Goal: Task Accomplishment & Management: Complete application form

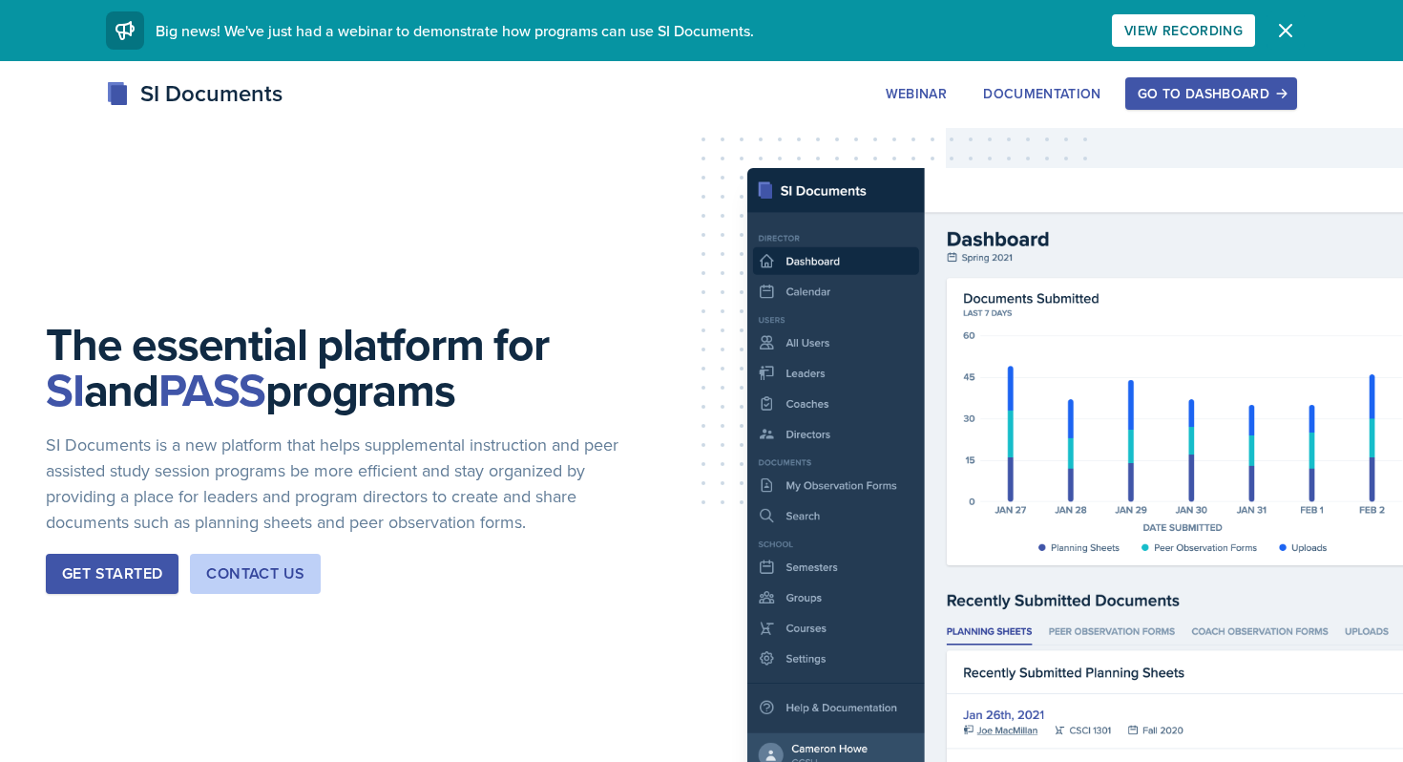
click at [1281, 33] on icon "button" at bounding box center [1285, 30] width 11 height 11
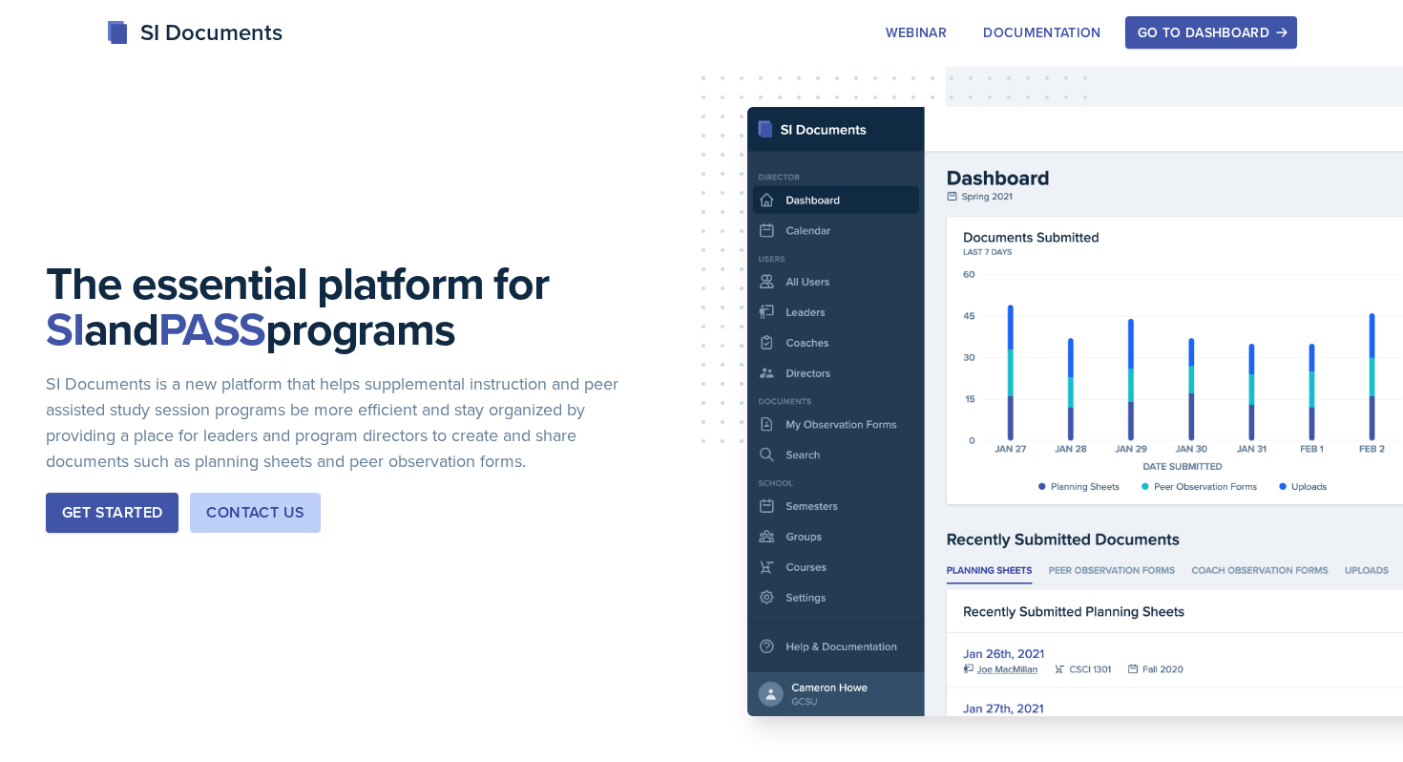
click at [1174, 43] on button "Go to Dashboard" at bounding box center [1211, 32] width 172 height 32
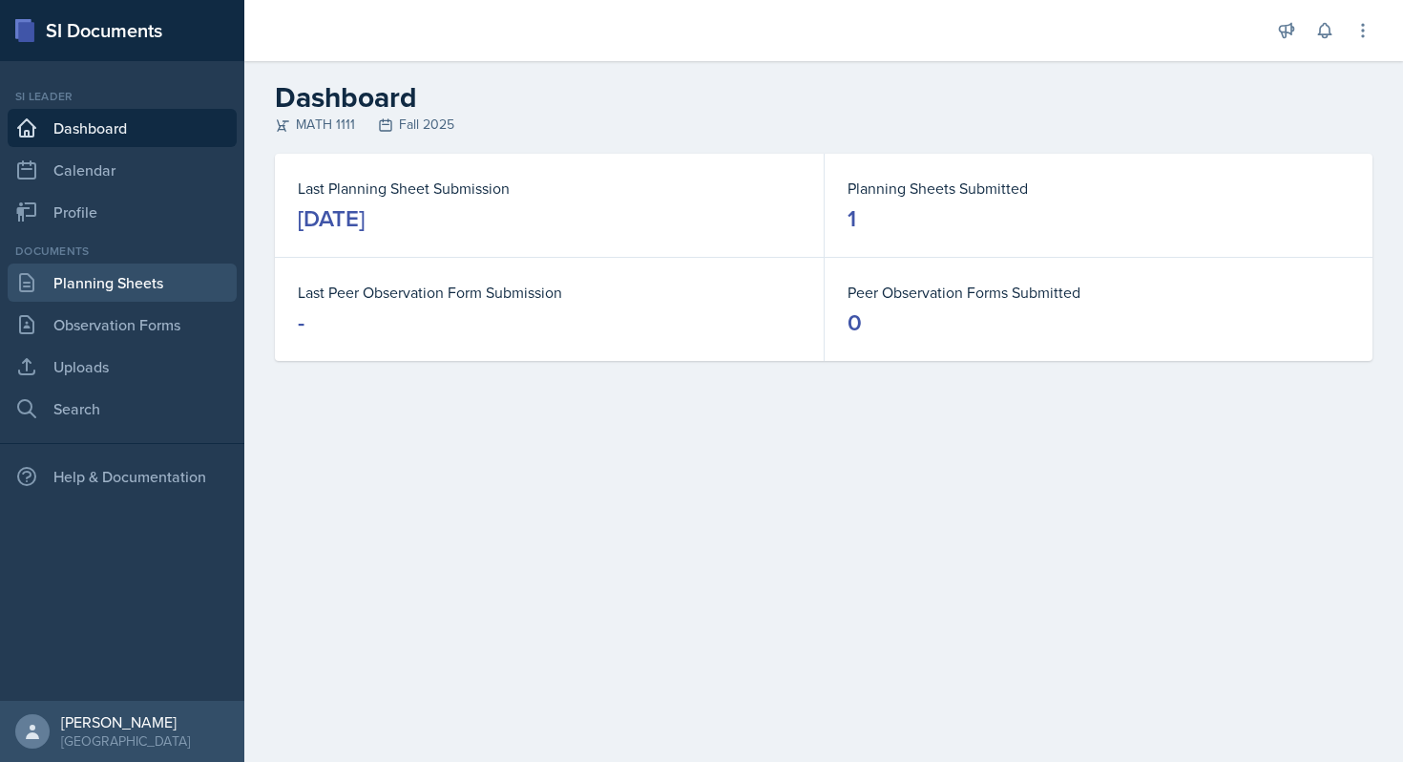
click at [169, 284] on link "Planning Sheets" at bounding box center [122, 282] width 229 height 38
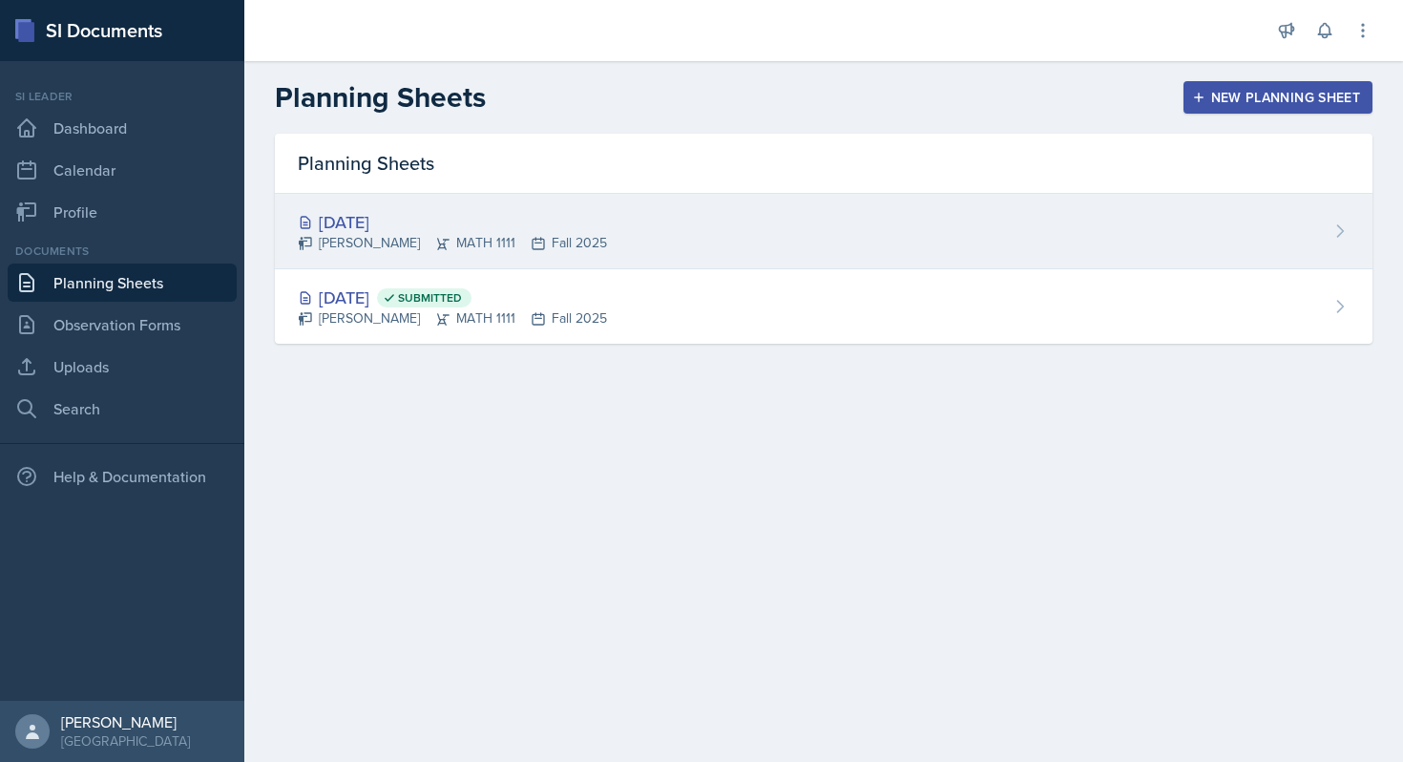
click at [395, 227] on div "[DATE]" at bounding box center [452, 222] width 309 height 26
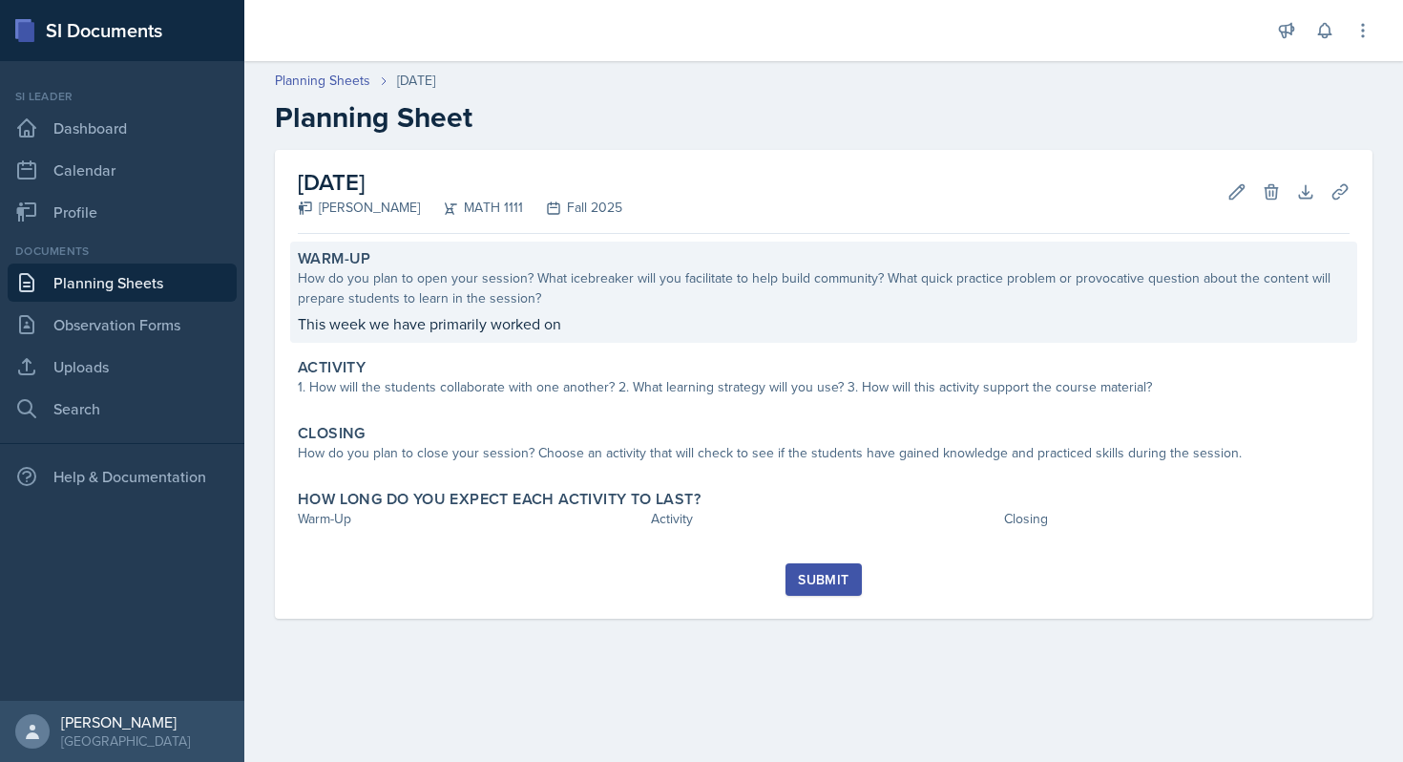
click at [452, 306] on div "How do you plan to open your session? What icebreaker will you facilitate to he…" at bounding box center [824, 288] width 1052 height 40
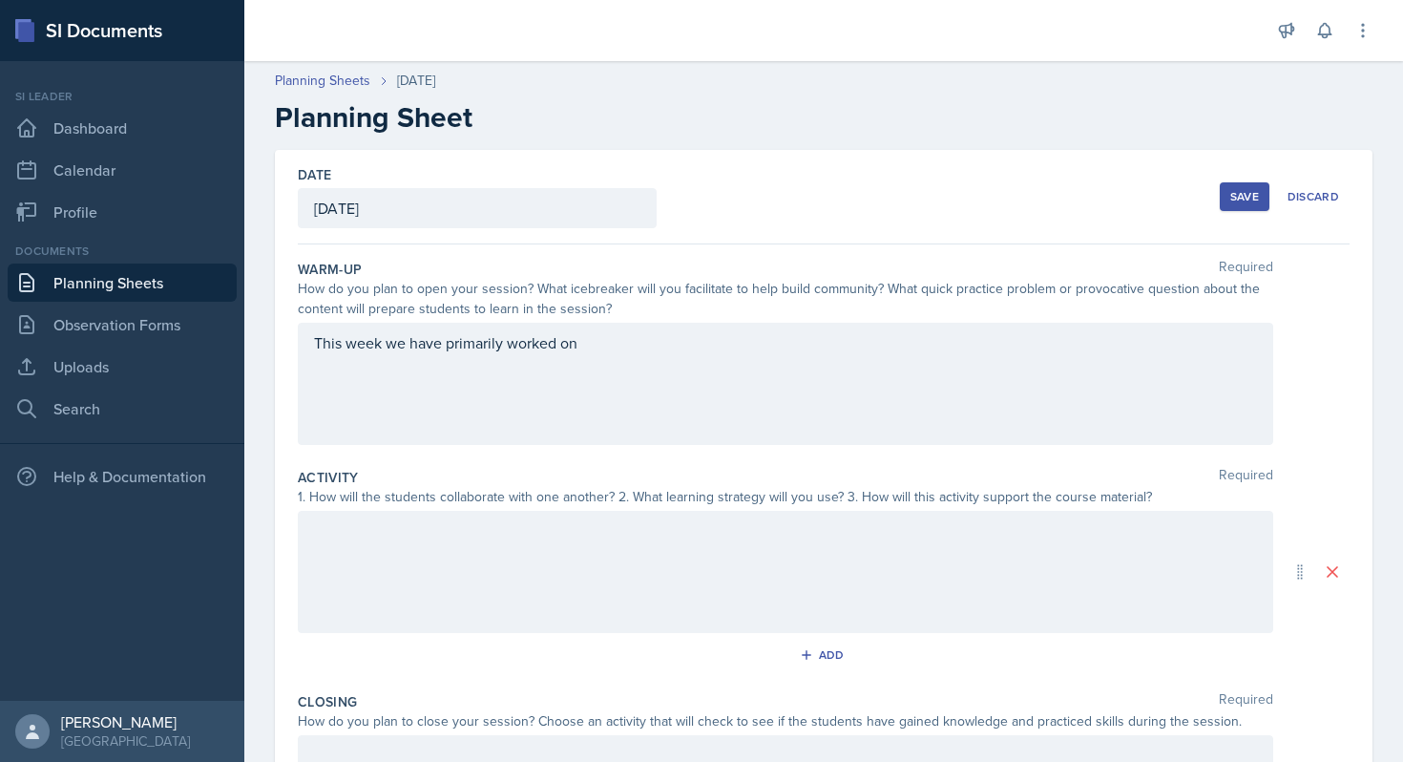
click at [645, 359] on div "This week we have primarily worked on" at bounding box center [786, 384] width 976 height 122
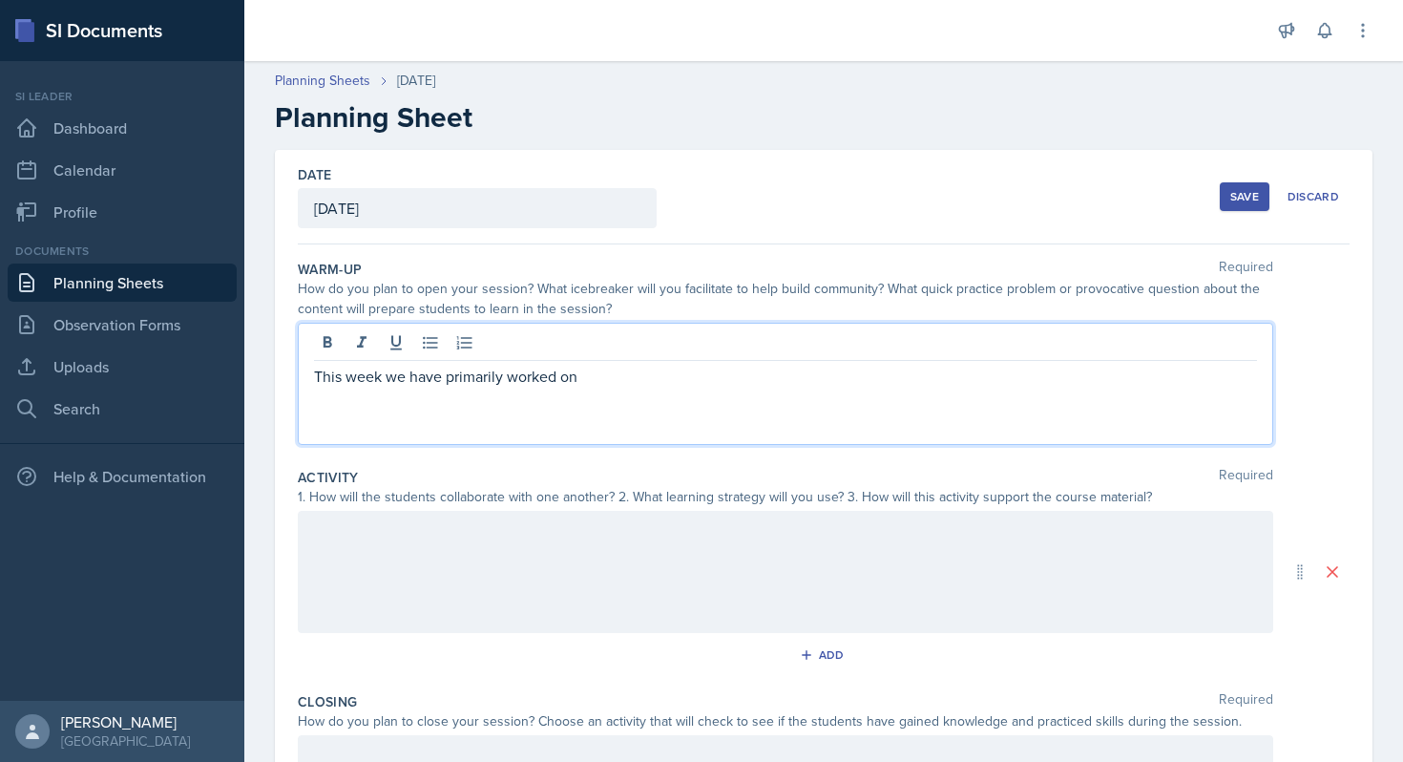
click at [632, 375] on p "This week we have primarily worked on" at bounding box center [785, 376] width 943 height 23
click at [997, 399] on div "This week we have primarily worked on inequalities. I will have an inequality p…" at bounding box center [786, 384] width 976 height 122
click at [980, 381] on p "This week we have primarily worked on inequalities. I will have an inequality p…" at bounding box center [785, 376] width 943 height 23
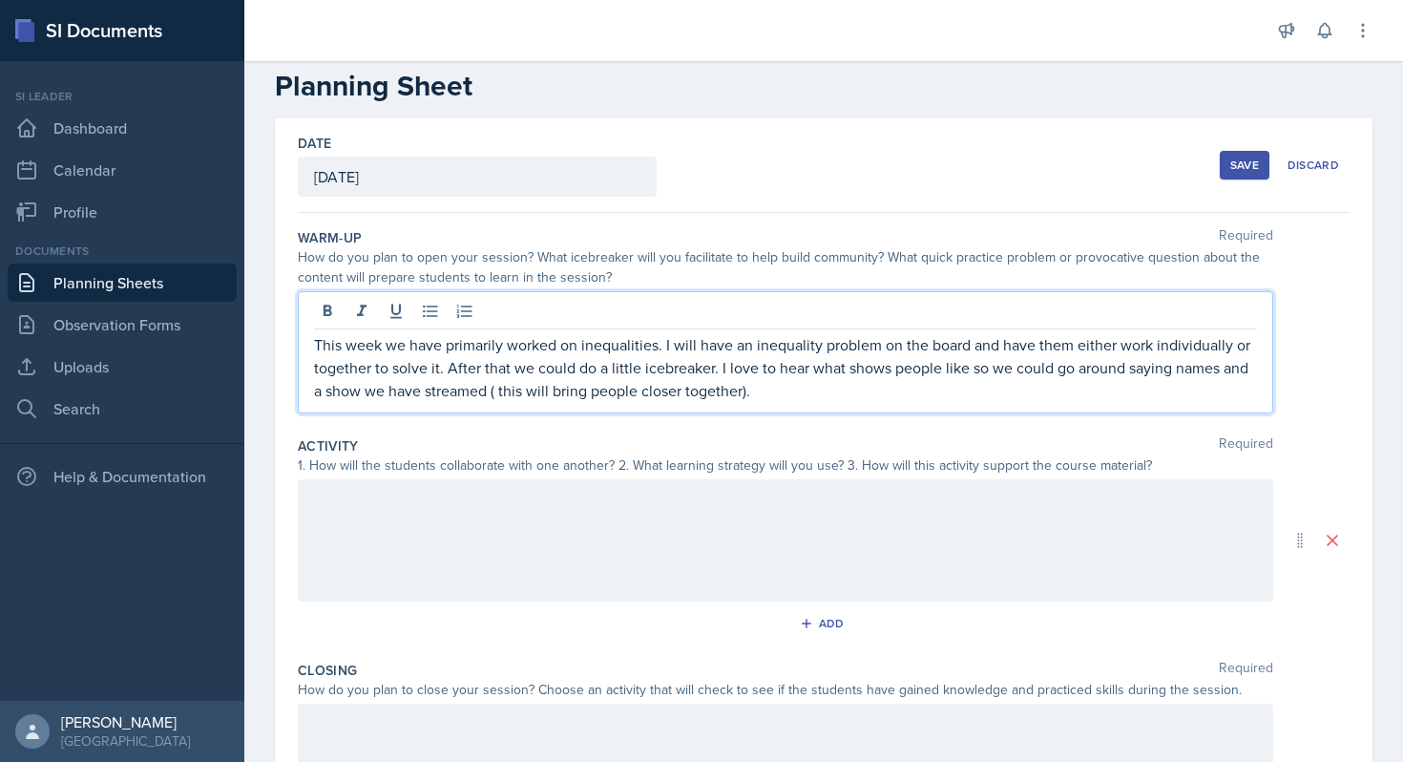
scroll to position [69, 0]
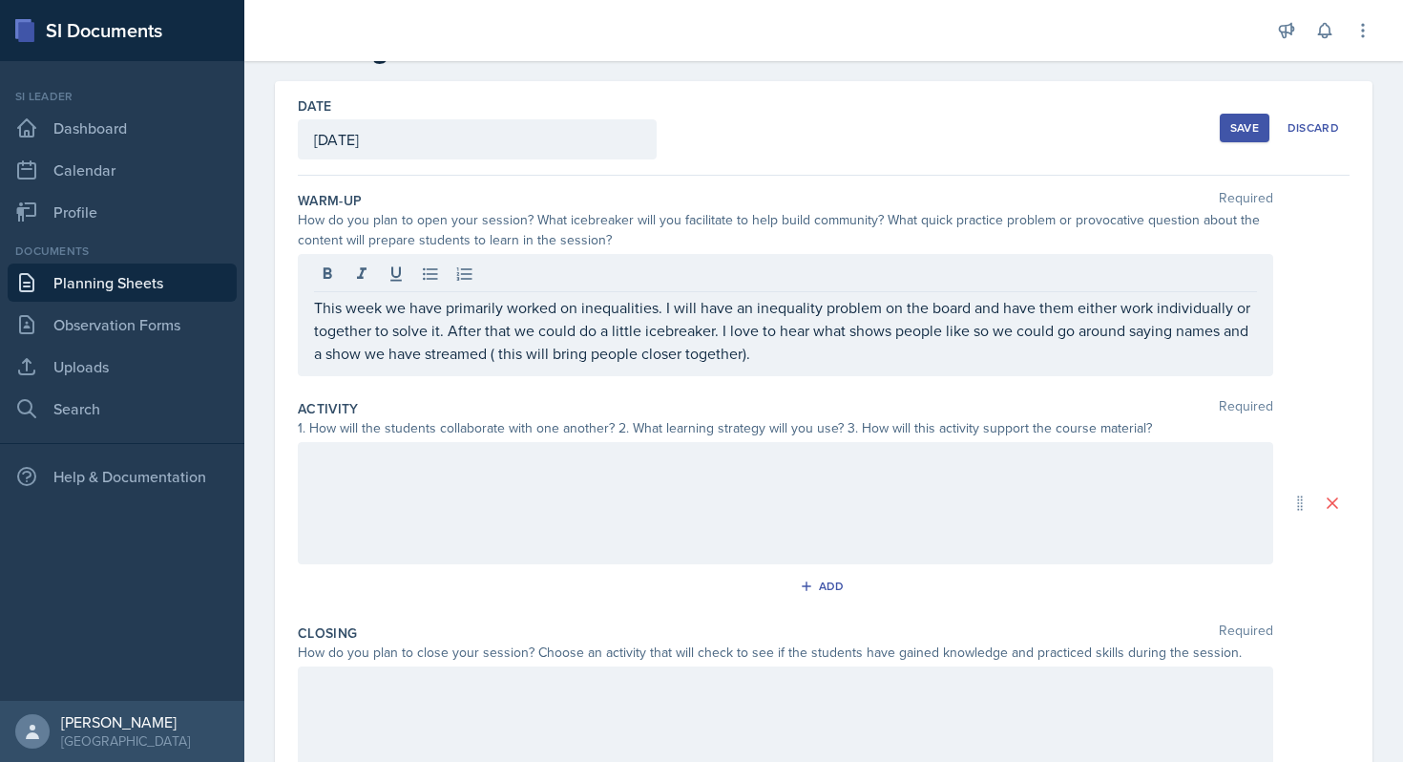
click at [882, 538] on div at bounding box center [786, 503] width 976 height 122
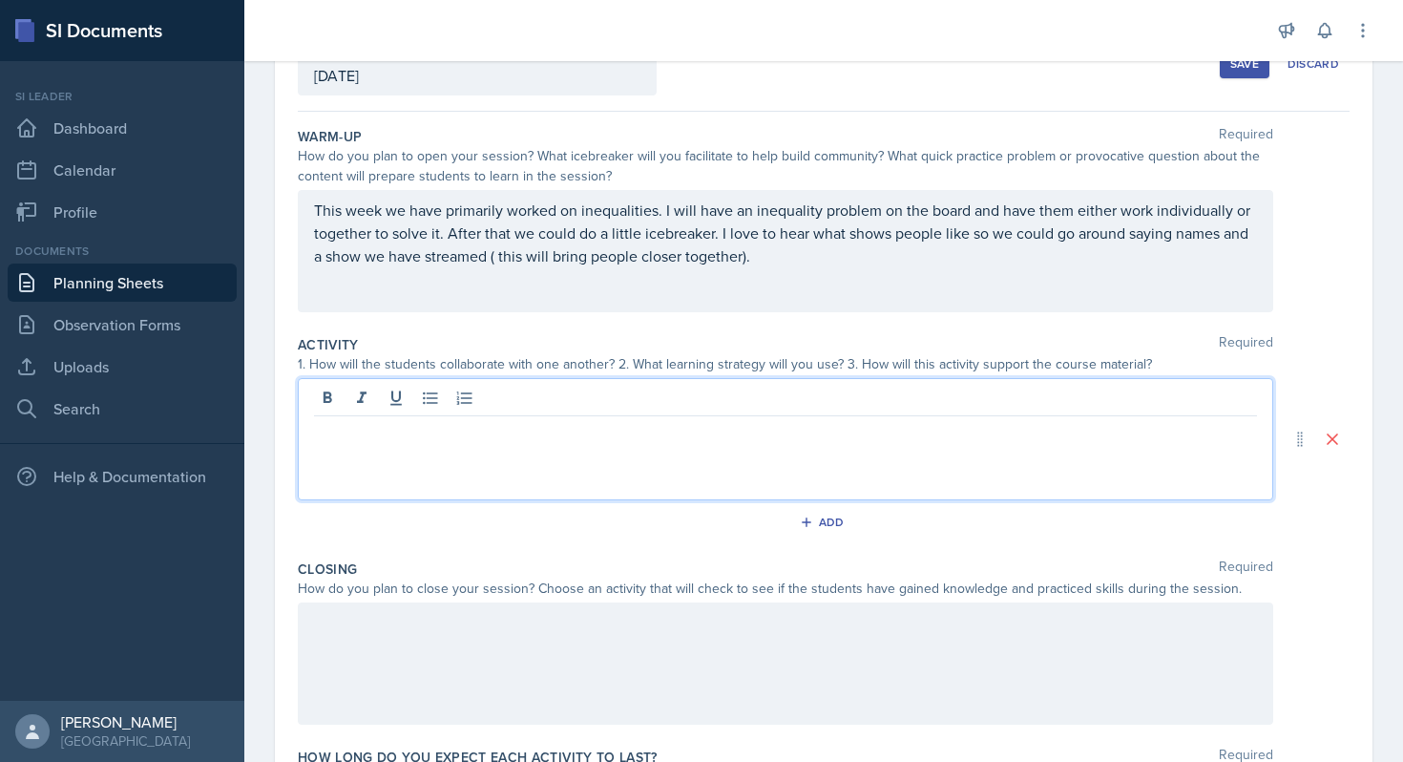
scroll to position [135, 0]
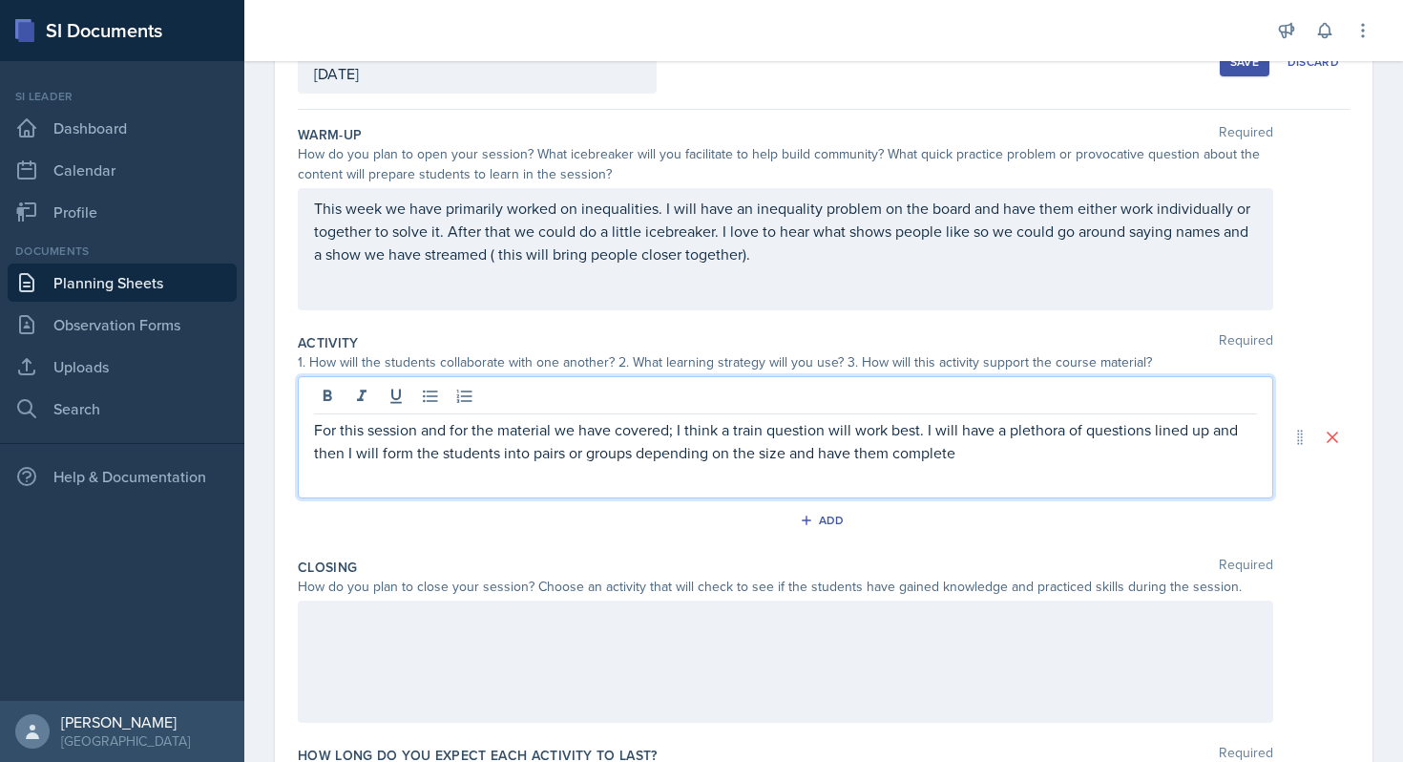
click at [976, 457] on p "For this session and for the material we have covered; I think a train question…" at bounding box center [785, 441] width 943 height 46
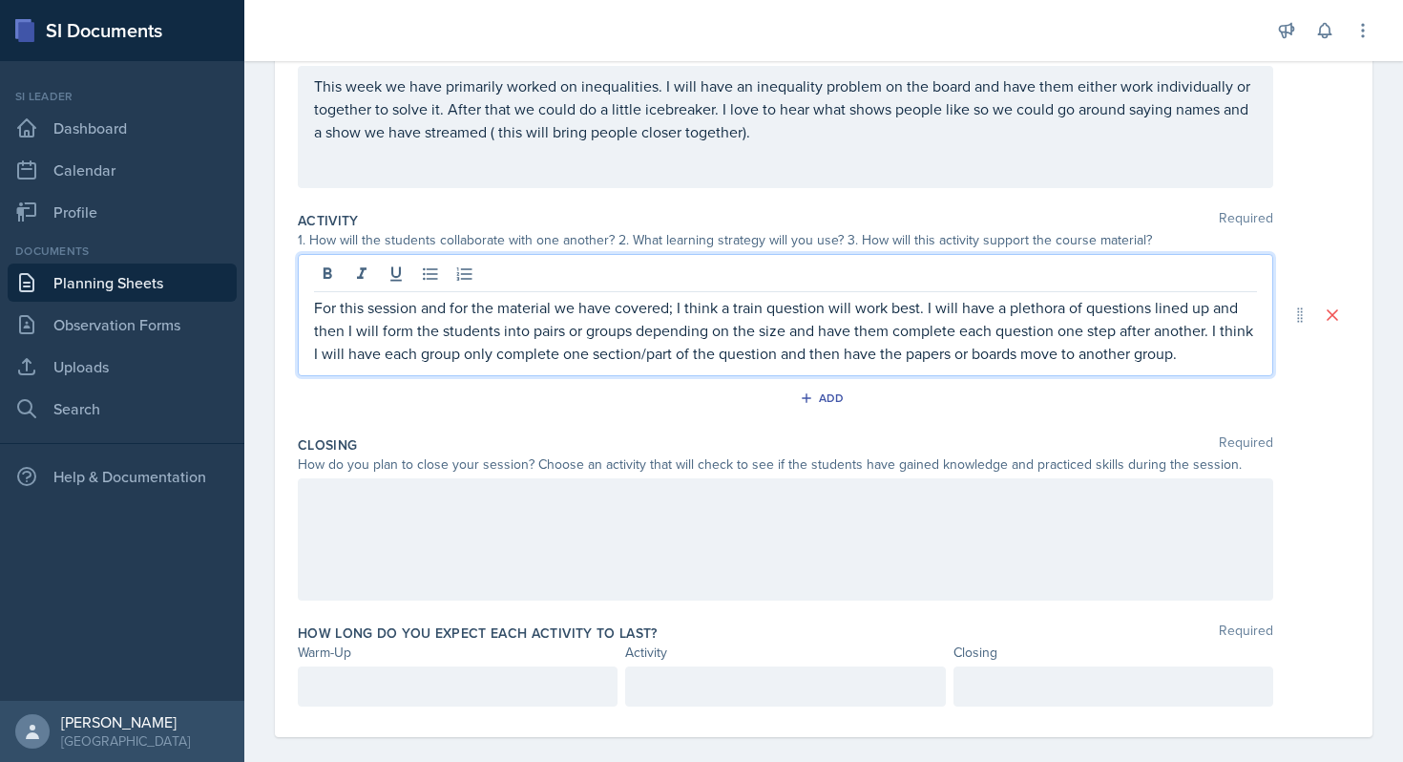
scroll to position [269, 0]
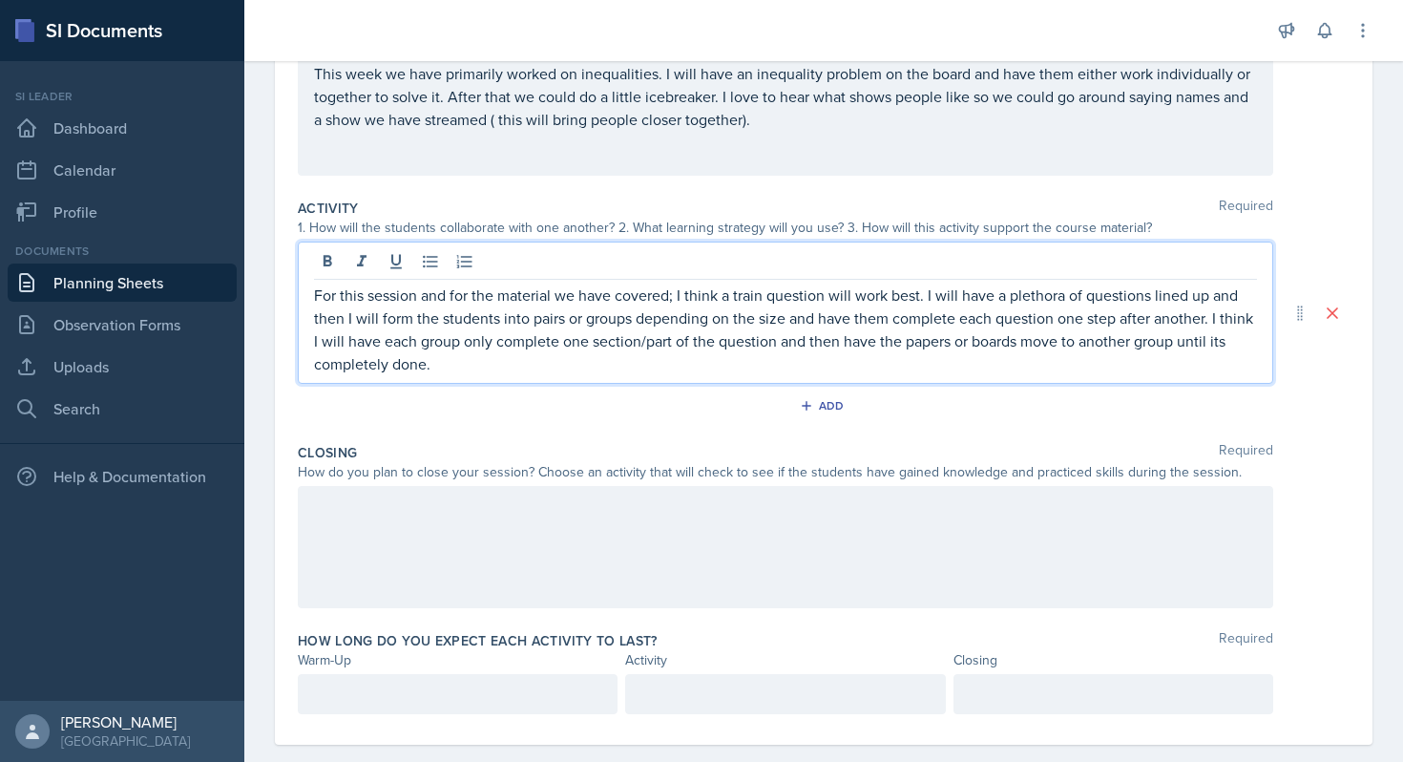
click at [812, 517] on div at bounding box center [786, 547] width 976 height 122
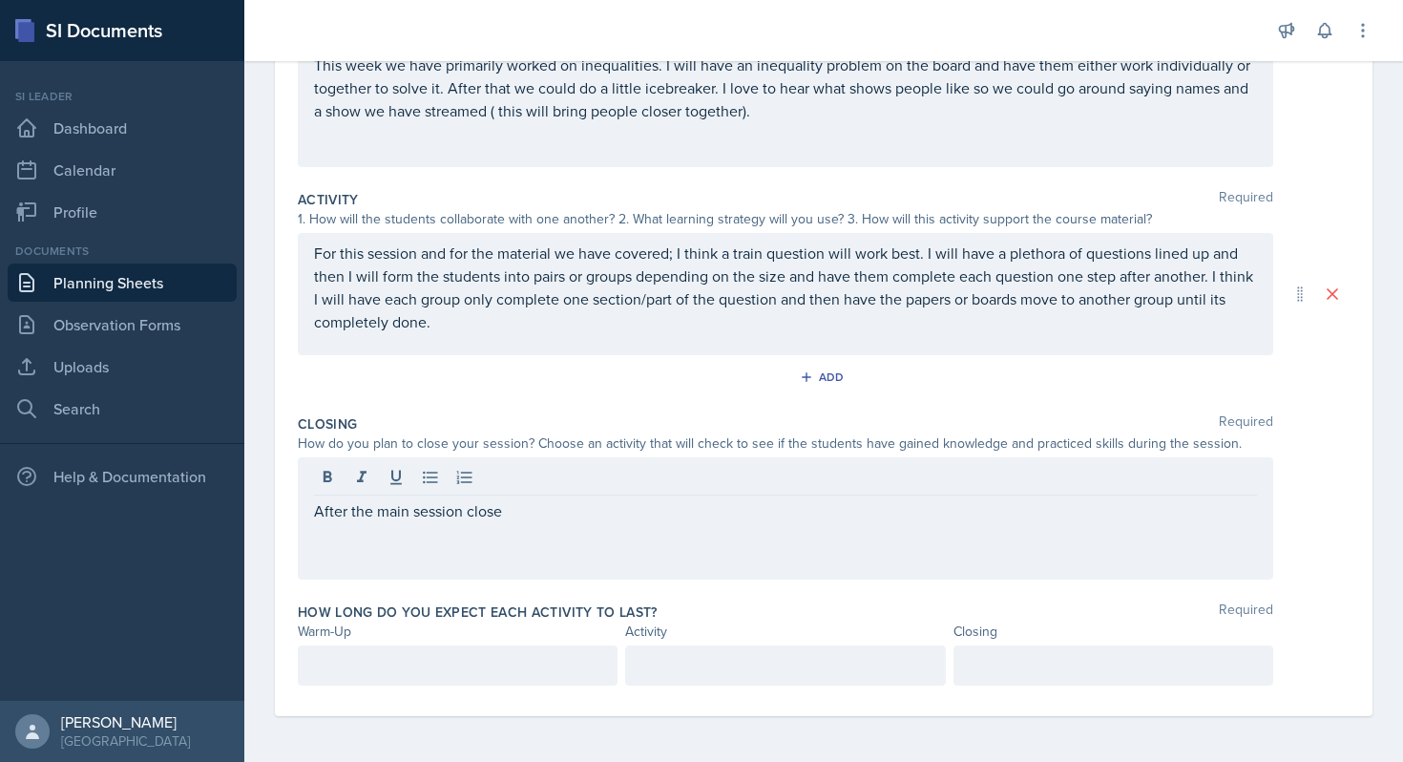
drag, startPoint x: 601, startPoint y: 535, endPoint x: 94, endPoint y: 526, distance: 506.9
click at [94, 526] on div "SI Documents Si leader Dashboard Calendar Profile Documents Planning Sheets Obs…" at bounding box center [701, 381] width 1403 height 762
click at [608, 533] on div "After the main session close" at bounding box center [786, 518] width 976 height 122
drag, startPoint x: 607, startPoint y: 493, endPoint x: 180, endPoint y: 539, distance: 429.2
click at [178, 538] on div "SI Documents Si leader Dashboard Calendar Profile Documents Planning Sheets Obs…" at bounding box center [701, 381] width 1403 height 762
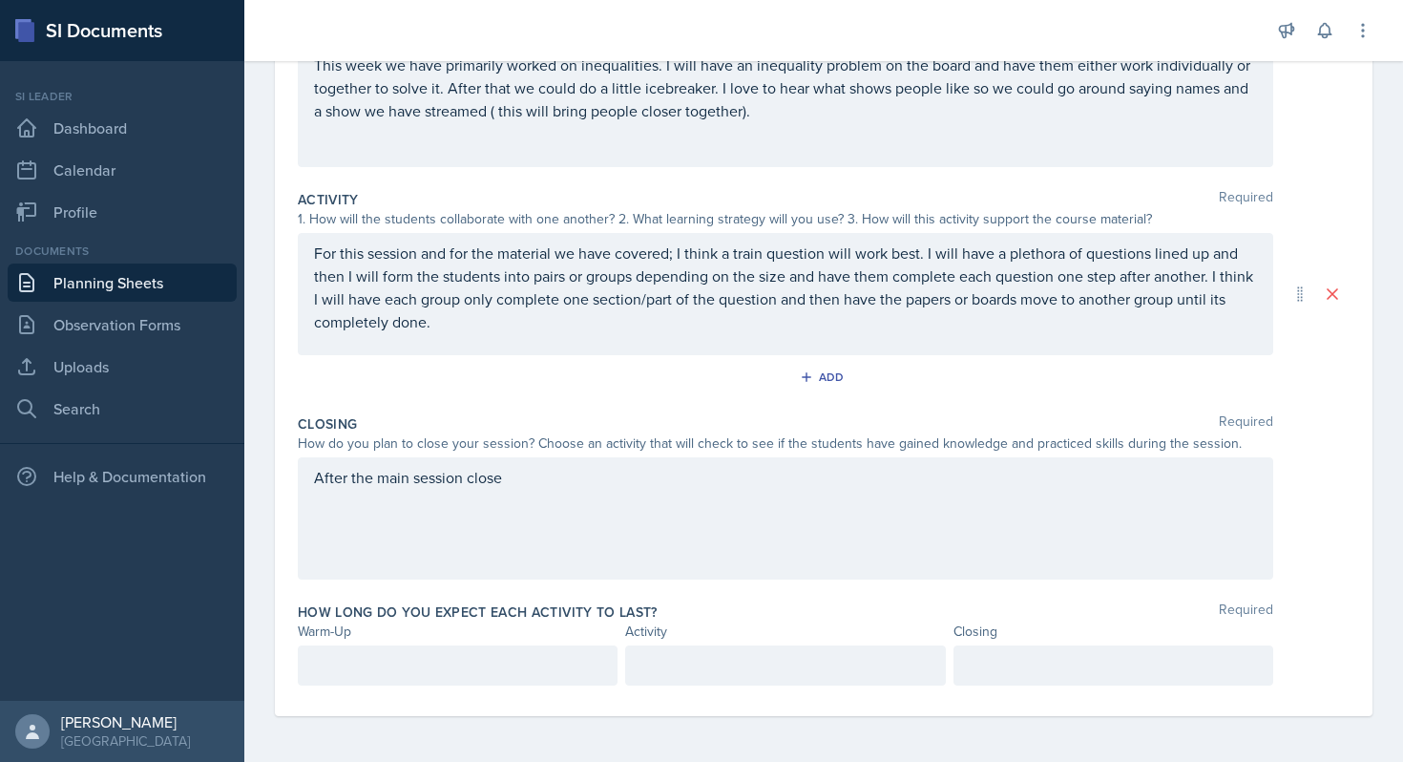
click at [578, 535] on div "After the main session close" at bounding box center [786, 518] width 976 height 122
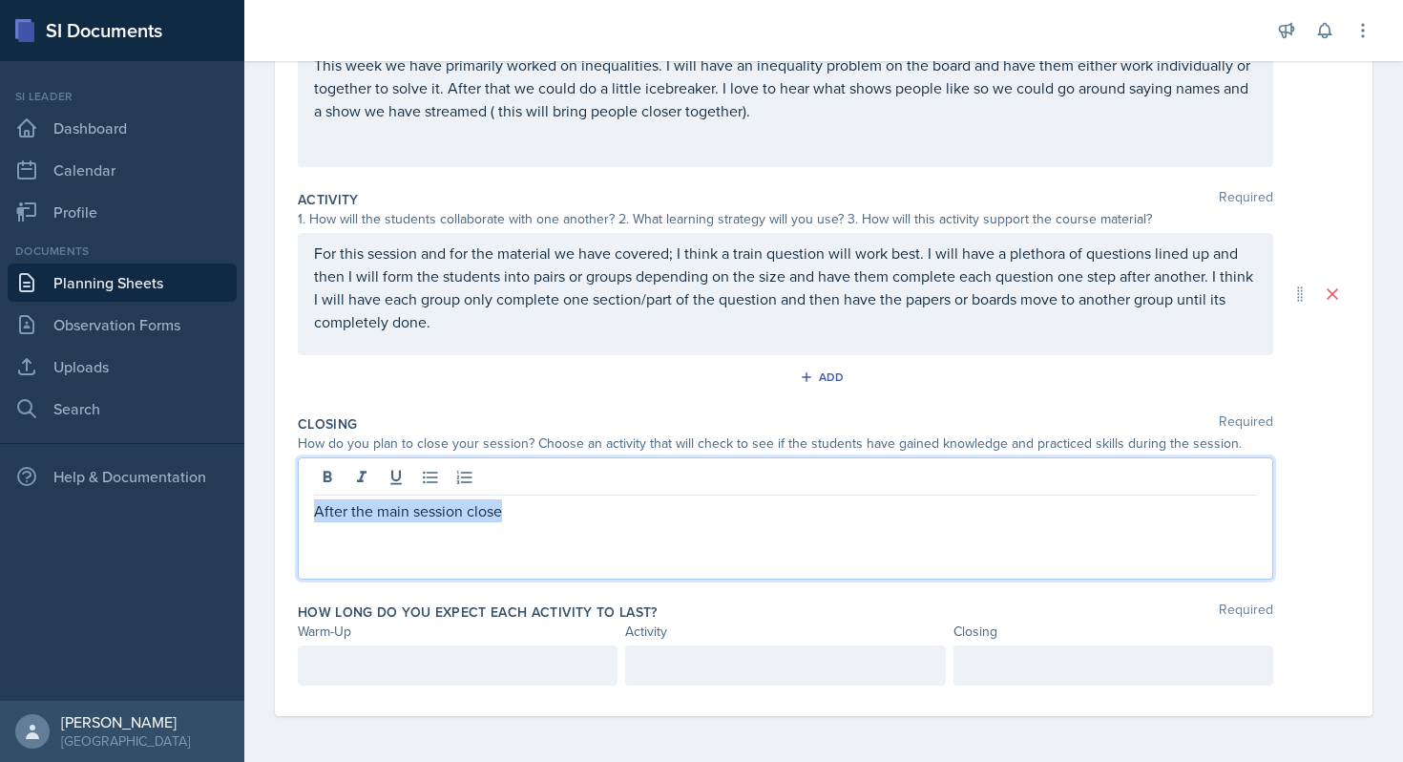
drag, startPoint x: 583, startPoint y: 513, endPoint x: 217, endPoint y: 513, distance: 366.5
click at [217, 513] on div "SI Documents Si leader Dashboard Calendar Profile Documents Planning Sheets Obs…" at bounding box center [701, 381] width 1403 height 762
drag, startPoint x: 975, startPoint y: 478, endPoint x: 482, endPoint y: 481, distance: 492.5
click at [482, 481] on p "For the closing session, I could have someone volunteer to do an entire questio…" at bounding box center [785, 477] width 943 height 23
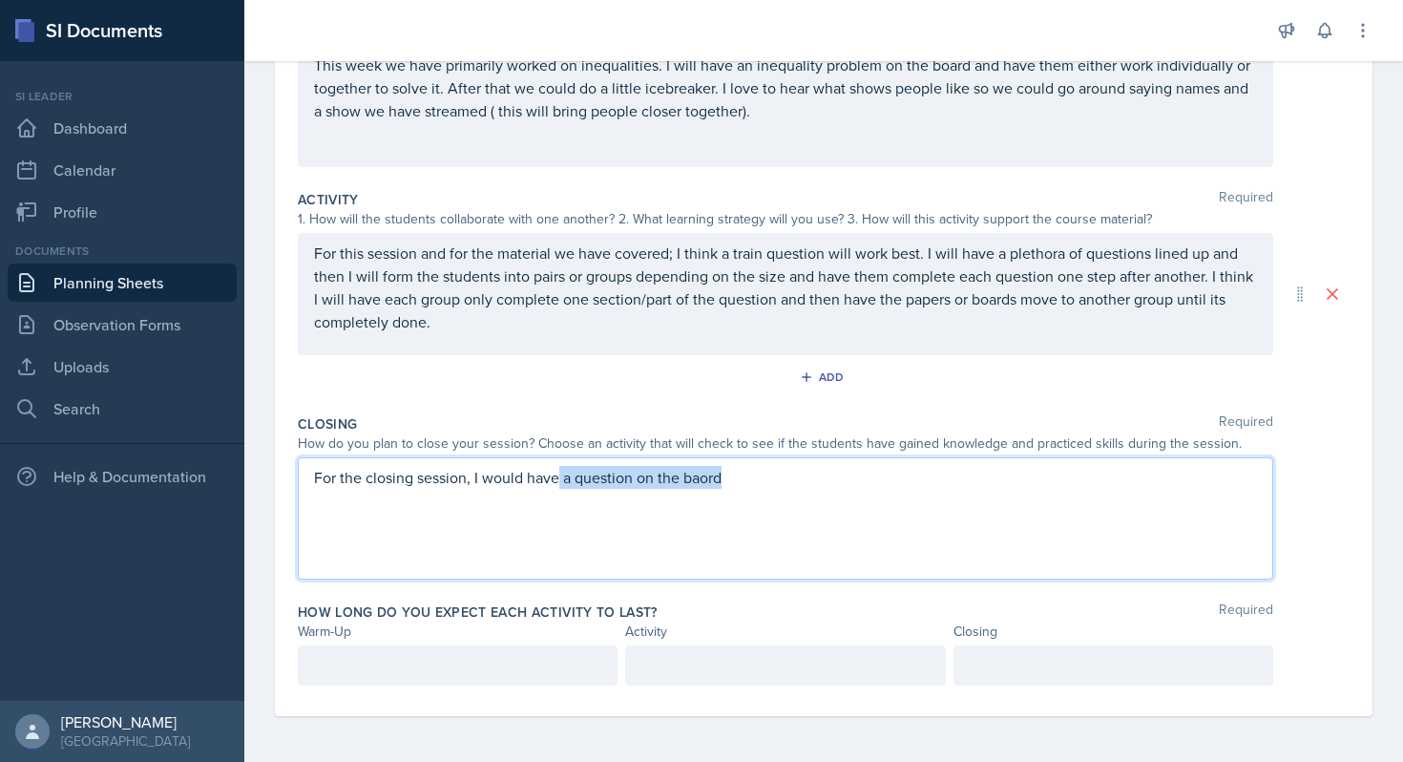
drag, startPoint x: 690, startPoint y: 484, endPoint x: 561, endPoint y: 485, distance: 128.9
click at [561, 484] on p "For the closing session, I would have a question on the baord" at bounding box center [785, 477] width 943 height 23
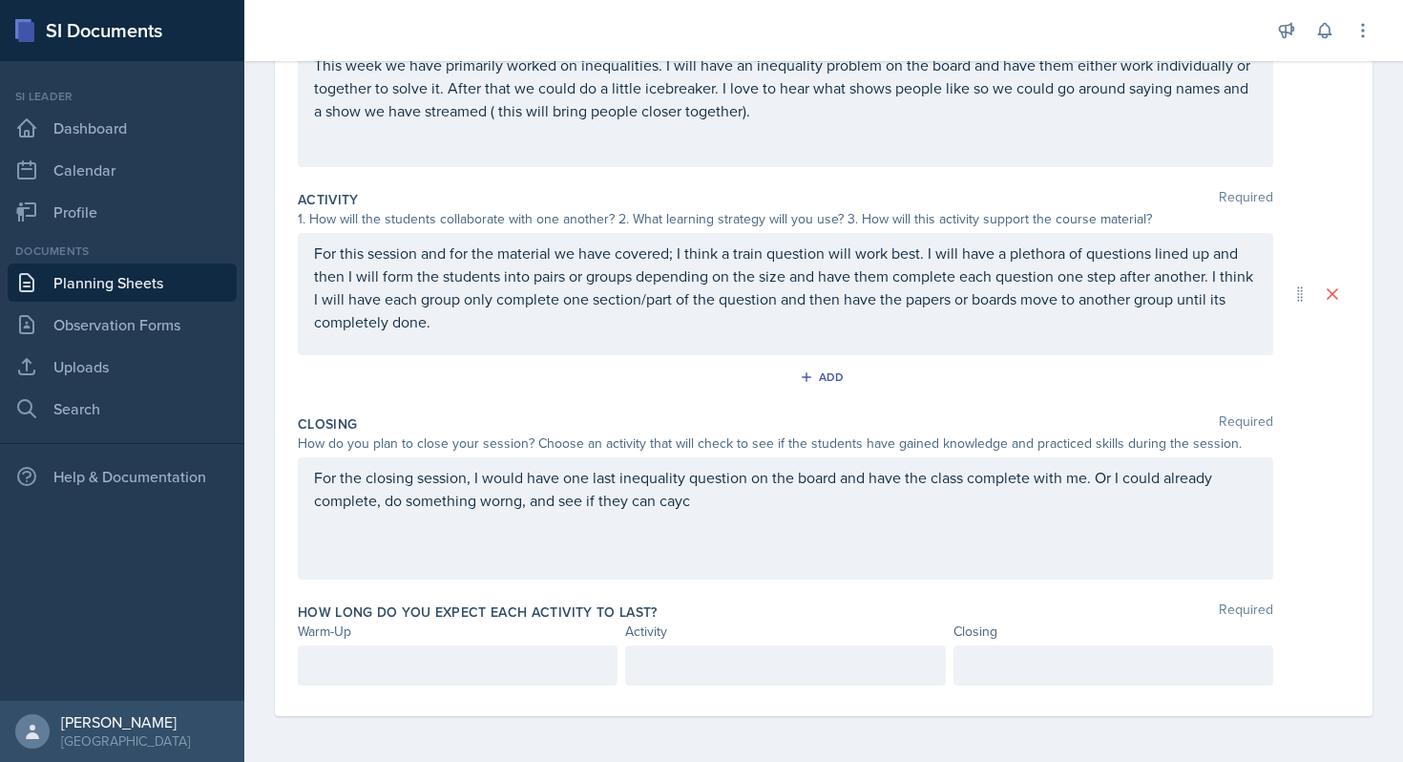
drag, startPoint x: 763, startPoint y: 514, endPoint x: 943, endPoint y: 475, distance: 184.6
click at [943, 475] on div "For the closing session, I would have one last inequality question on the board…" at bounding box center [786, 518] width 976 height 122
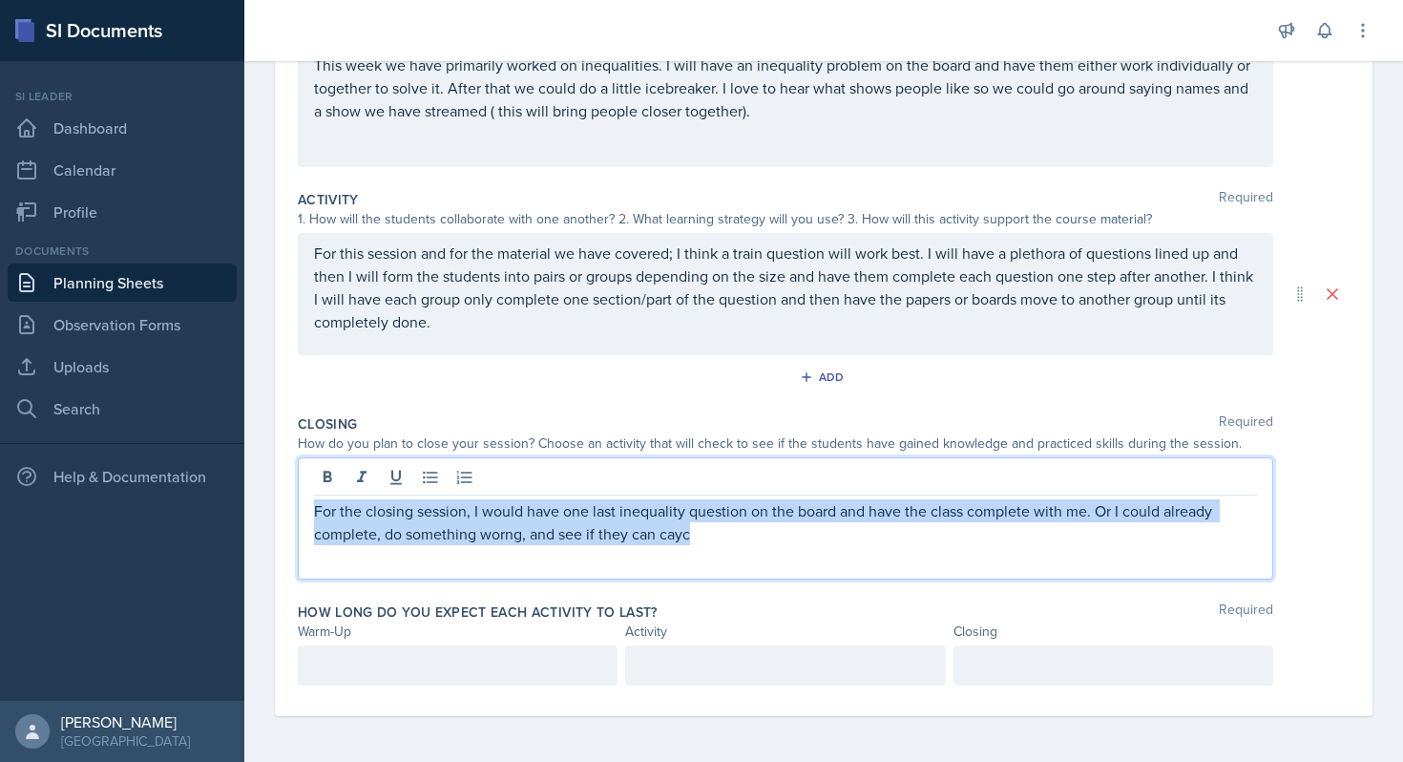
drag, startPoint x: 889, startPoint y: 556, endPoint x: 259, endPoint y: 475, distance: 635.2
click at [259, 475] on div "Date [DATE] [DATE] 27 28 29 30 31 1 2 3 4 5 6 7 8 9 10 11 12 13 14 15 16 17 18 …" at bounding box center [823, 317] width 1159 height 890
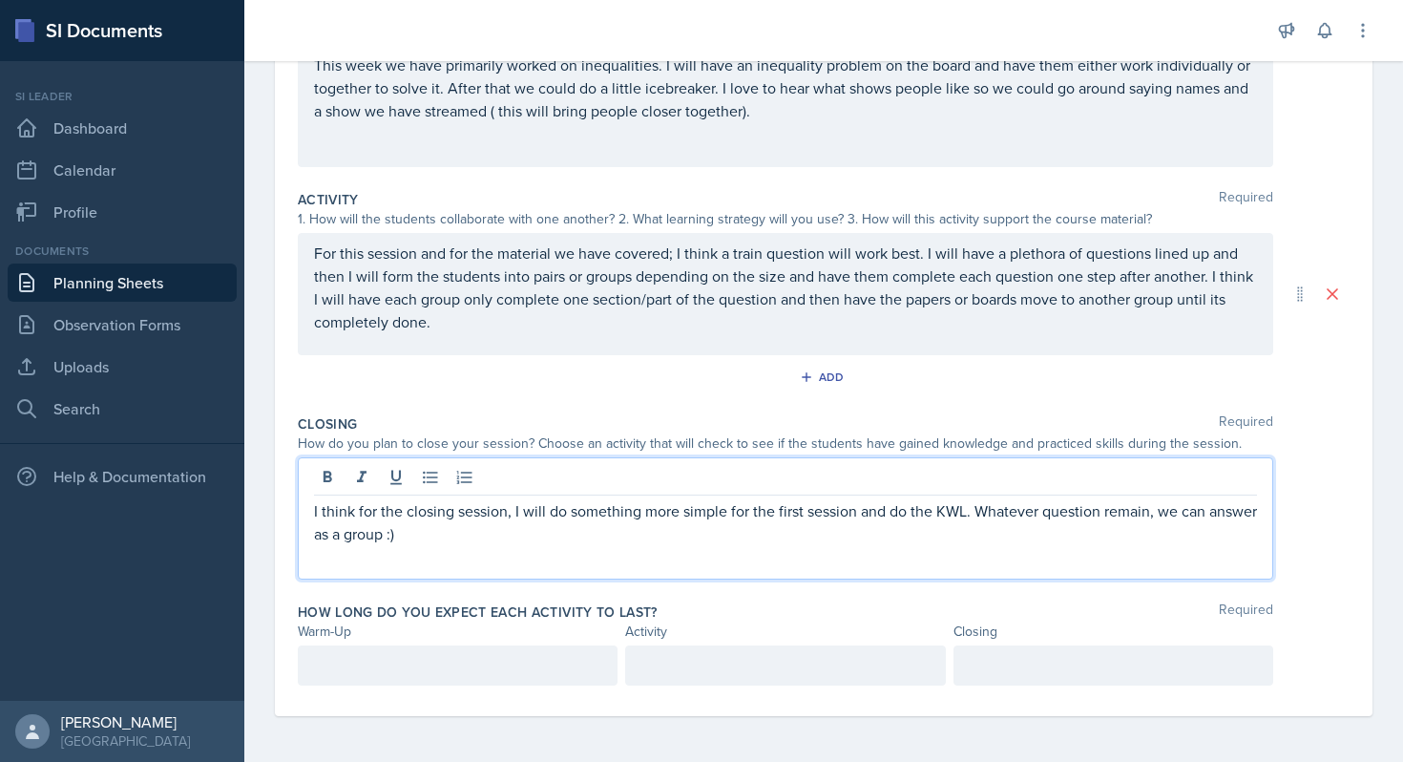
click at [1102, 517] on p "I think for the closing session, I will do something more simple for the first …" at bounding box center [785, 522] width 943 height 46
click at [1056, 541] on p "I think for the closing session, I will do something more simple for the first …" at bounding box center [785, 522] width 943 height 46
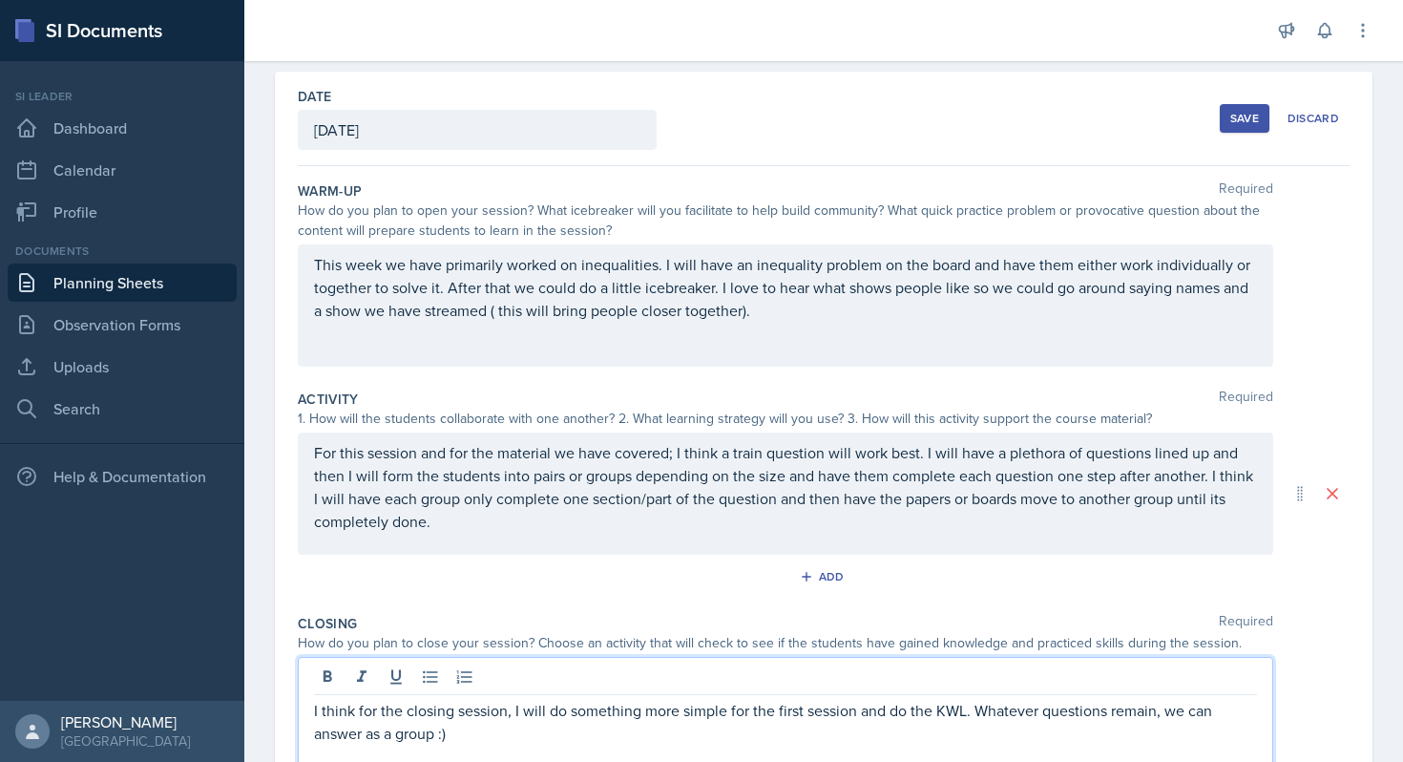
scroll to position [0, 0]
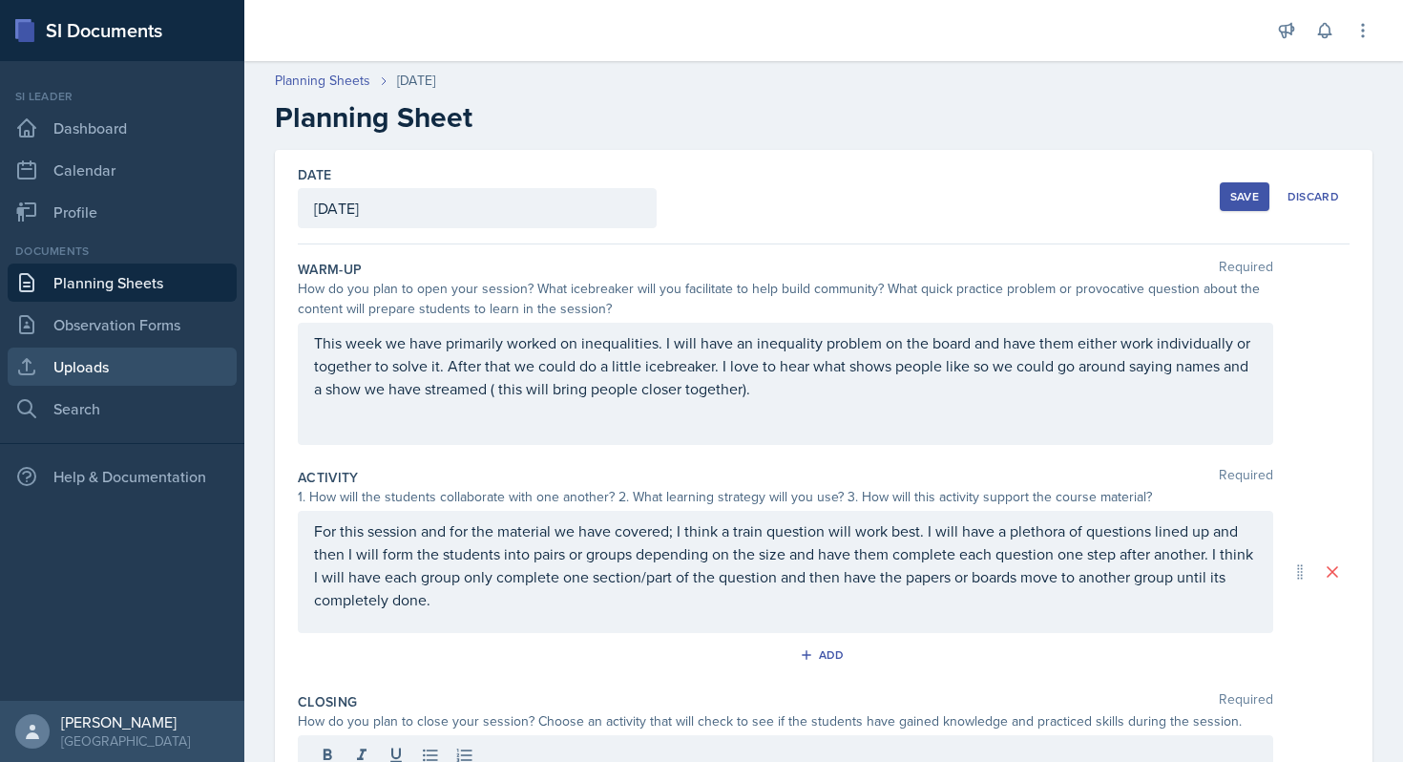
click at [97, 373] on link "Uploads" at bounding box center [122, 366] width 229 height 38
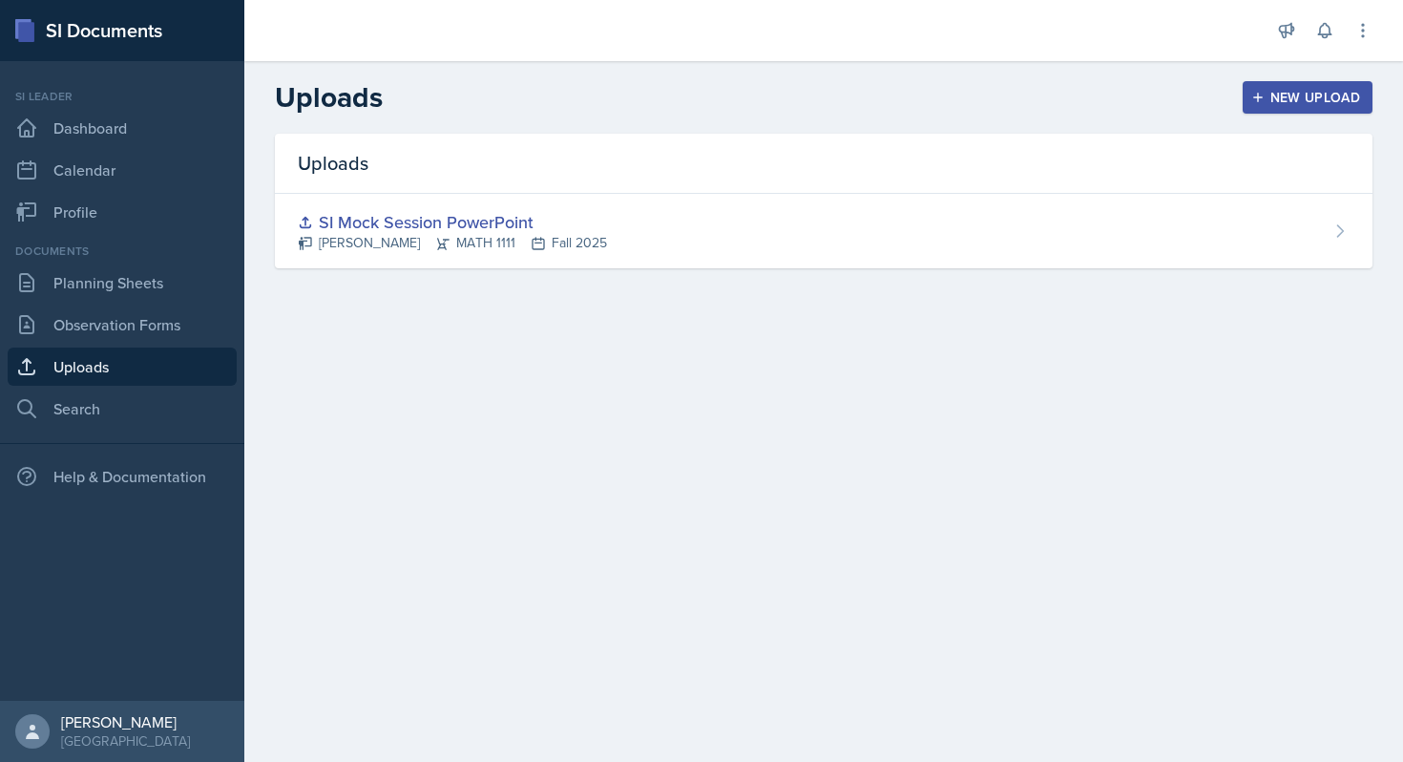
click at [1265, 101] on icon "button" at bounding box center [1257, 97] width 13 height 13
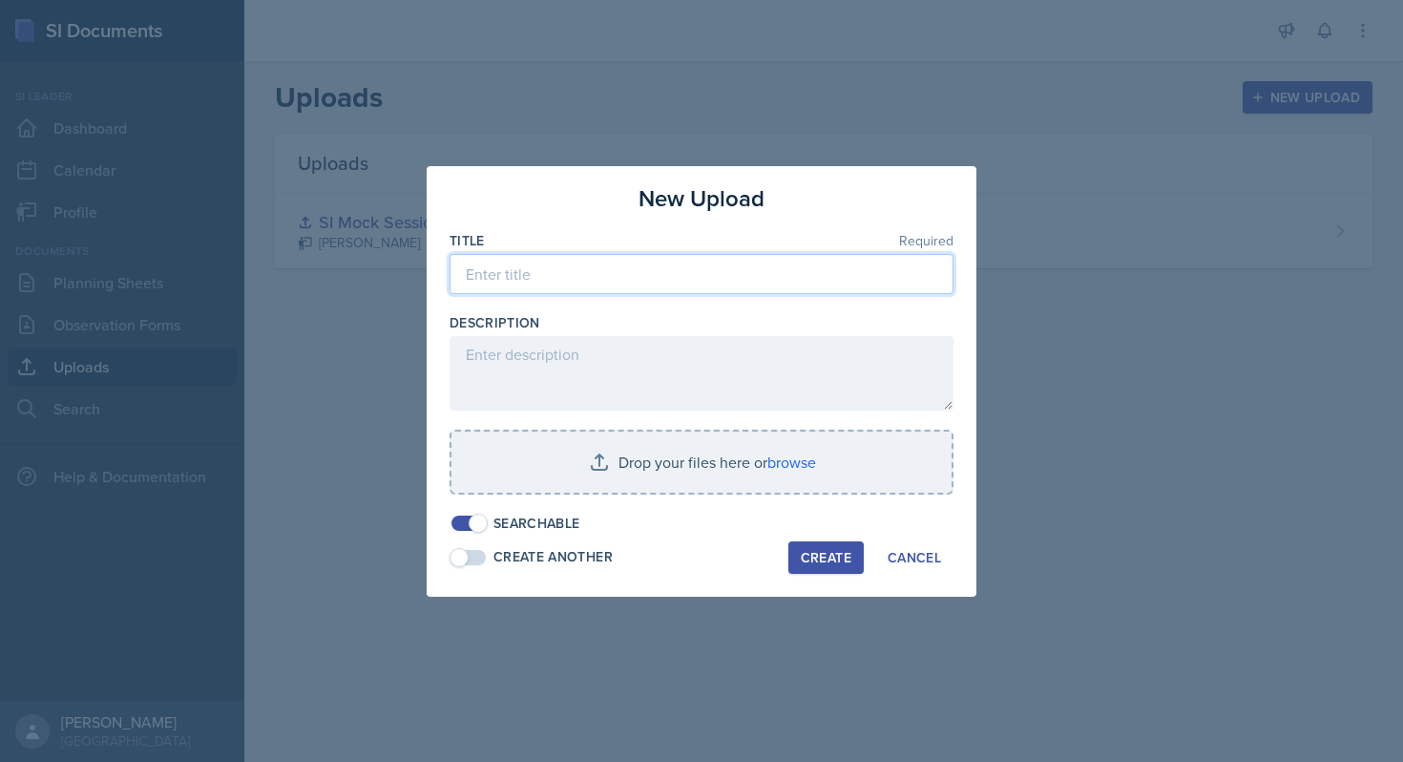
click at [617, 266] on input at bounding box center [702, 274] width 504 height 40
type input "[DATE] ([DATE]) POWERPOINT"
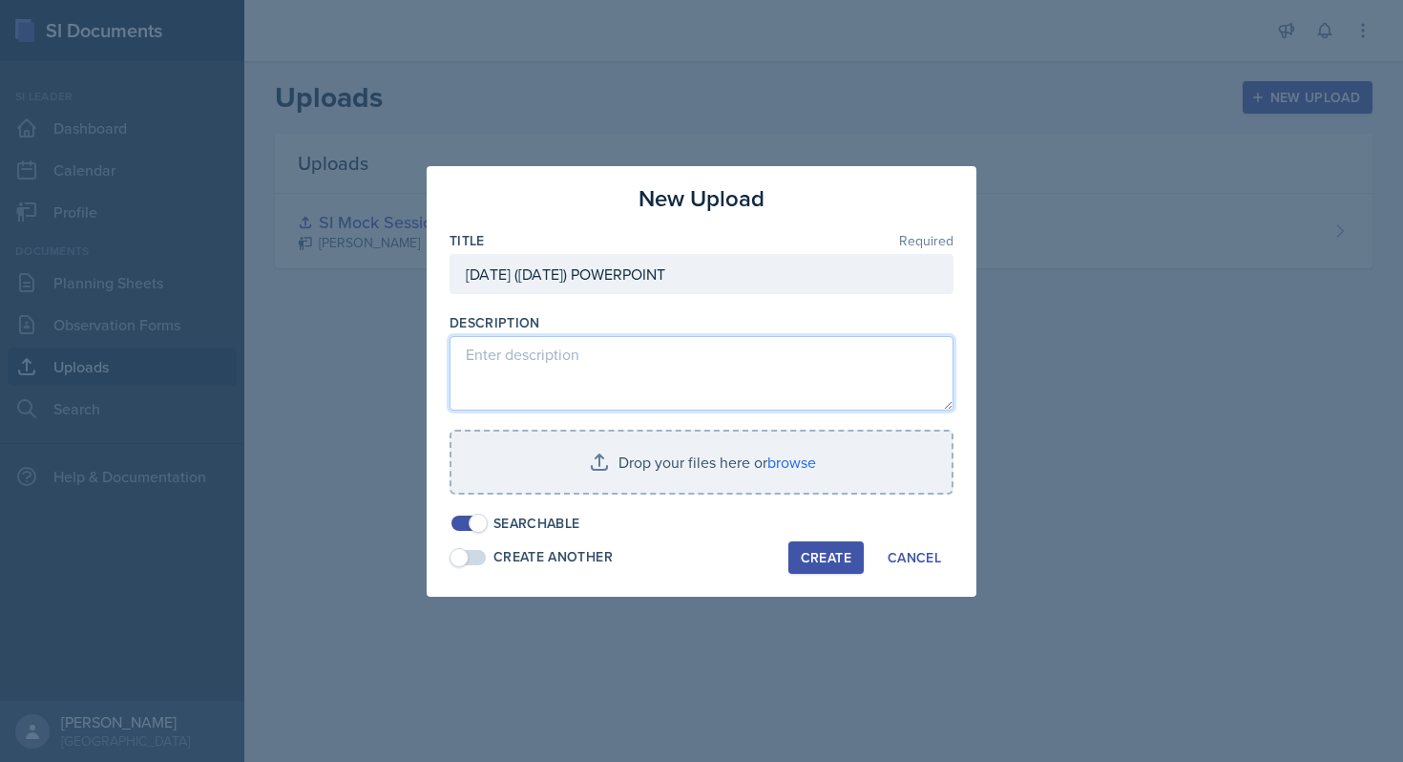
click at [815, 371] on textarea at bounding box center [702, 373] width 504 height 74
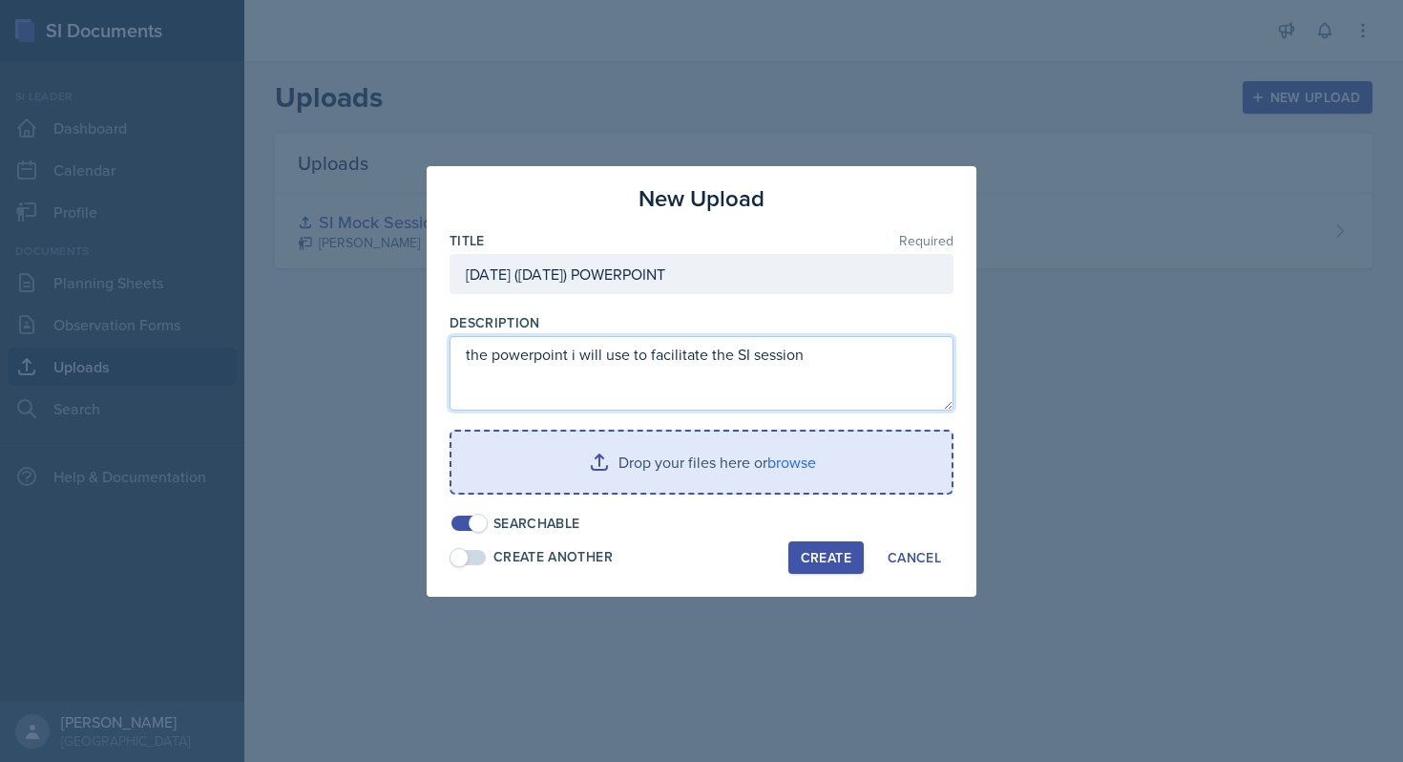
type textarea "the powerpoint i will use to facilitate the SI session"
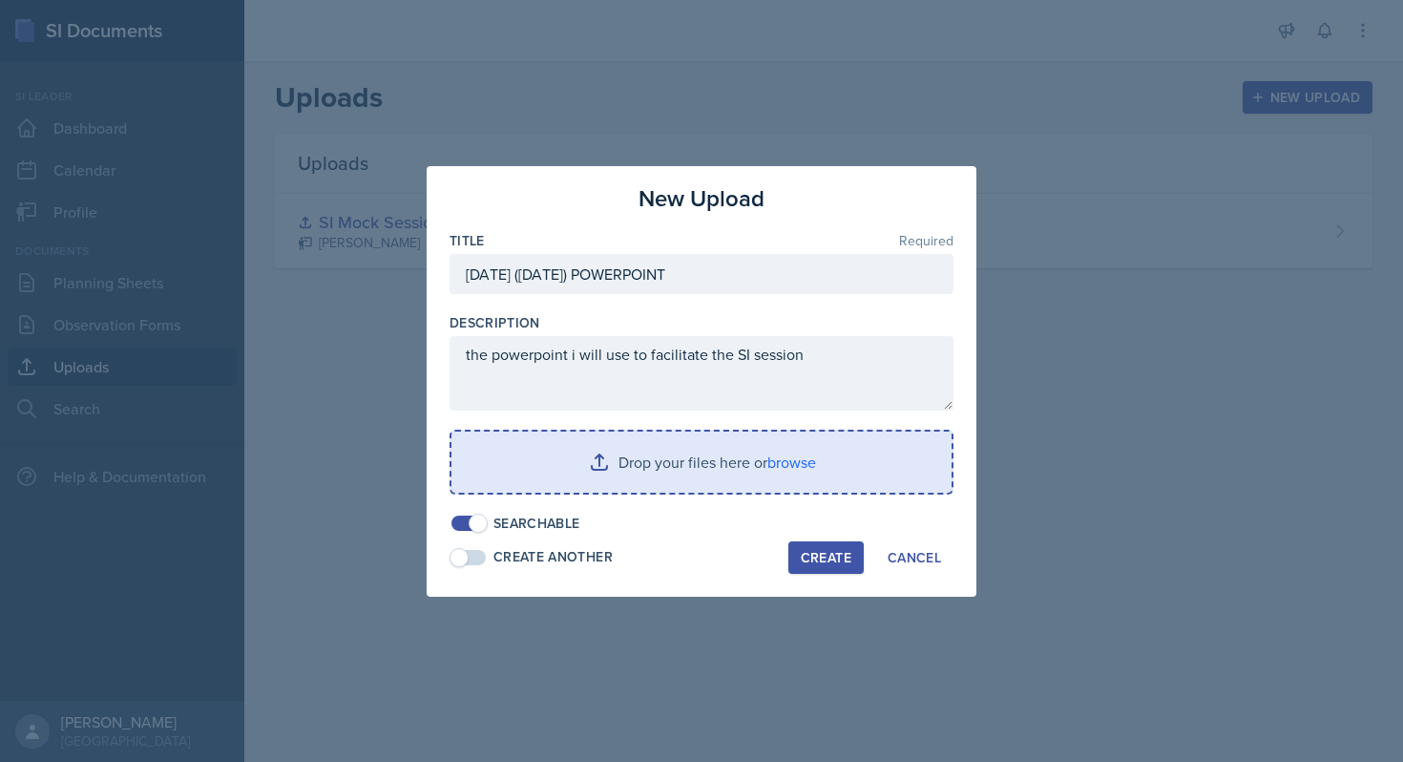
click at [692, 457] on input "file" at bounding box center [701, 461] width 500 height 61
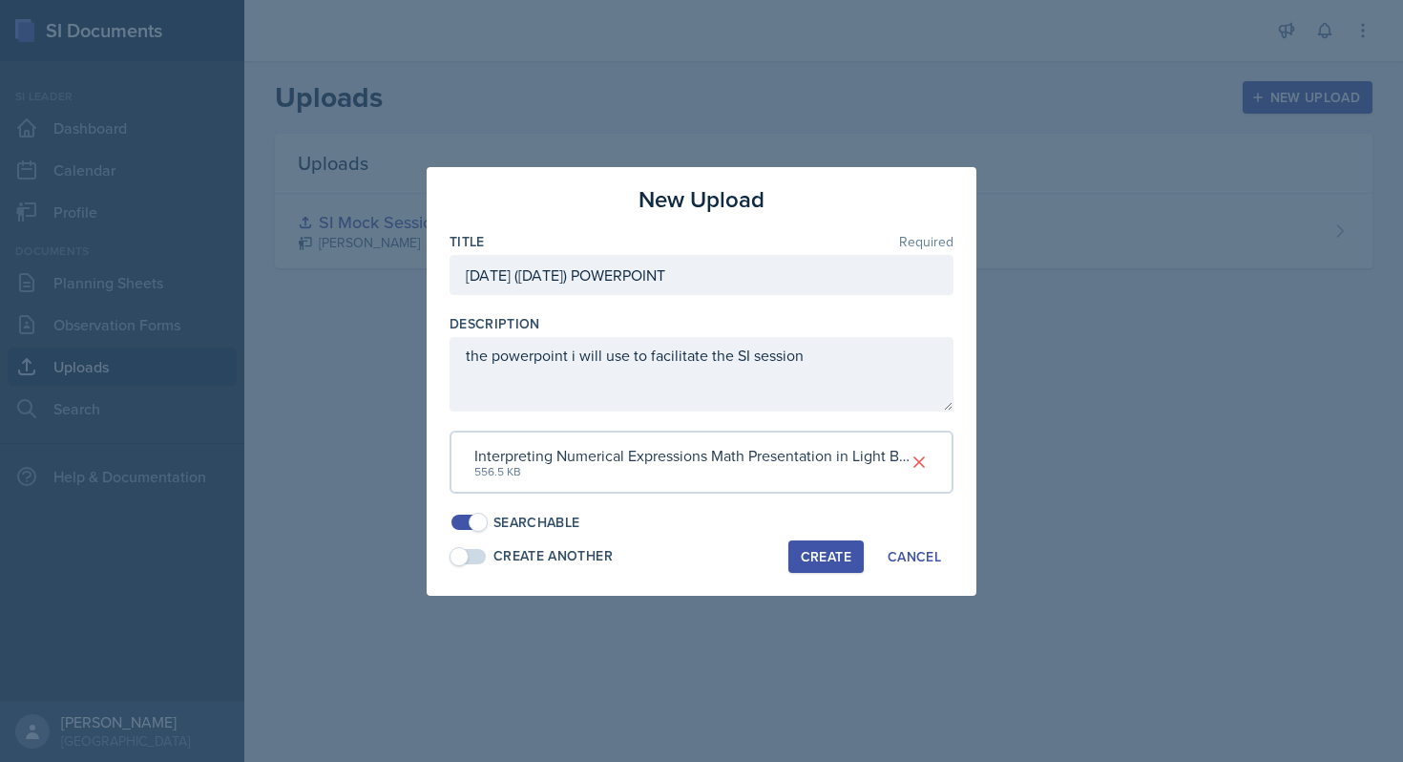
click at [823, 560] on div "Create" at bounding box center [826, 556] width 51 height 15
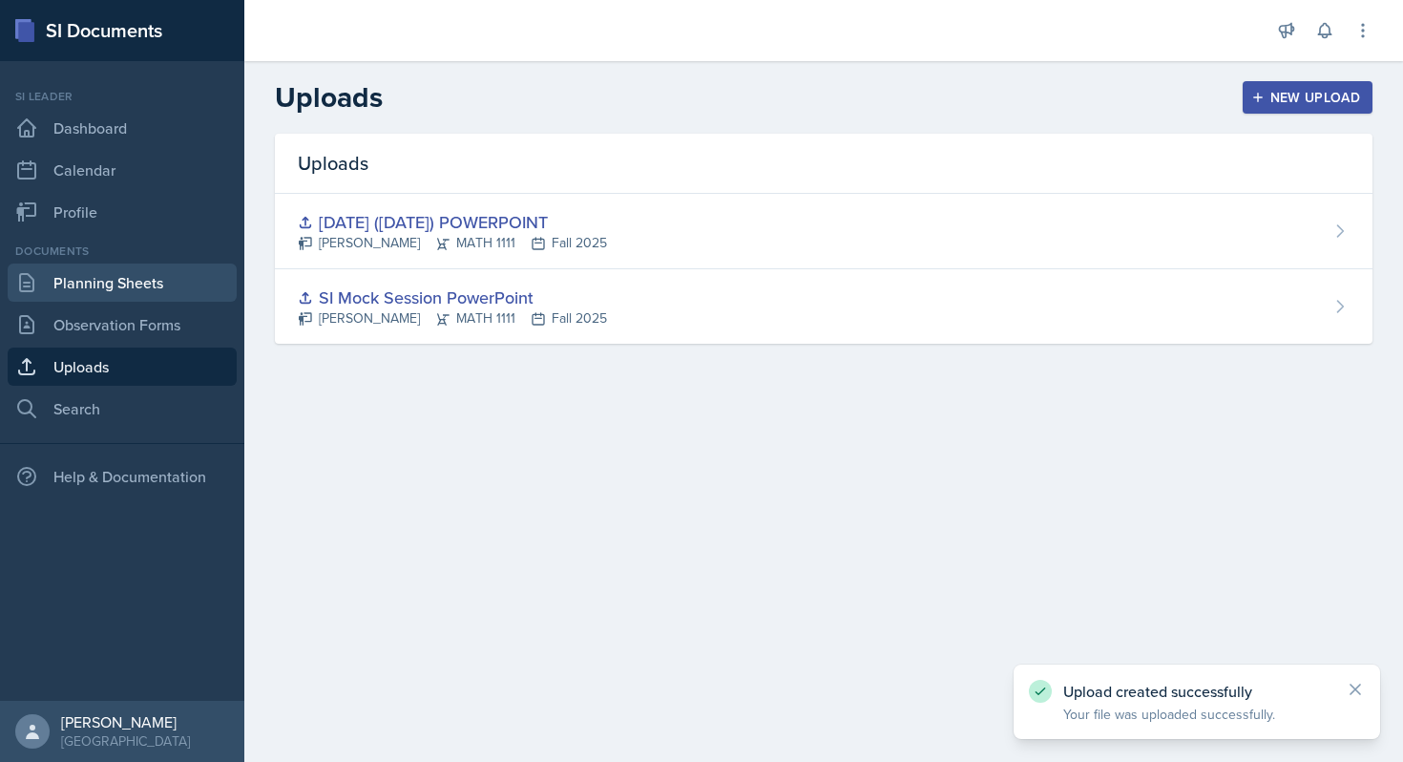
click at [100, 296] on link "Planning Sheets" at bounding box center [122, 282] width 229 height 38
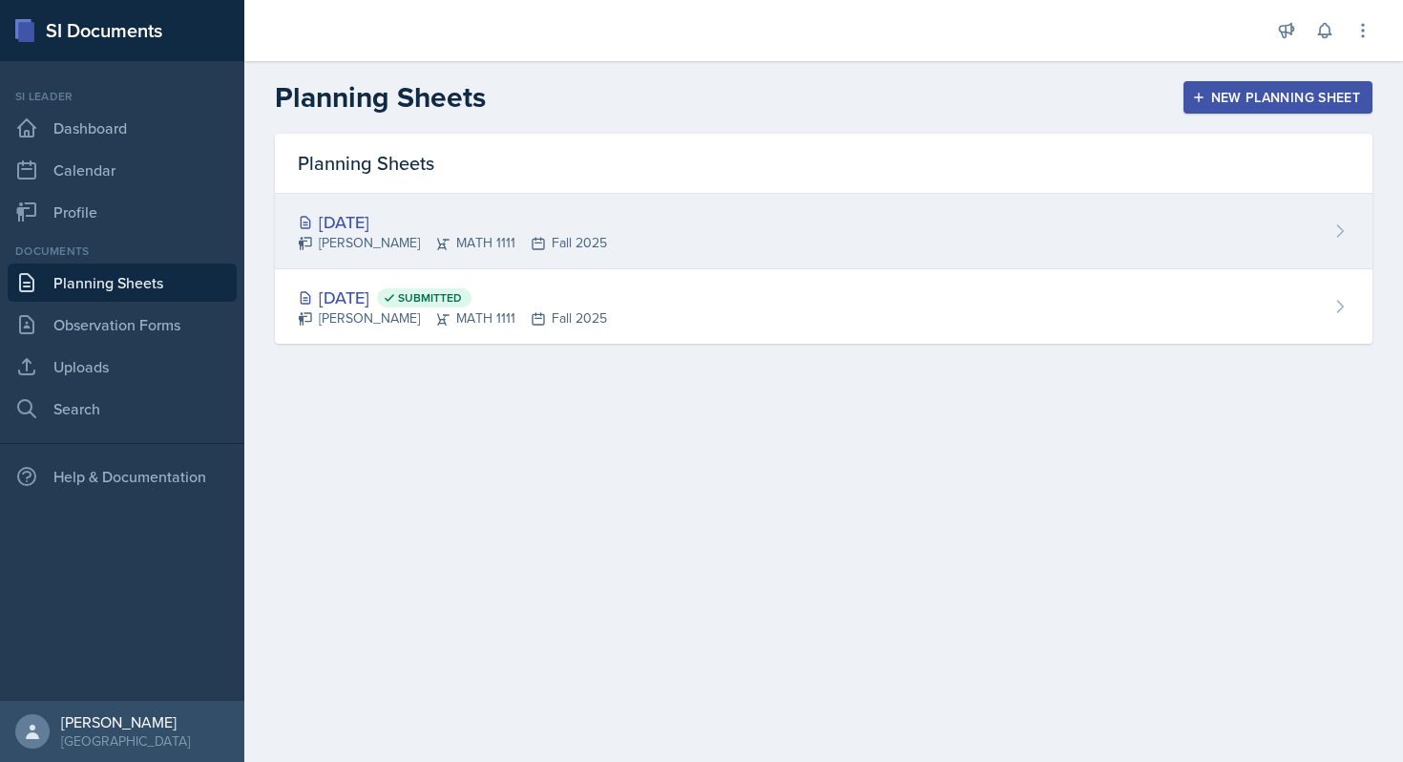
click at [556, 227] on div "[DATE]" at bounding box center [452, 222] width 309 height 26
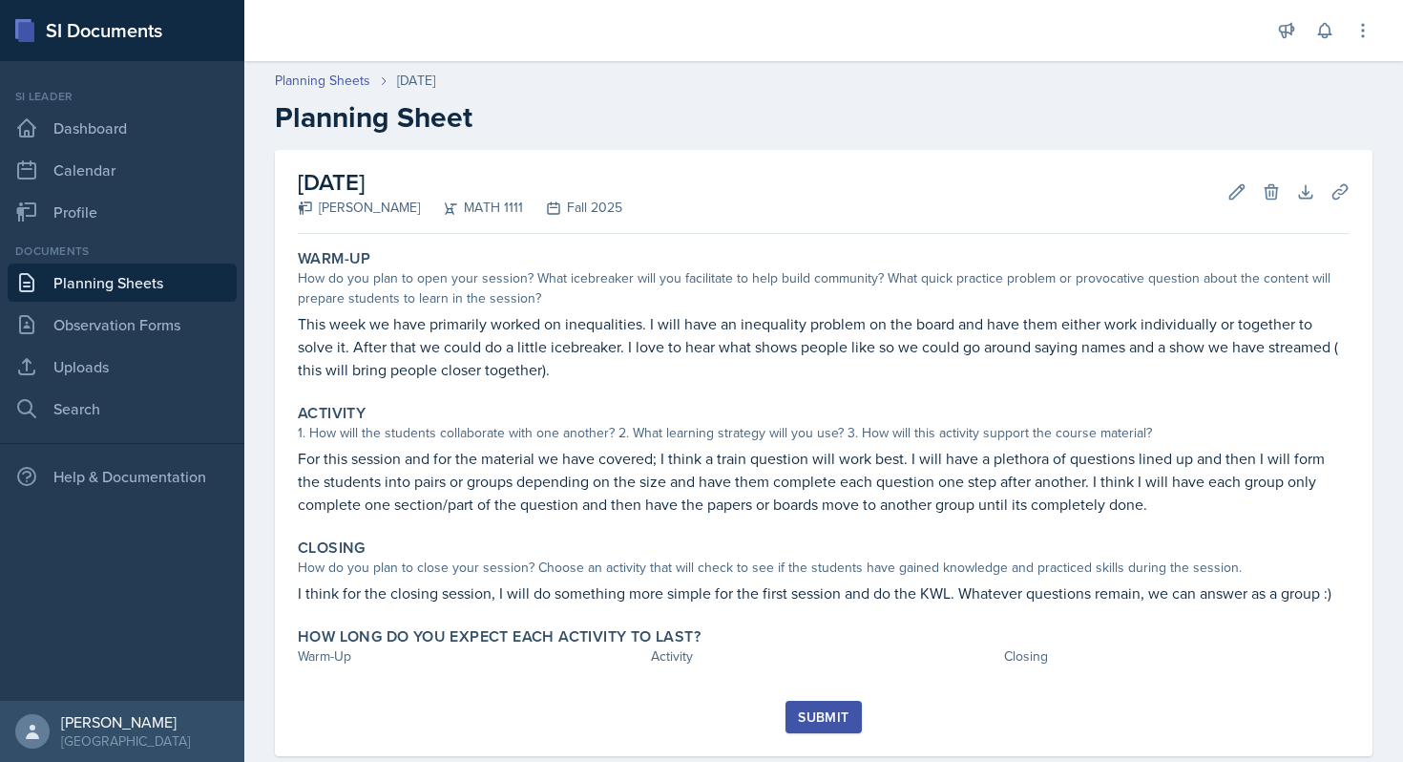
click at [932, 195] on div "[DATE] [PERSON_NAME] MATH 1111 Fall 2025 Edit Delete Download Uploads Autosaving" at bounding box center [824, 192] width 1052 height 84
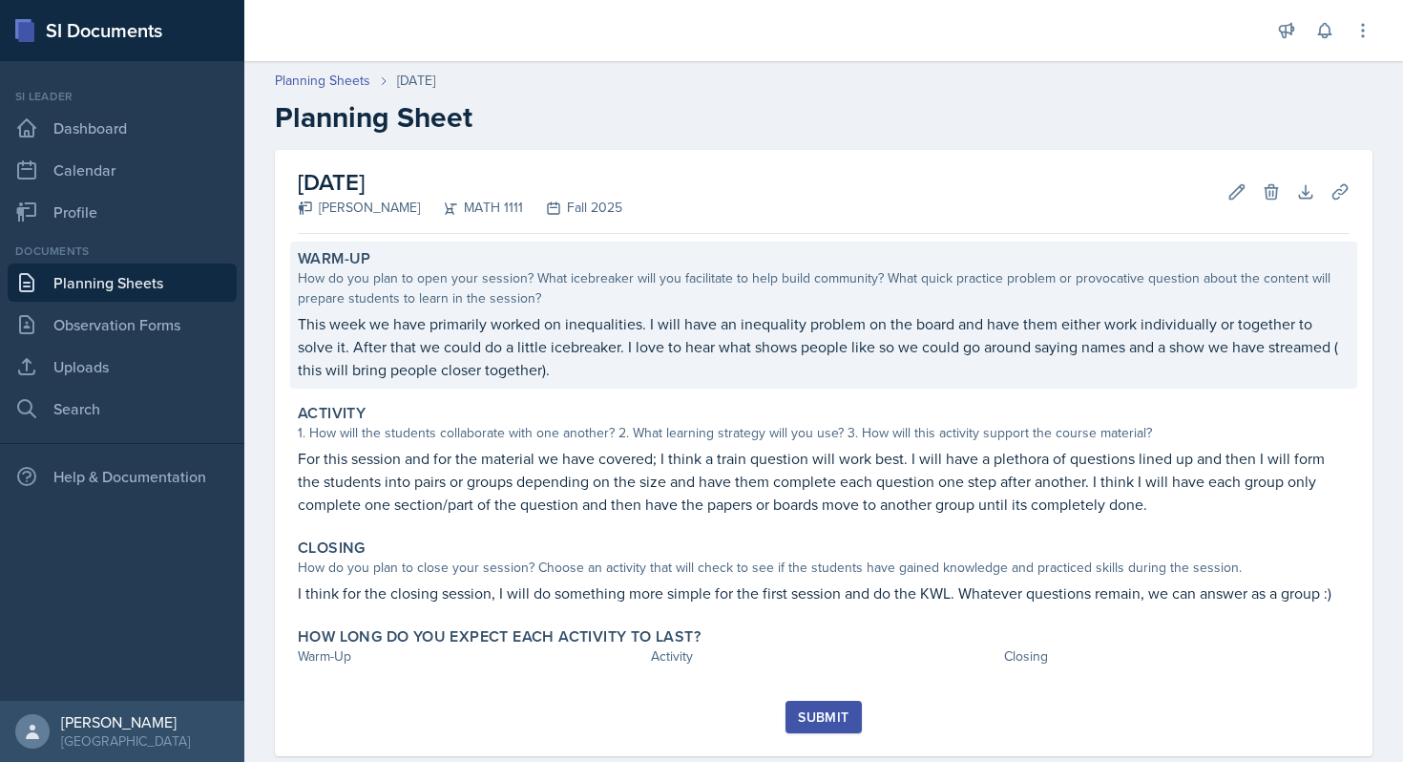
click at [826, 368] on p "This week we have primarily worked on inequalities. I will have an inequality p…" at bounding box center [824, 346] width 1052 height 69
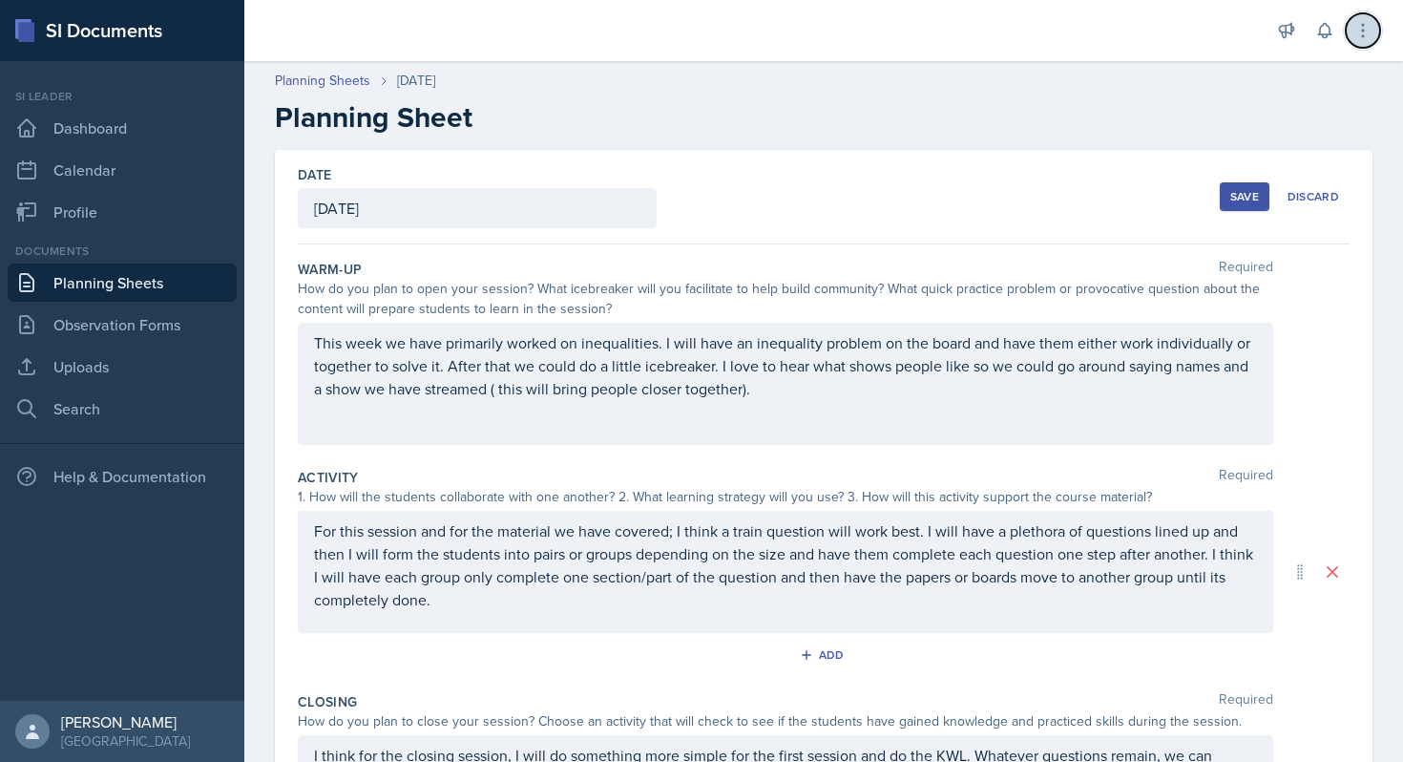
click at [1372, 22] on icon at bounding box center [1363, 30] width 19 height 19
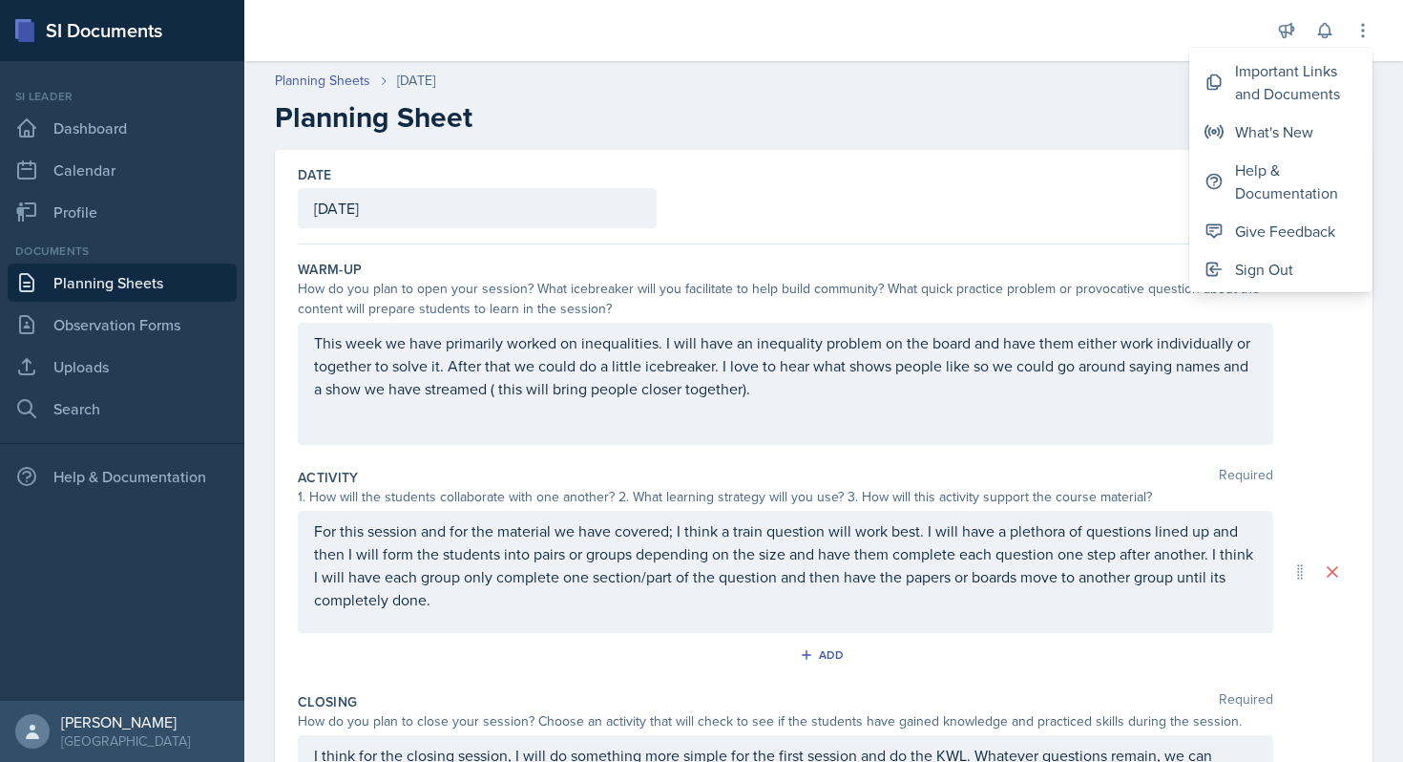
click at [929, 141] on header "Planning Sheets [DATE] Planning Sheet" at bounding box center [823, 103] width 1159 height 102
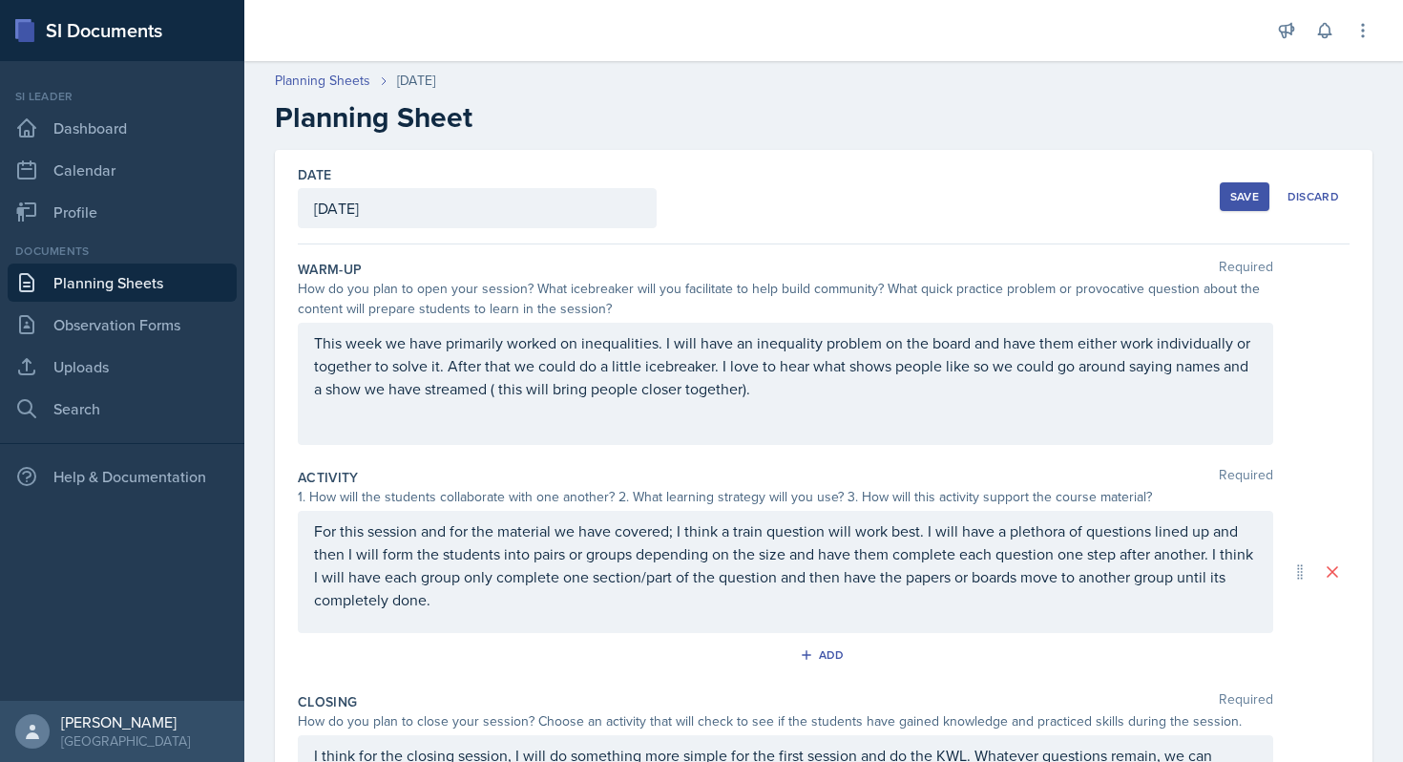
click at [1237, 203] on div "Save" at bounding box center [1244, 196] width 29 height 15
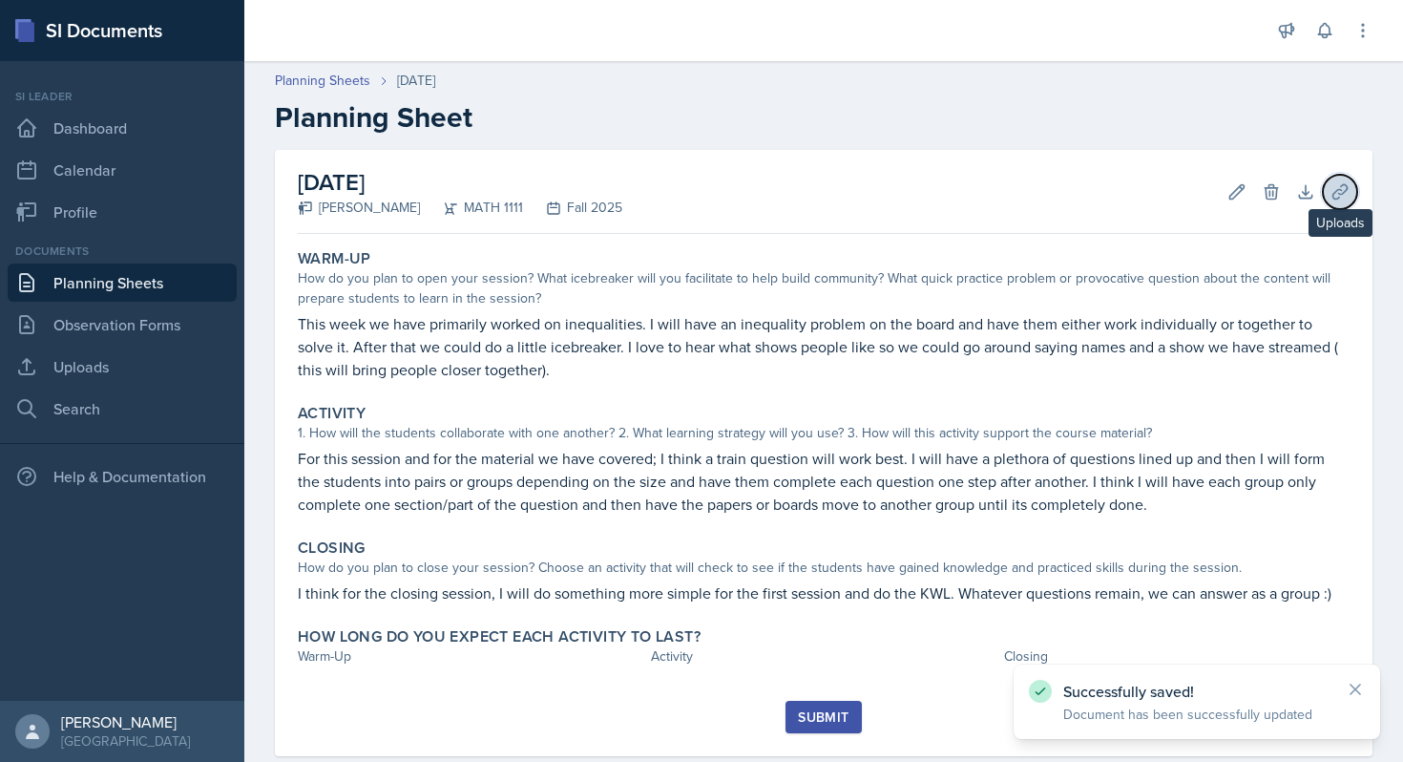
click at [1349, 185] on icon at bounding box center [1340, 191] width 19 height 19
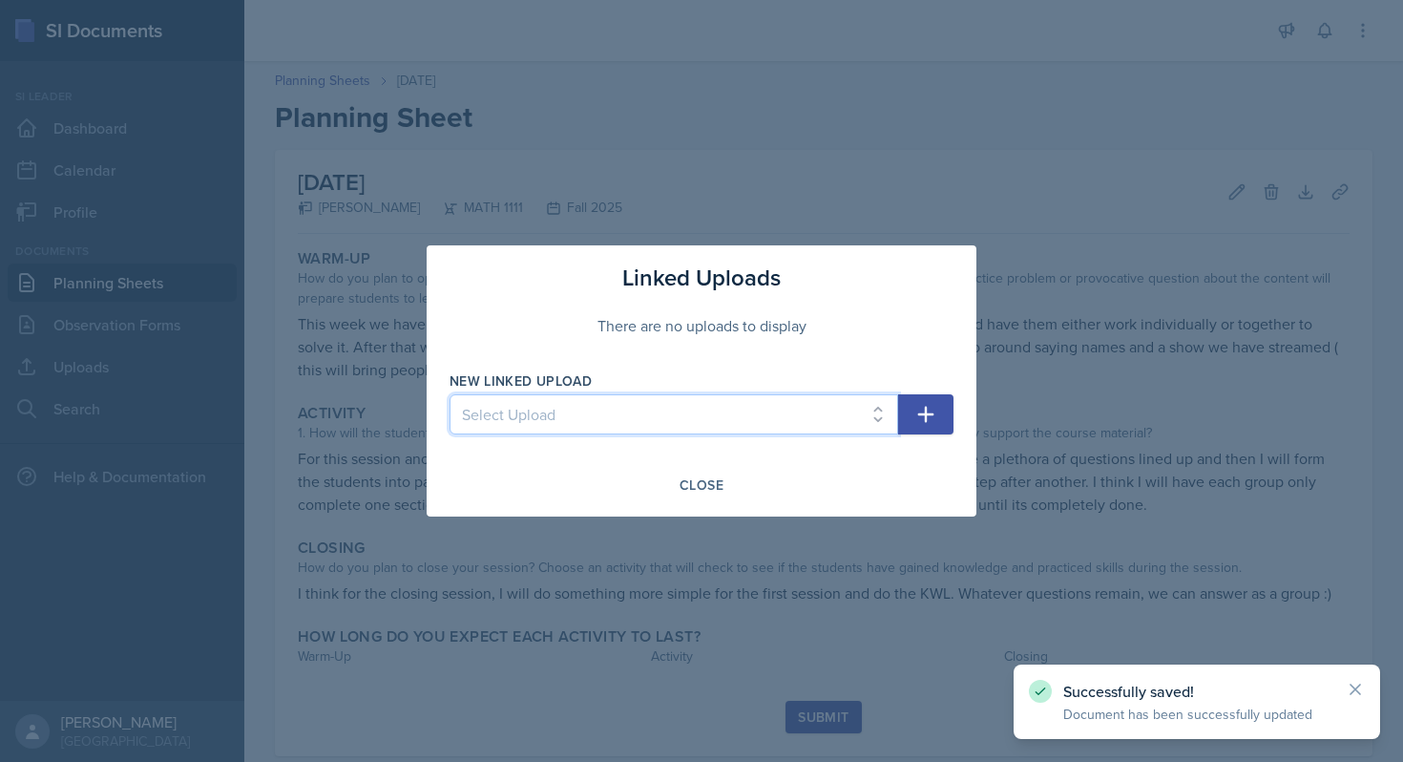
click at [729, 417] on select "Select Upload SI Mock Session PowerPoint [DATE] ([DATE]) POWERPOINT" at bounding box center [674, 414] width 449 height 40
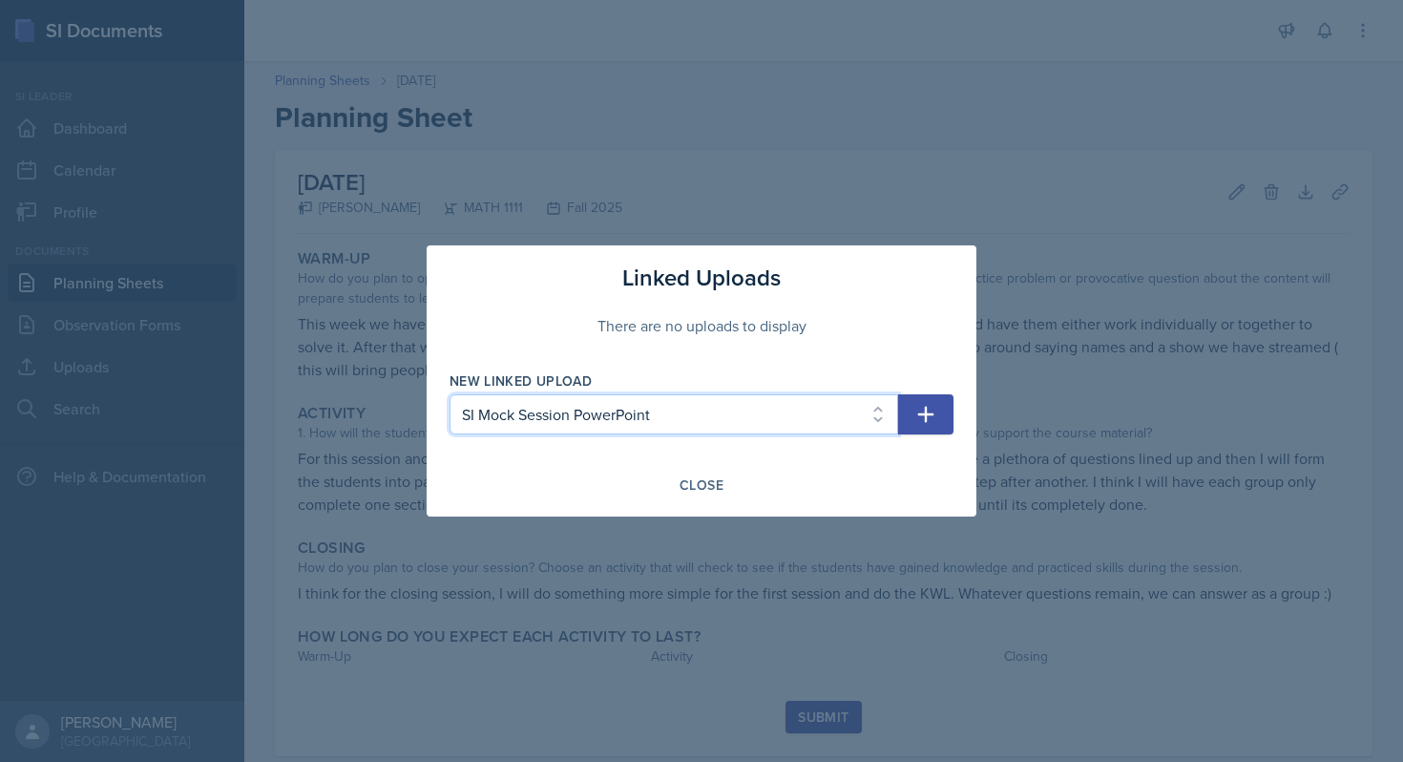
click at [703, 425] on select "Select Upload SI Mock Session PowerPoint [DATE] ([DATE]) POWERPOINT" at bounding box center [674, 414] width 449 height 40
select select "ef0d8468-2fb4-42c1-831e-8b5cfa11b299"
click at [938, 422] on button "button" at bounding box center [925, 414] width 55 height 40
select select
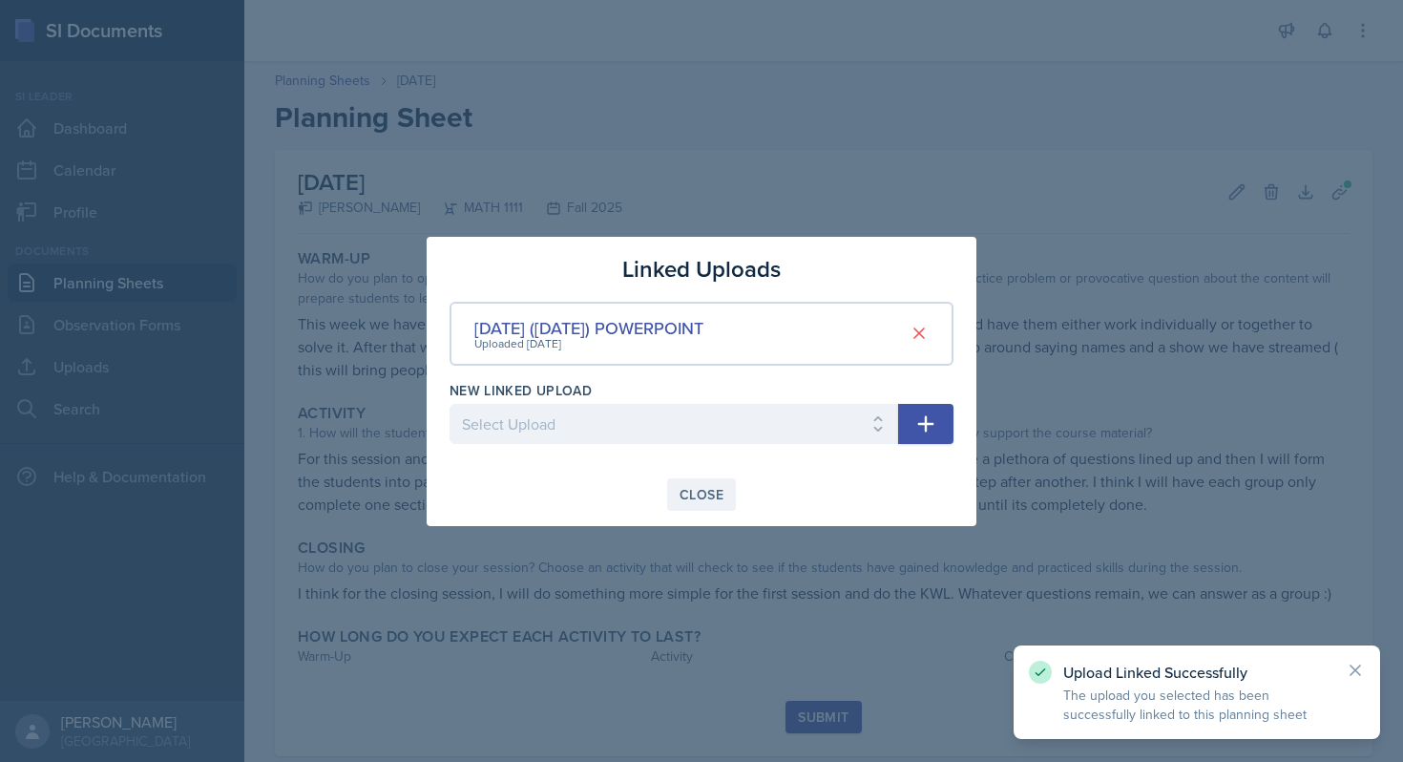
click at [697, 496] on div "Close" at bounding box center [702, 494] width 44 height 15
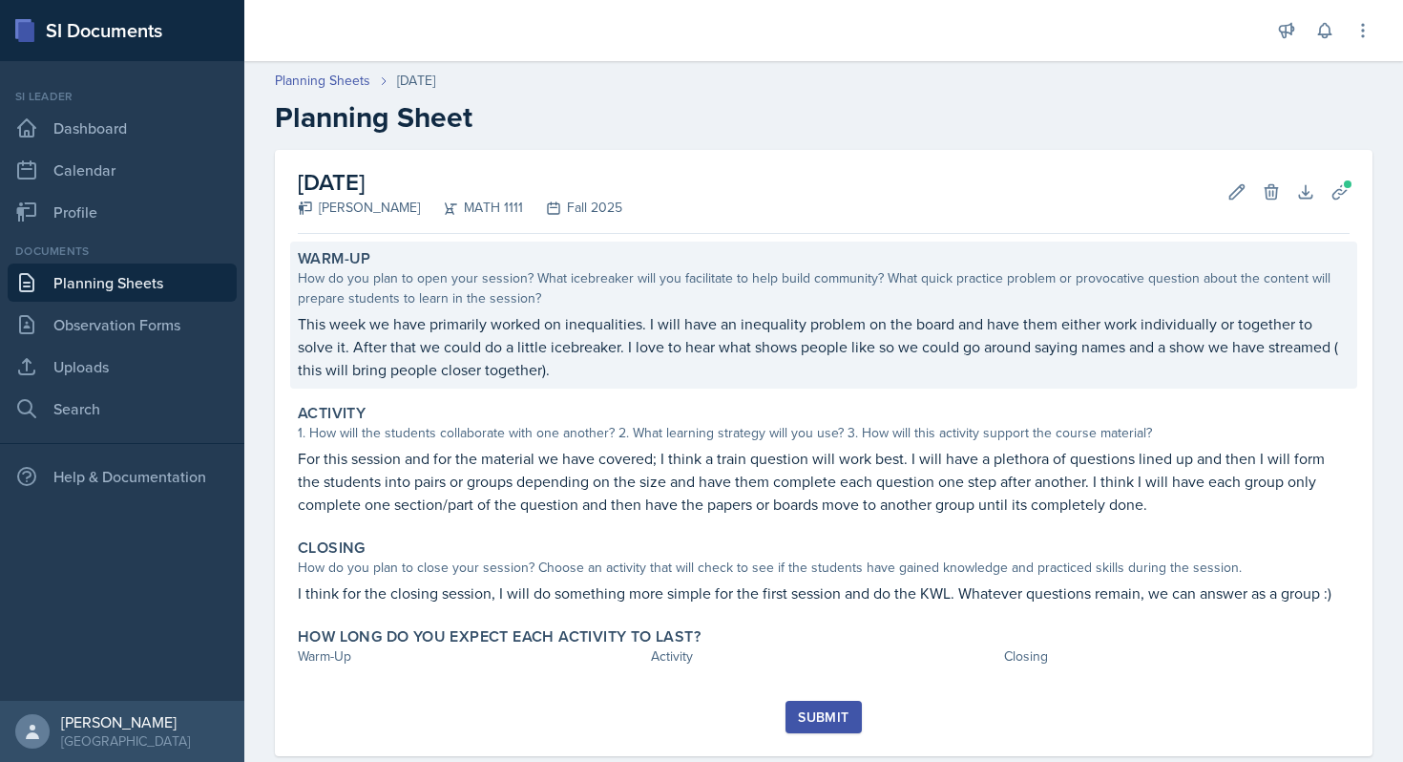
click at [710, 354] on p "This week we have primarily worked on inequalities. I will have an inequality p…" at bounding box center [824, 346] width 1052 height 69
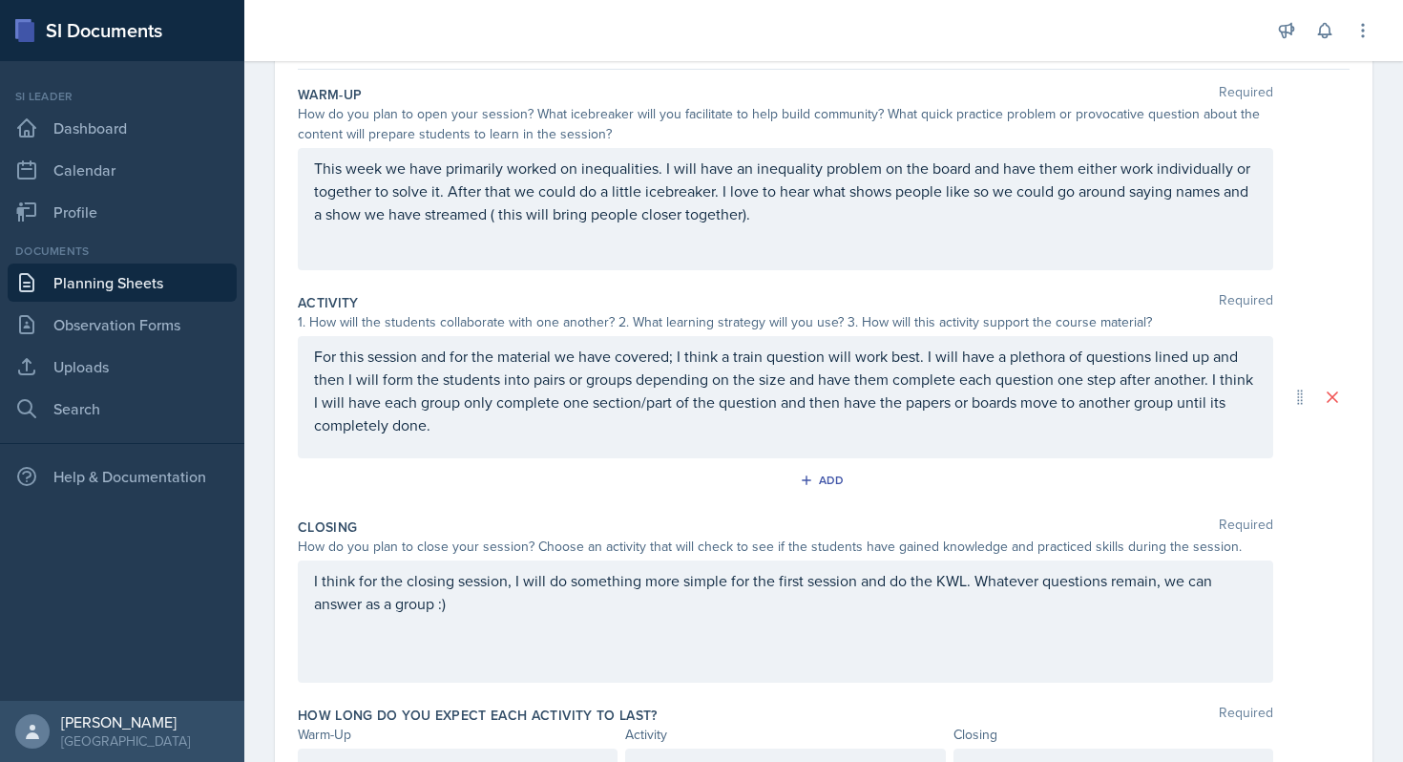
scroll to position [179, 0]
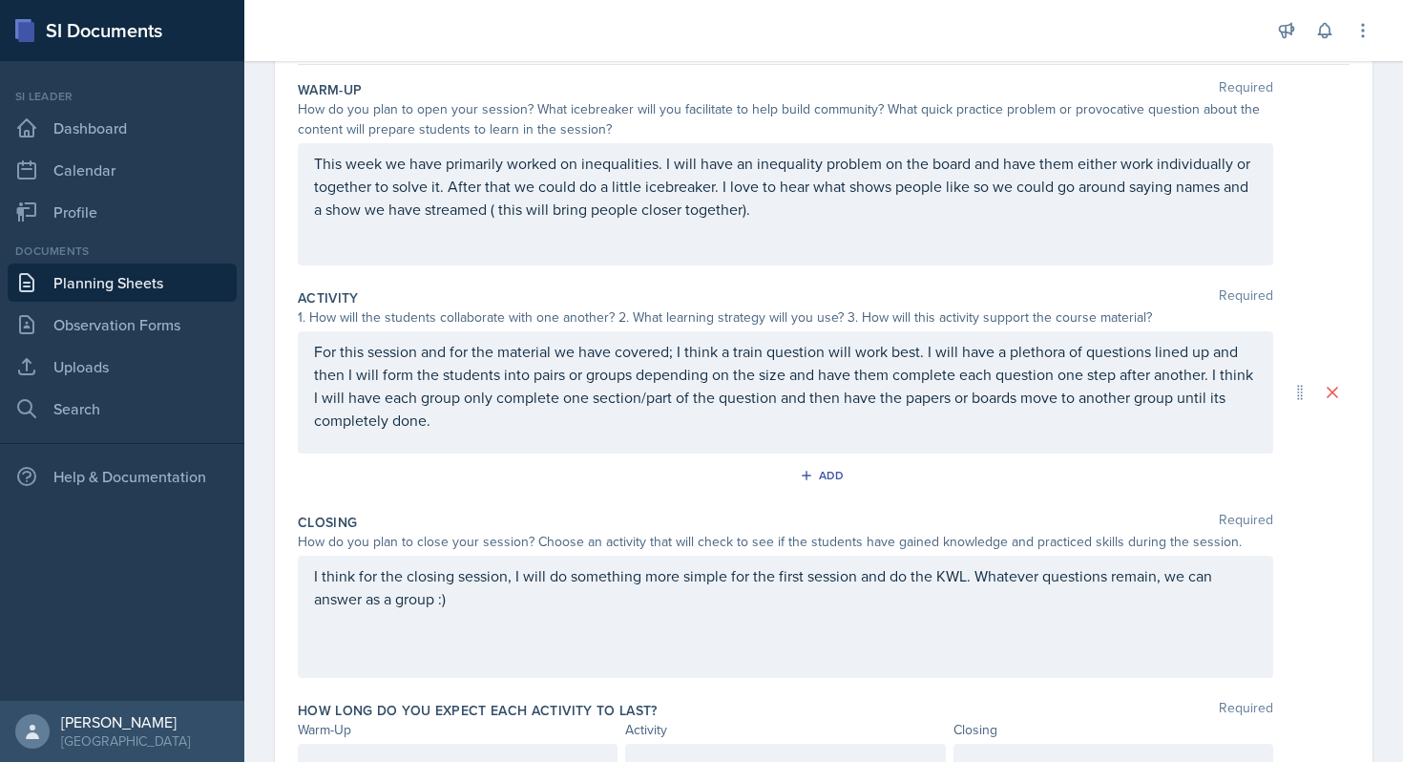
click at [764, 353] on p "For this session and for the material we have covered; I think a train question…" at bounding box center [785, 386] width 943 height 92
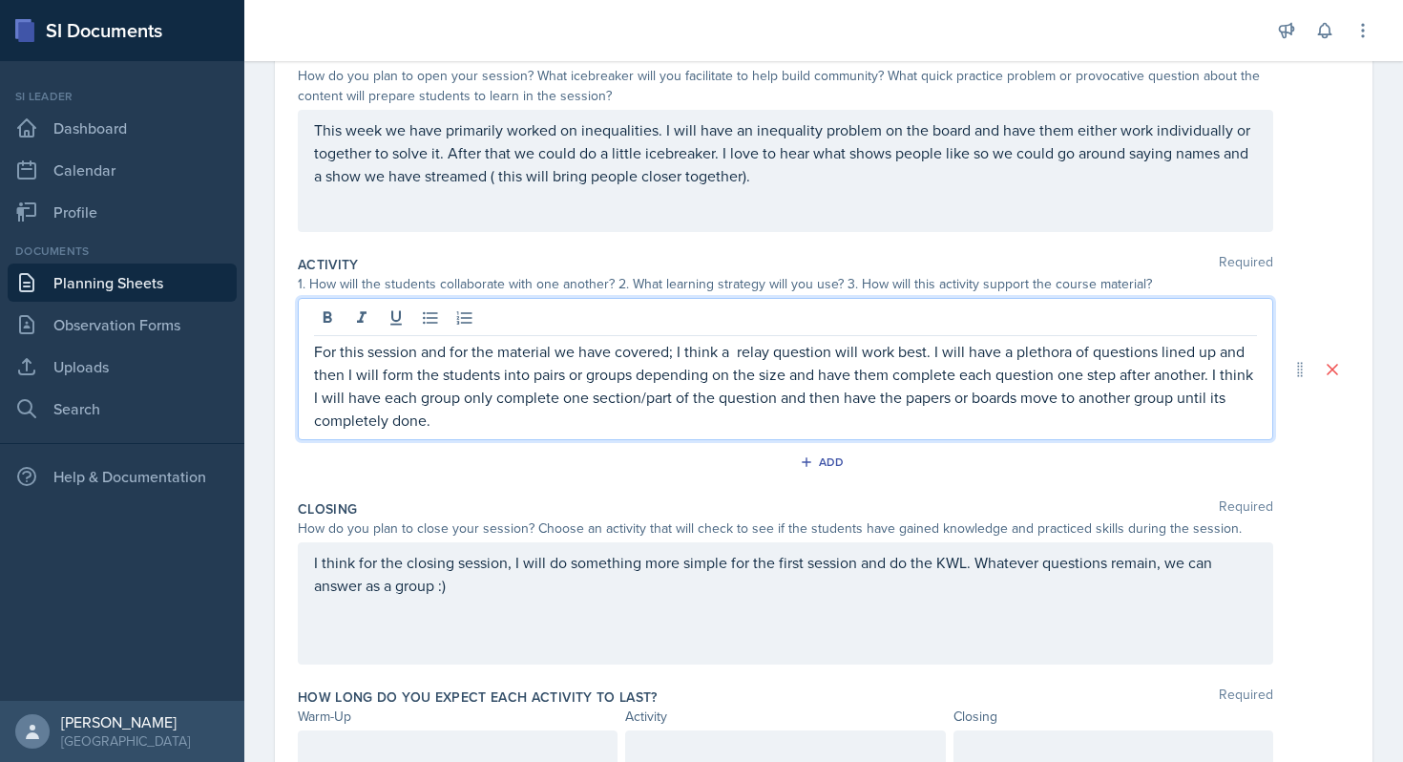
click at [712, 425] on p "For this session and for the material we have covered; I think a relay question…" at bounding box center [785, 386] width 943 height 92
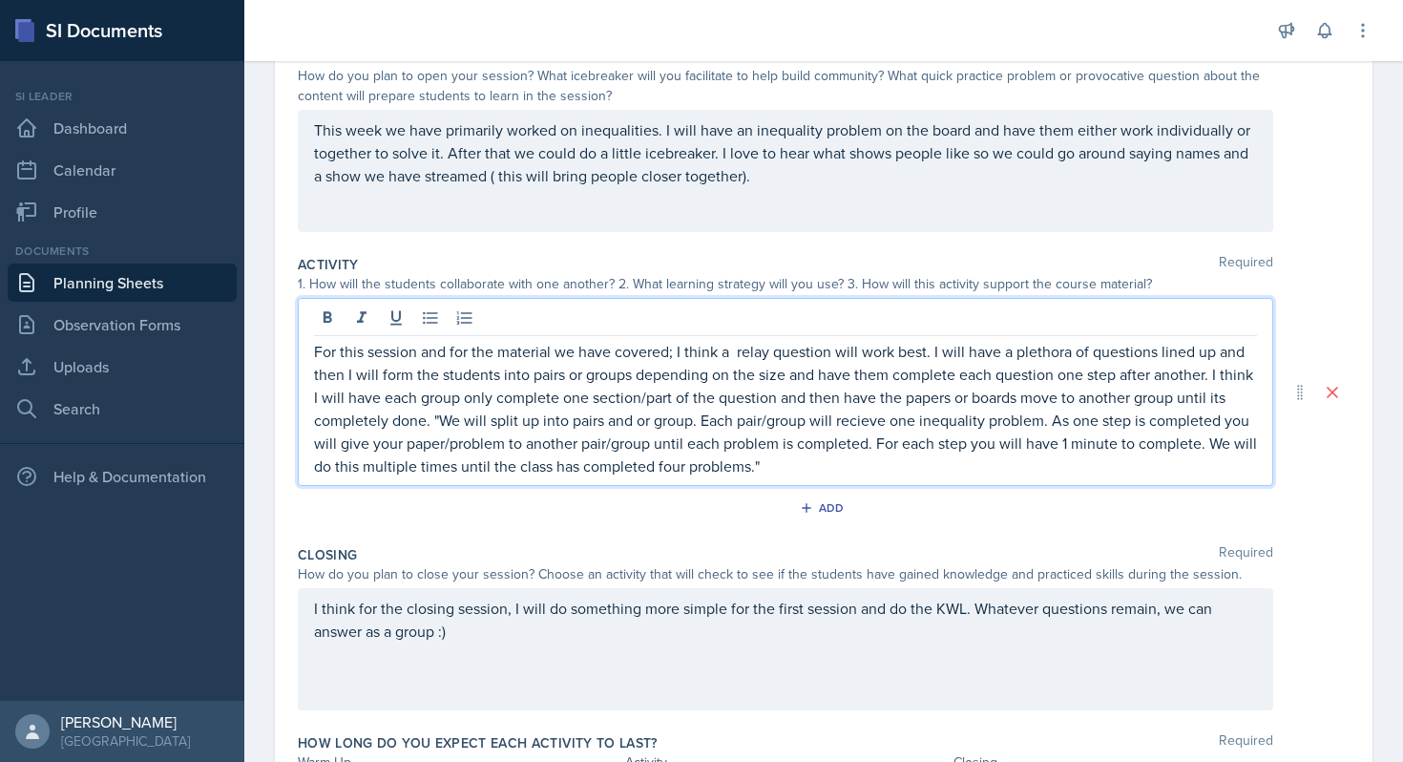
scroll to position [344, 0]
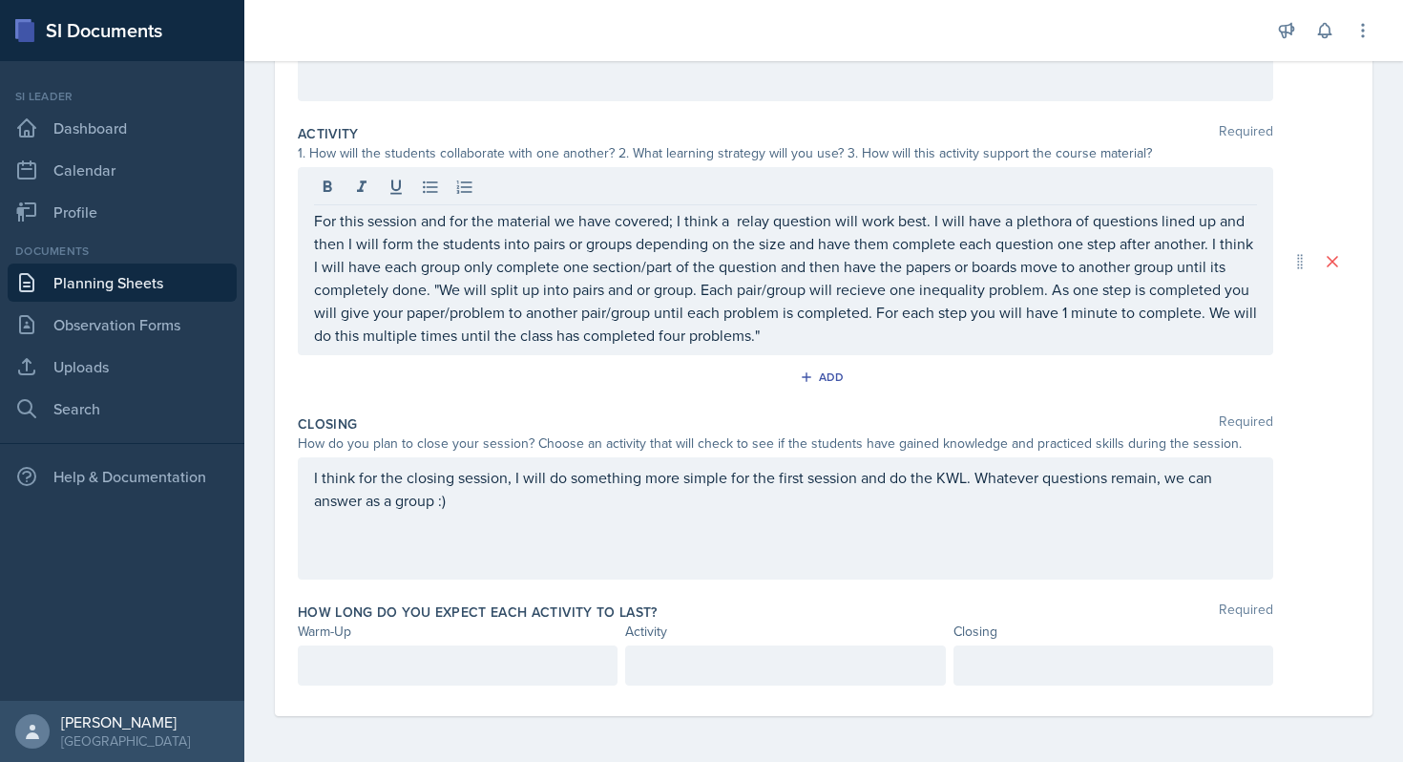
click at [674, 513] on div "I think for the closing session, I will do something more simple for the first …" at bounding box center [786, 518] width 976 height 122
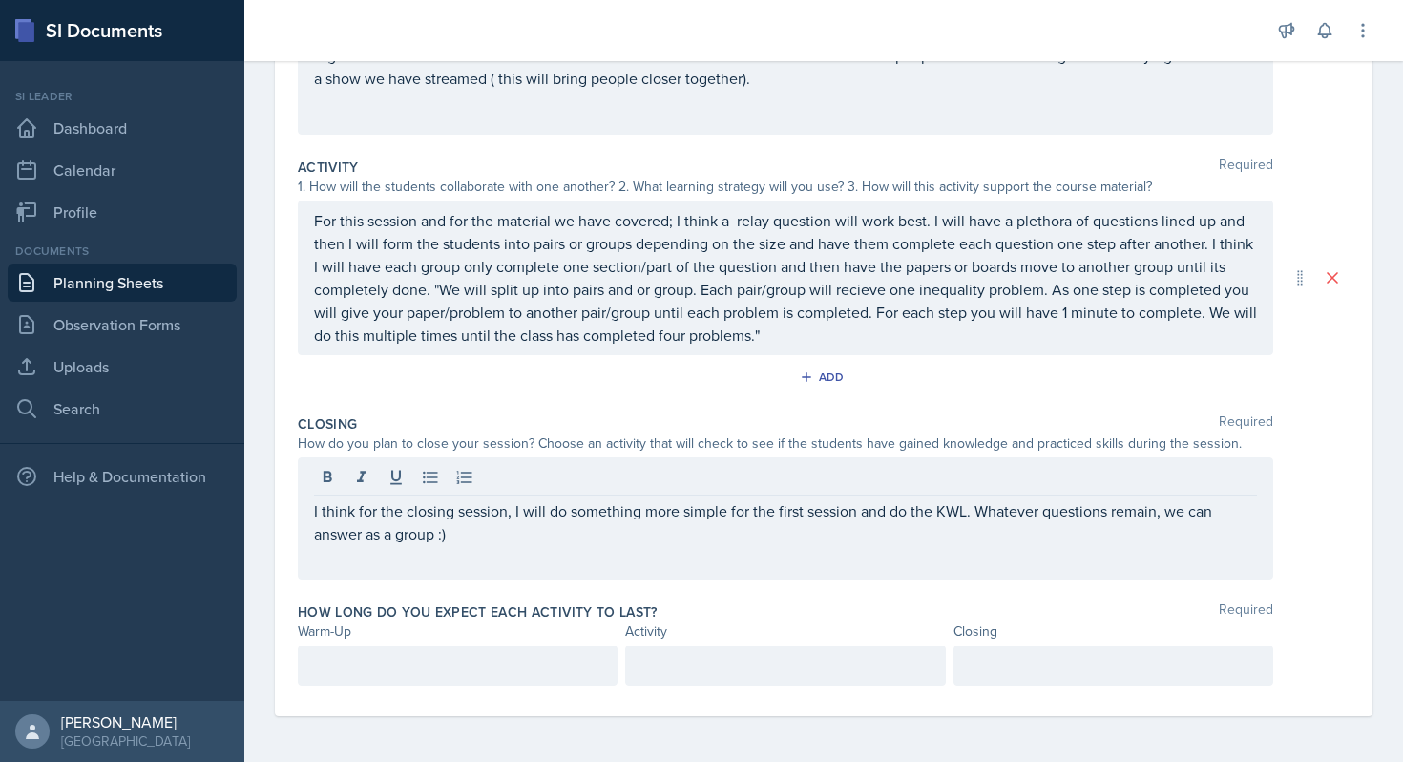
click at [619, 569] on div "I think for the closing session, I will do something more simple for the first …" at bounding box center [786, 518] width 976 height 122
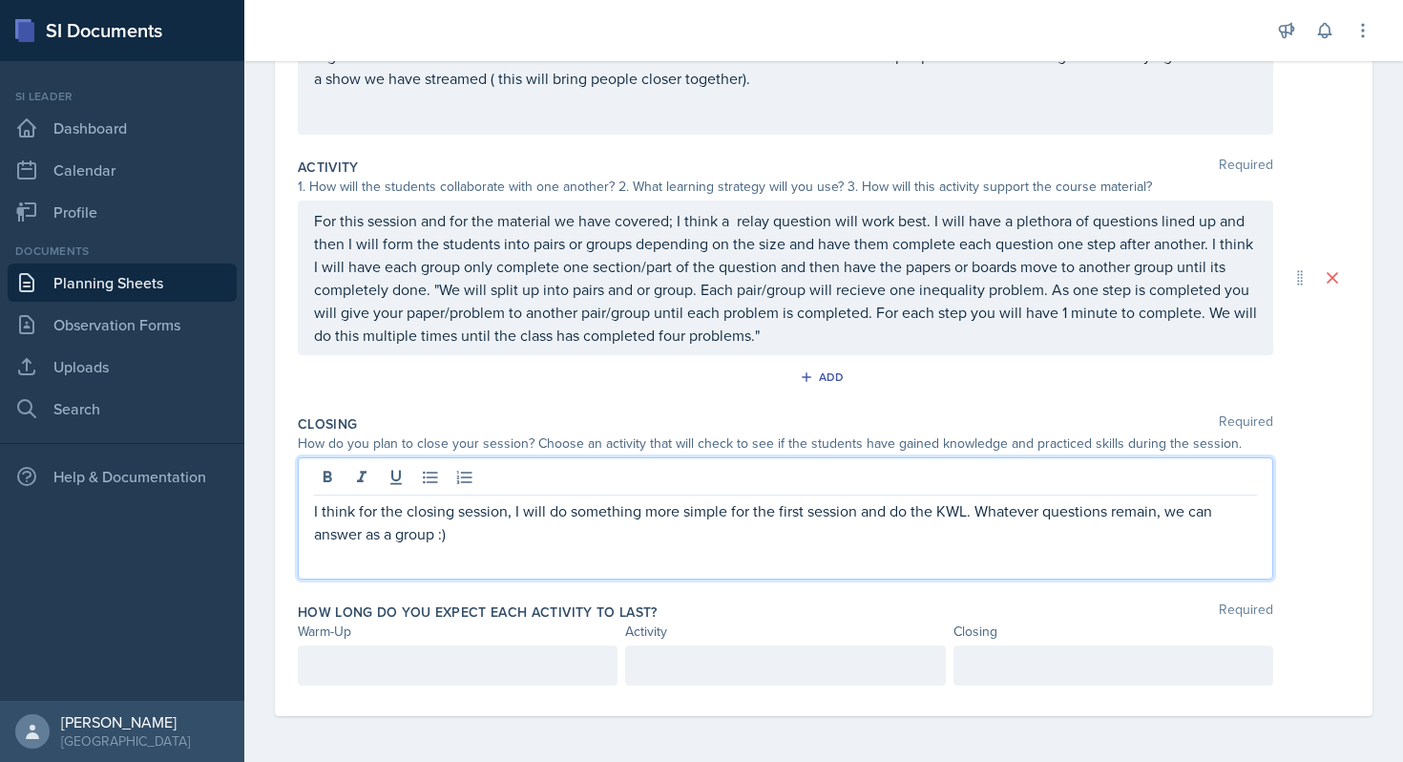
click at [559, 557] on div "I think for the closing session, I will do something more simple for the first …" at bounding box center [786, 518] width 976 height 122
click at [480, 538] on p "I think for the closing session, I will do something more simple for the first …" at bounding box center [785, 522] width 943 height 46
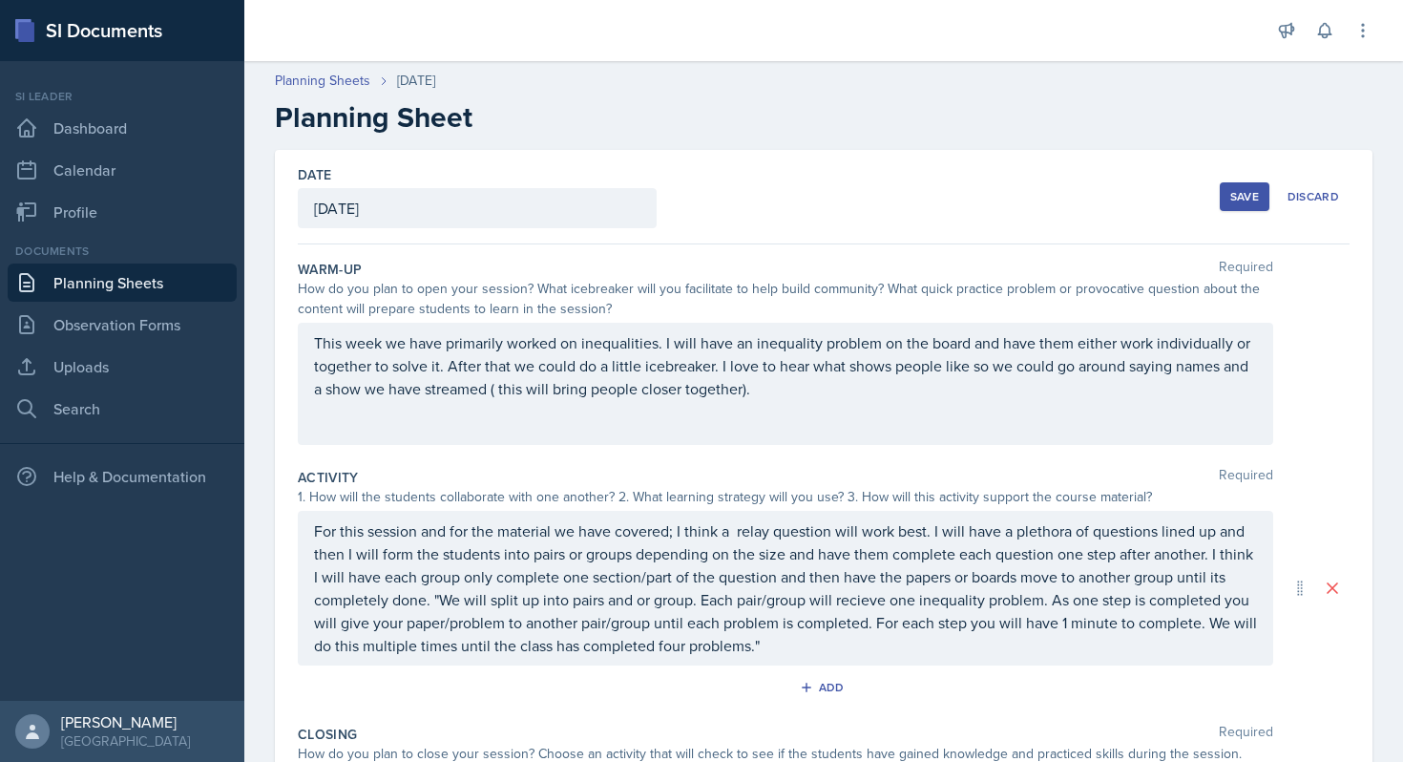
click at [1245, 201] on div "Save" at bounding box center [1244, 196] width 29 height 15
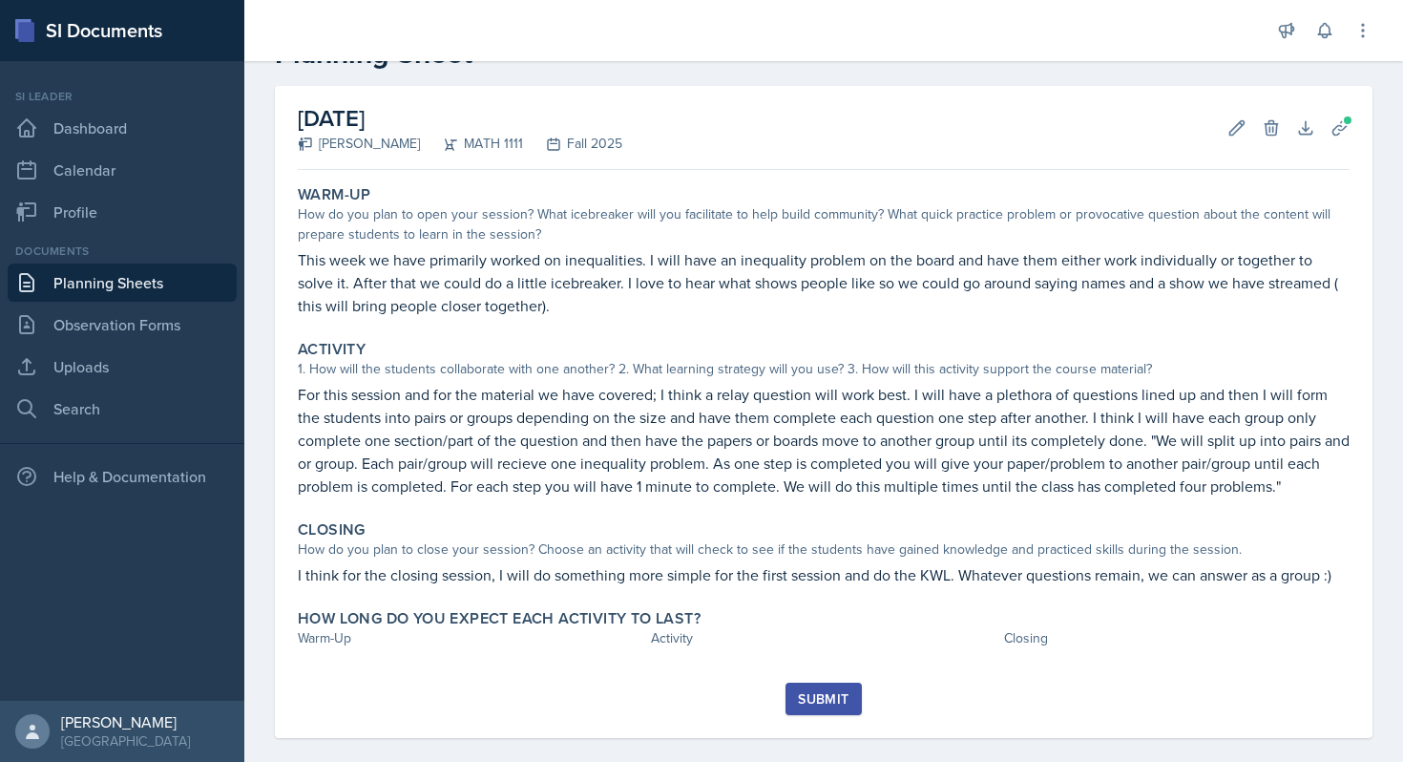
scroll to position [86, 0]
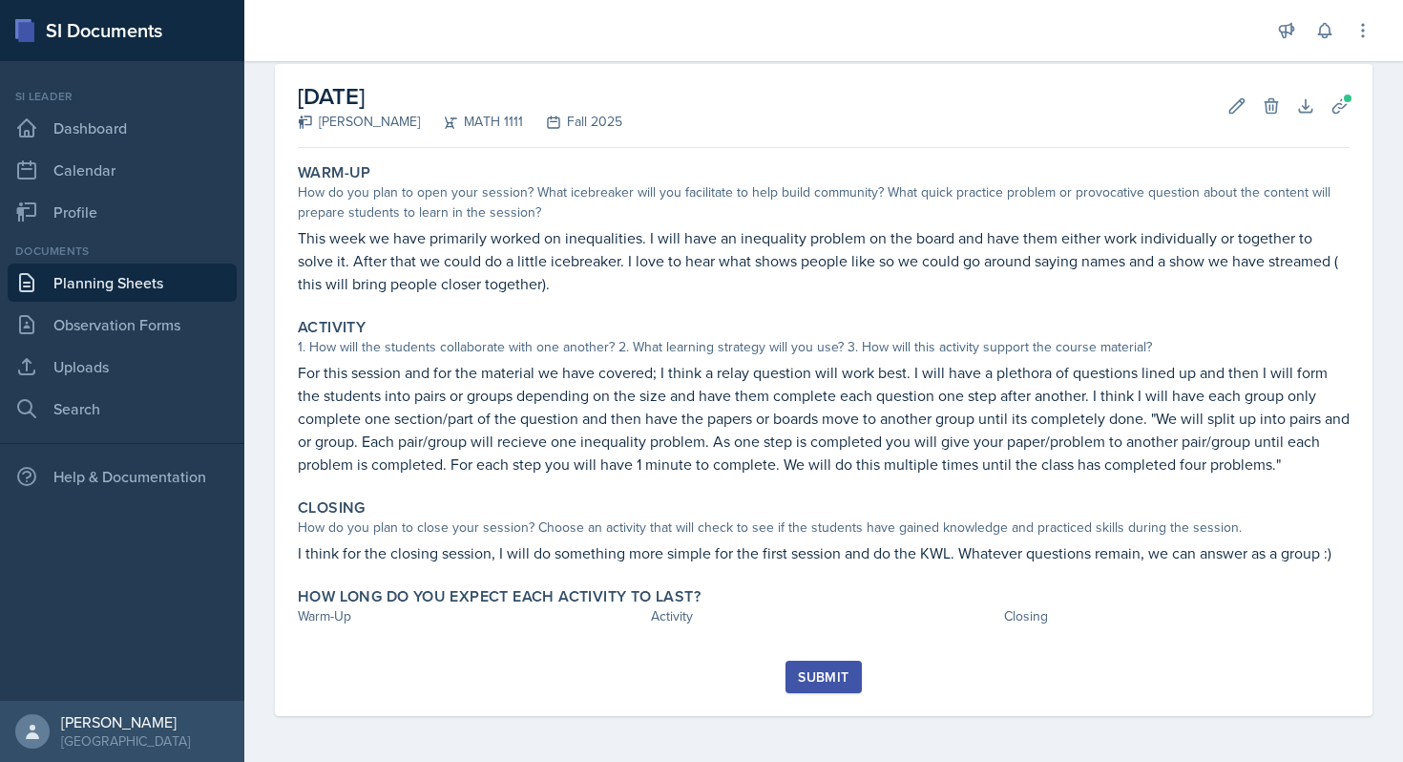
click at [827, 670] on div "Submit" at bounding box center [823, 676] width 51 height 15
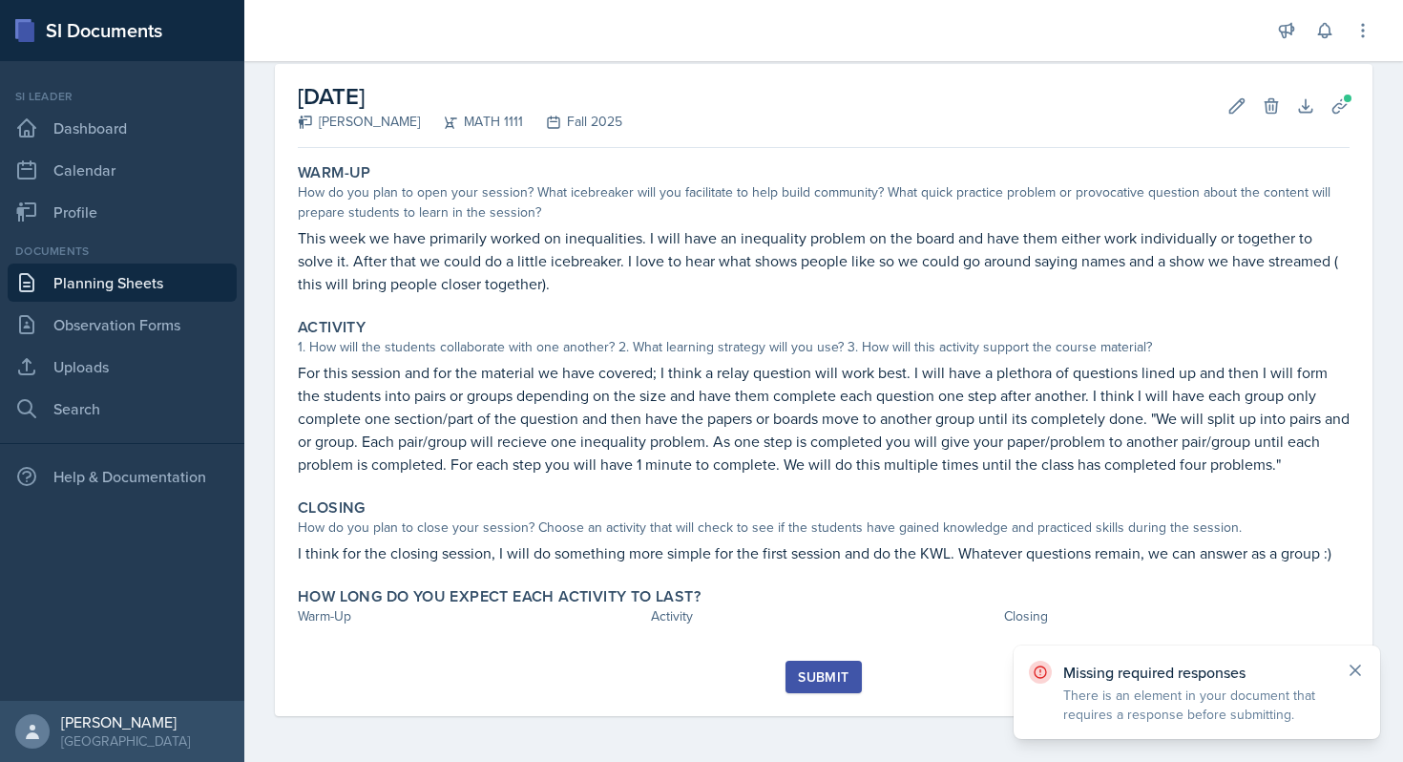
click at [1346, 668] on icon at bounding box center [1355, 670] width 19 height 19
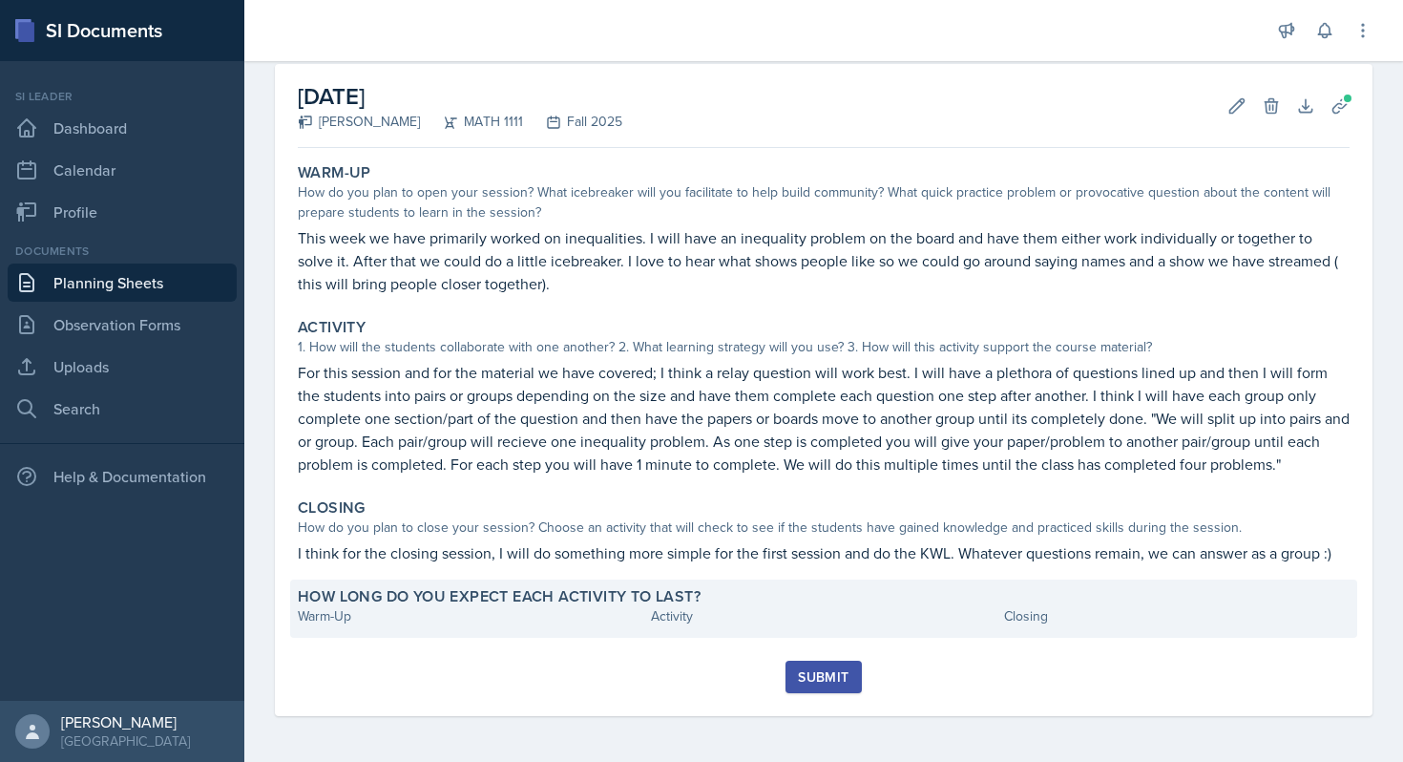
click at [825, 603] on div "How long do you expect each activity to last?" at bounding box center [824, 596] width 1052 height 19
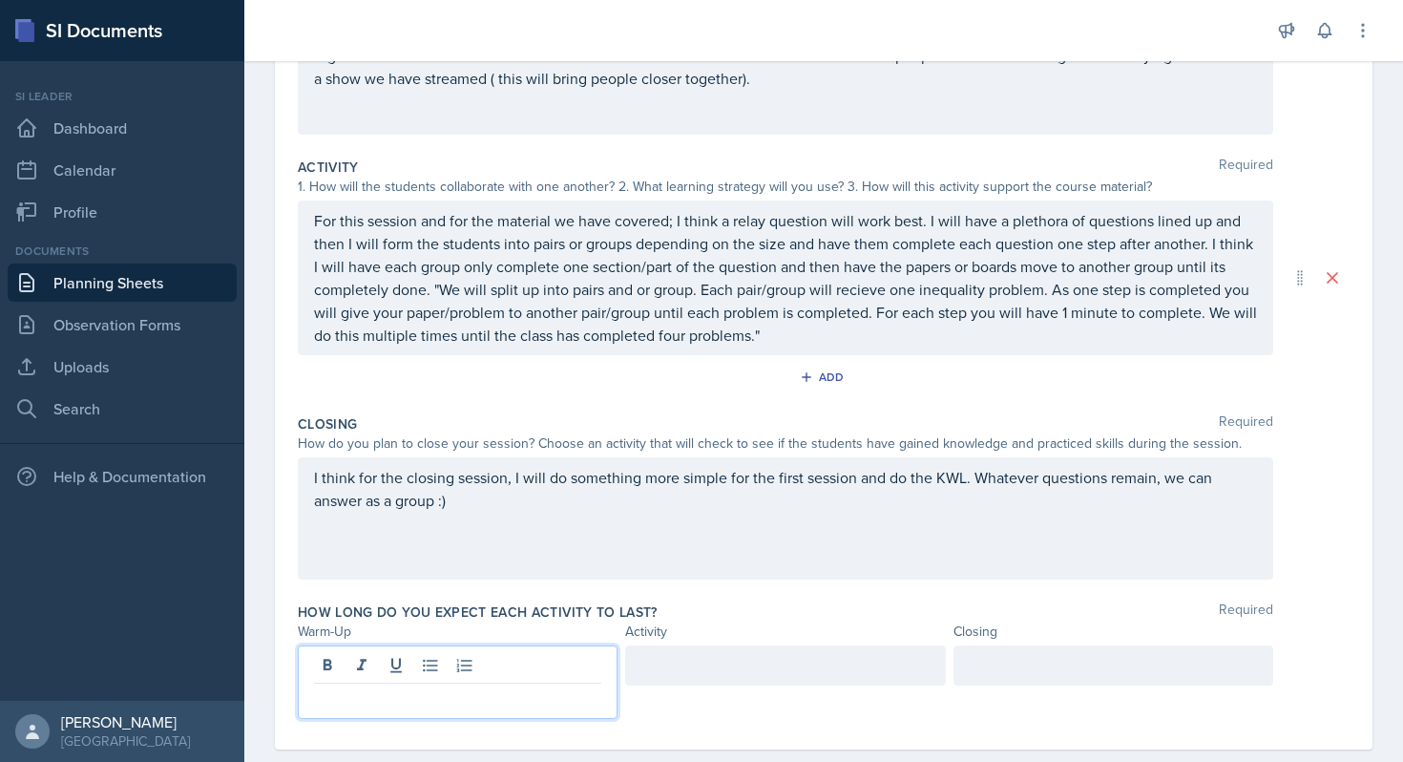
scroll to position [344, 0]
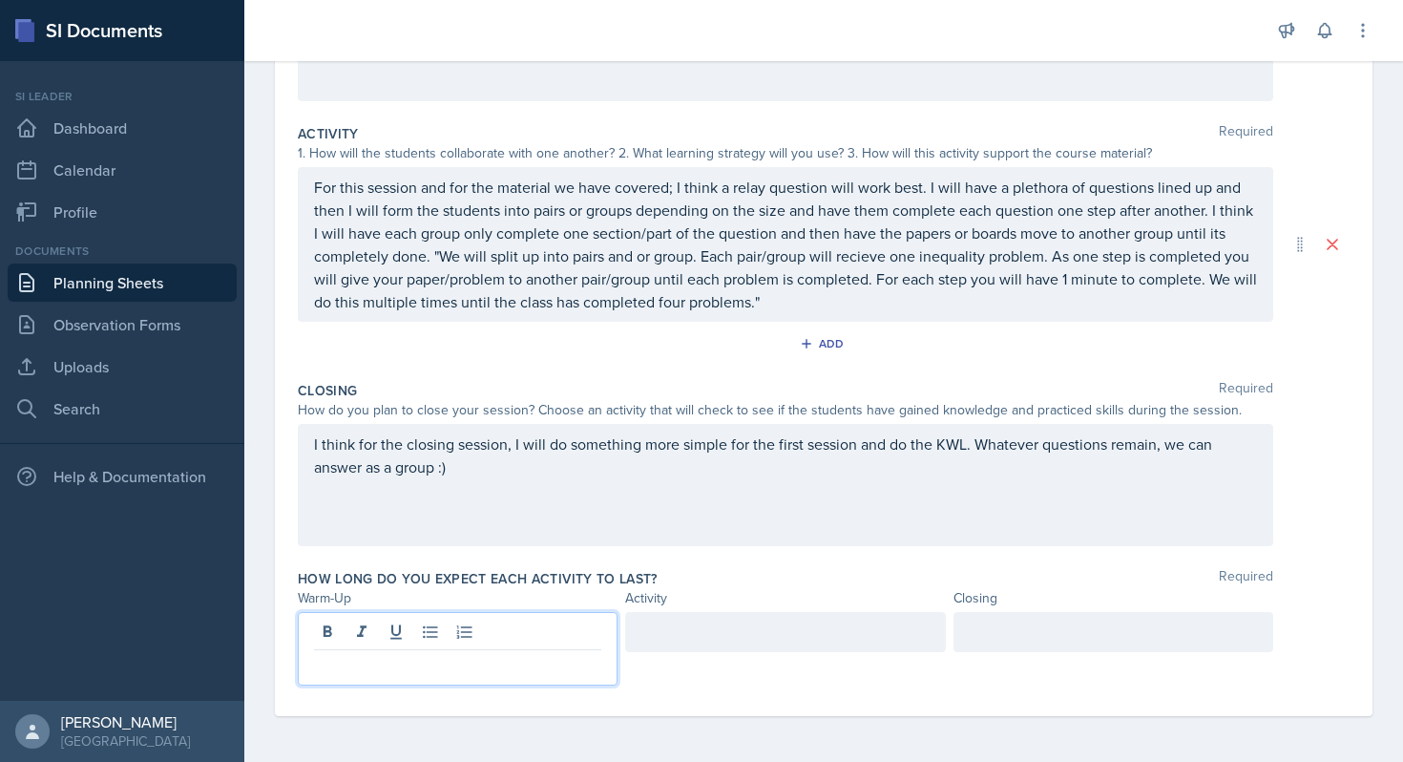
click at [343, 668] on p at bounding box center [457, 665] width 287 height 23
click at [664, 635] on div at bounding box center [785, 632] width 320 height 40
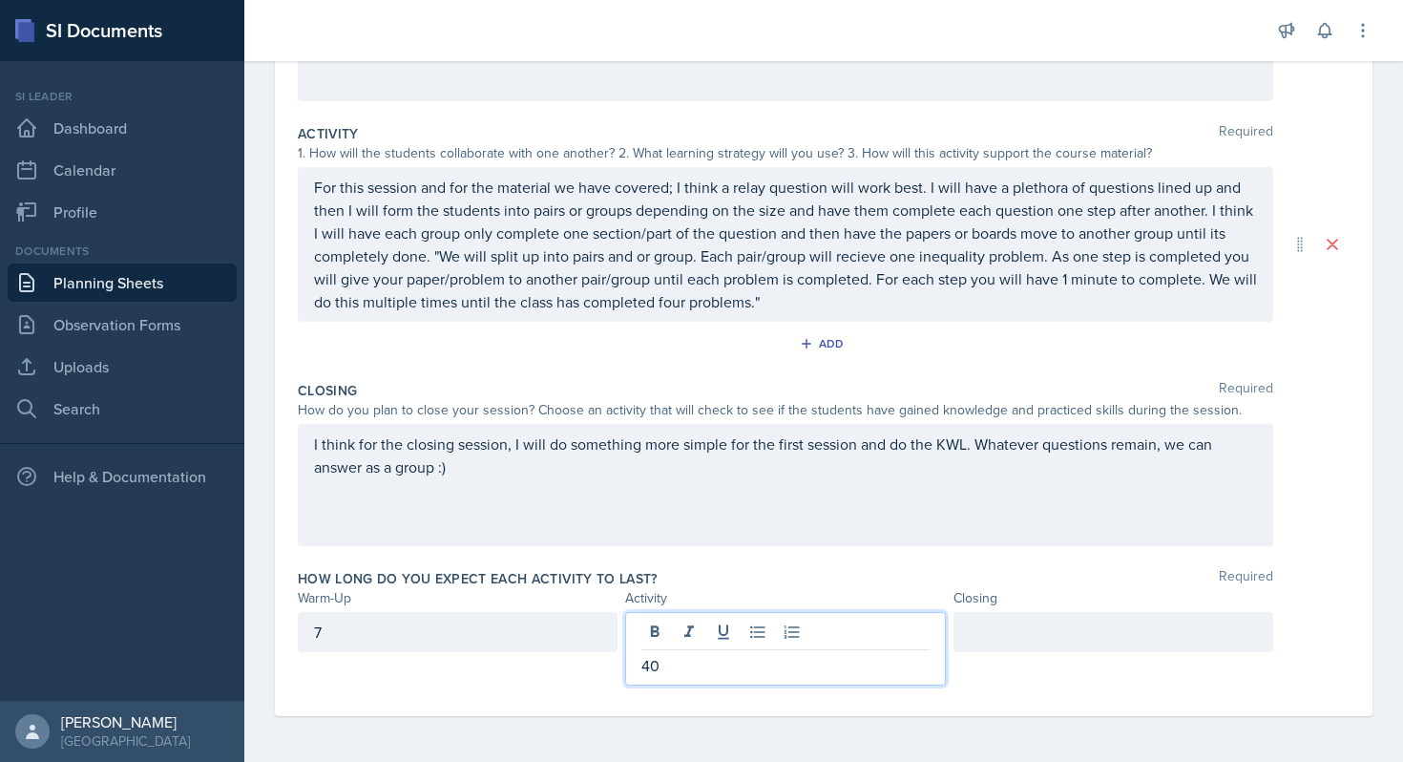
click at [1086, 635] on div at bounding box center [1114, 632] width 320 height 40
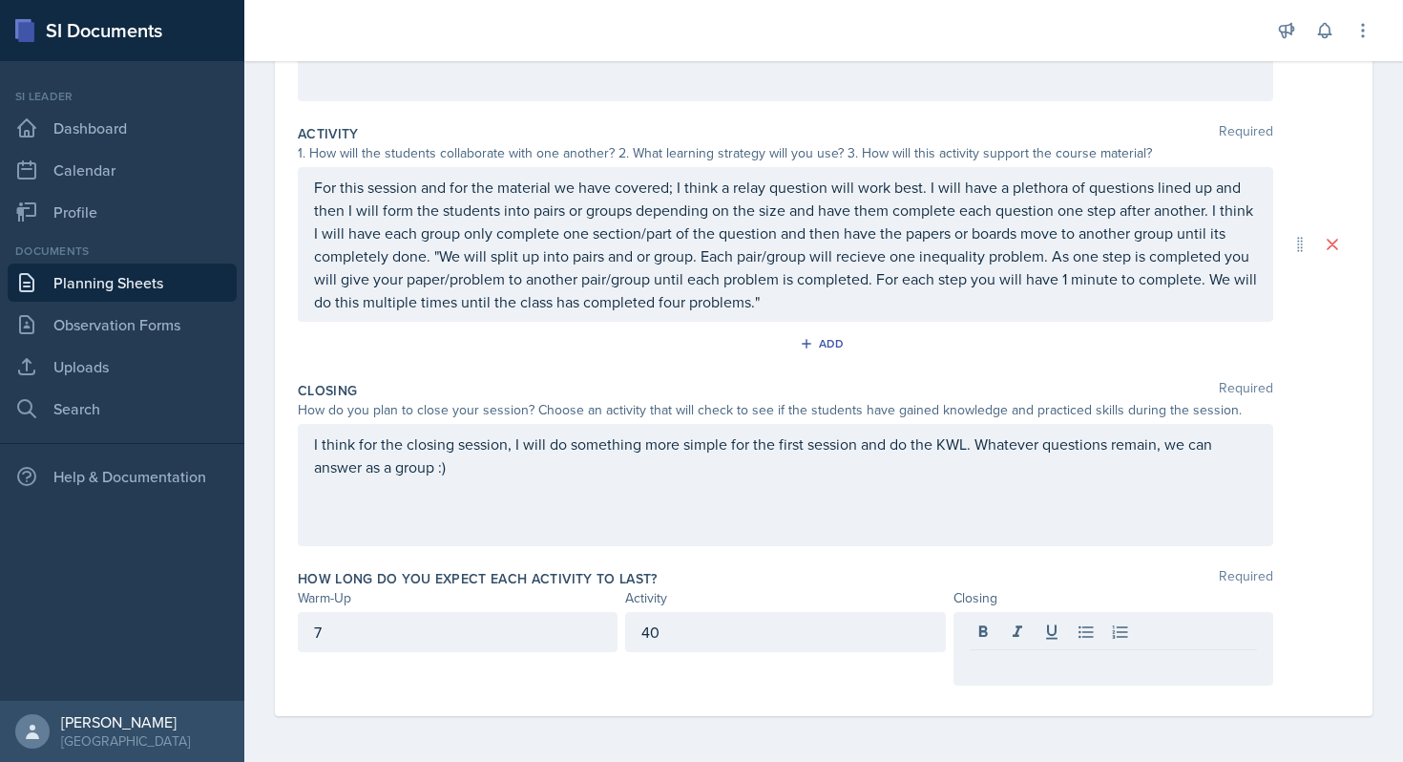
click at [793, 643] on div "40" at bounding box center [785, 632] width 320 height 40
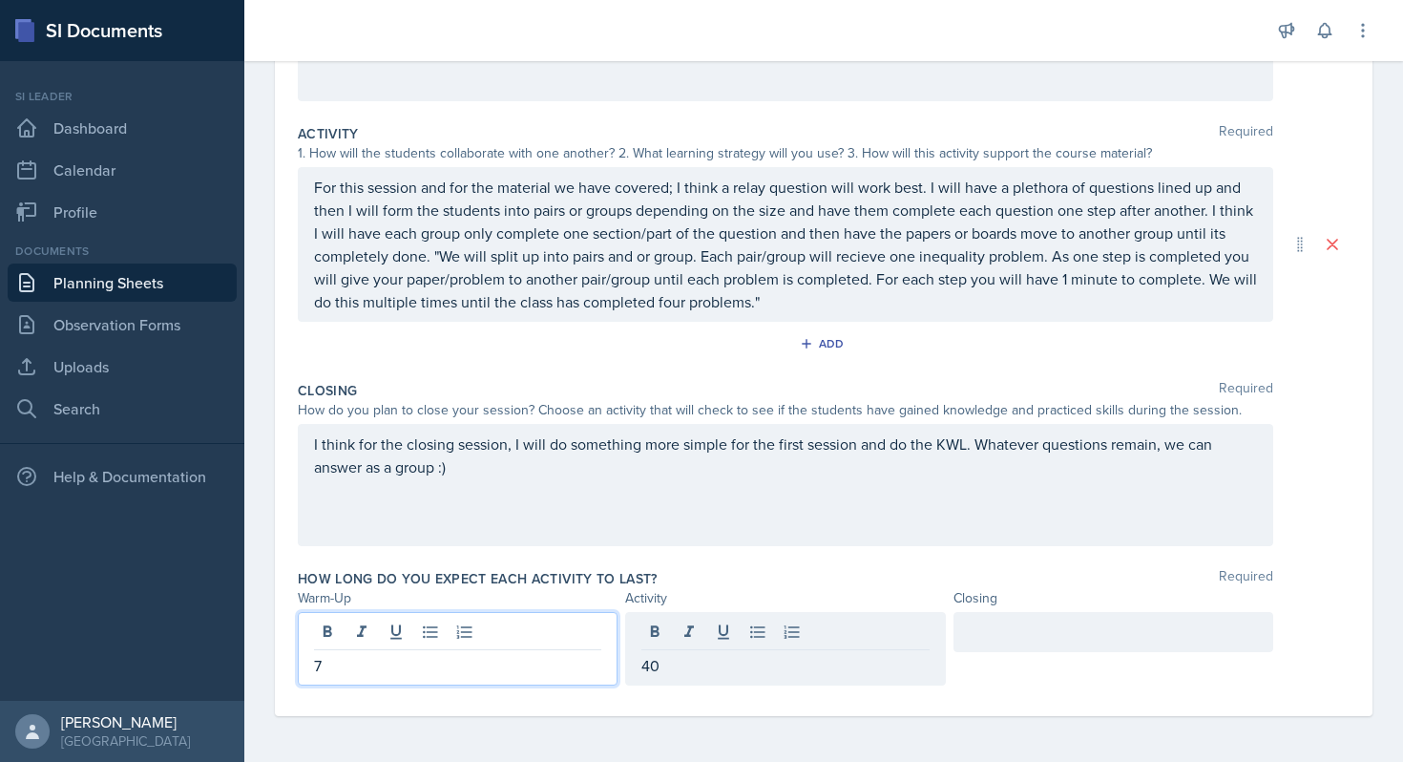
click at [498, 627] on div "7" at bounding box center [458, 648] width 320 height 73
click at [485, 674] on p "7" at bounding box center [457, 665] width 287 height 23
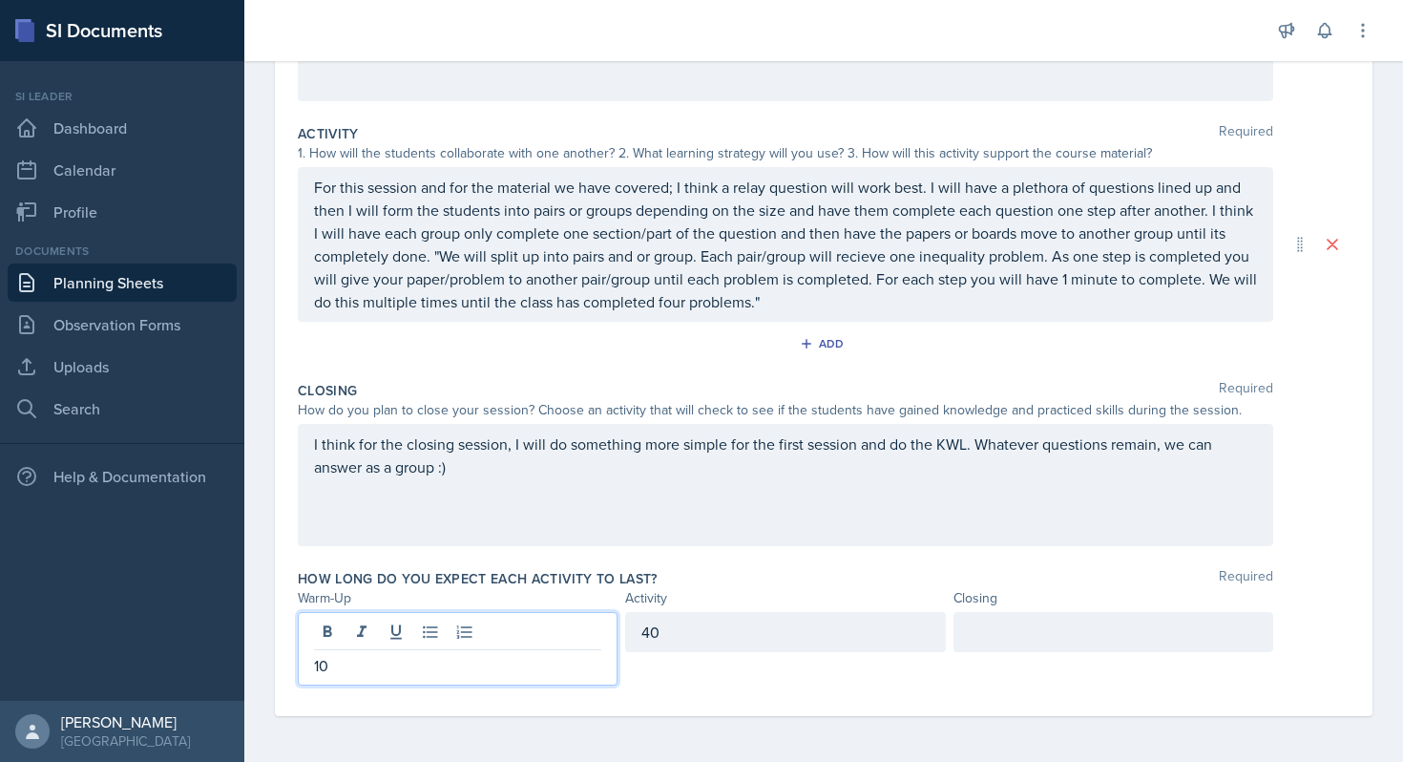
click at [724, 628] on div "40" at bounding box center [785, 632] width 320 height 40
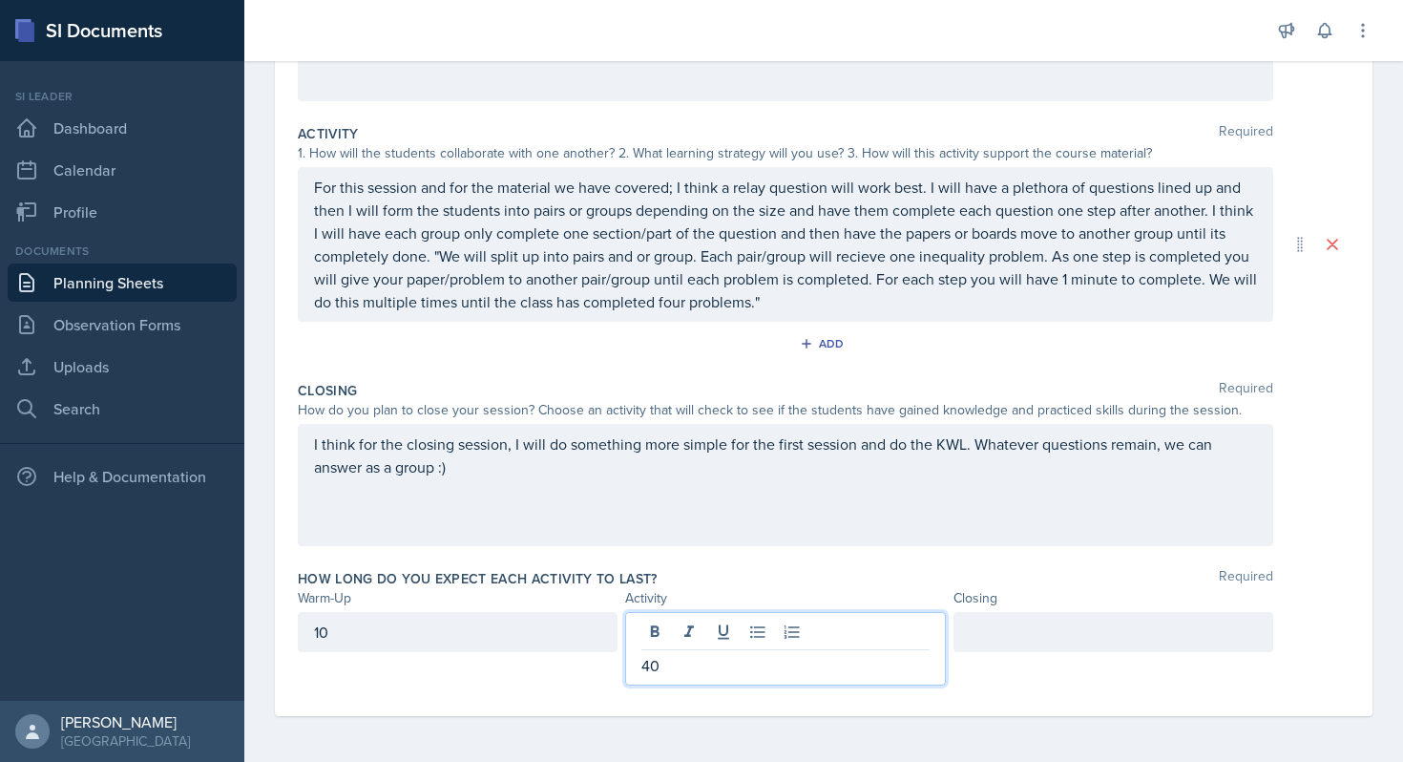
click at [347, 620] on div "10" at bounding box center [458, 632] width 320 height 40
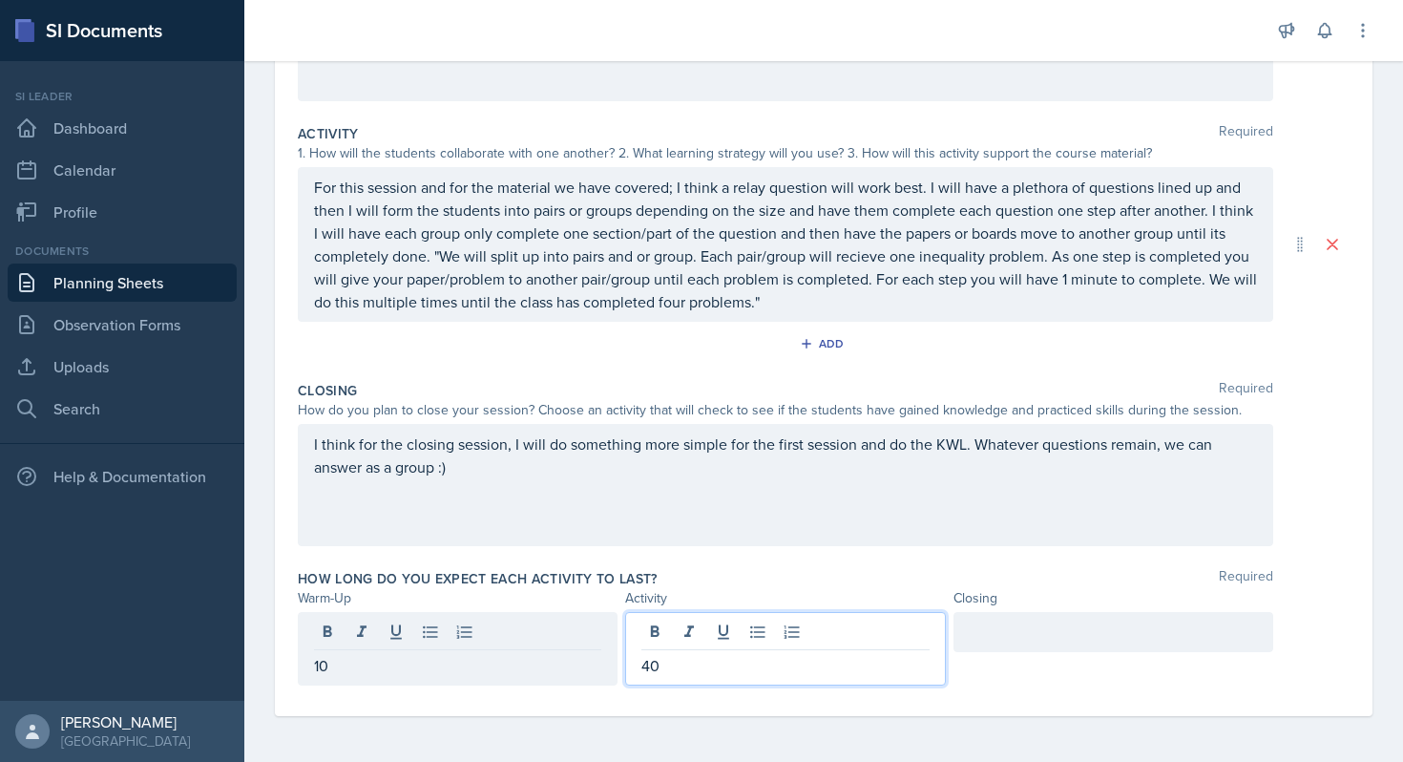
click at [689, 633] on div "40" at bounding box center [785, 648] width 320 height 73
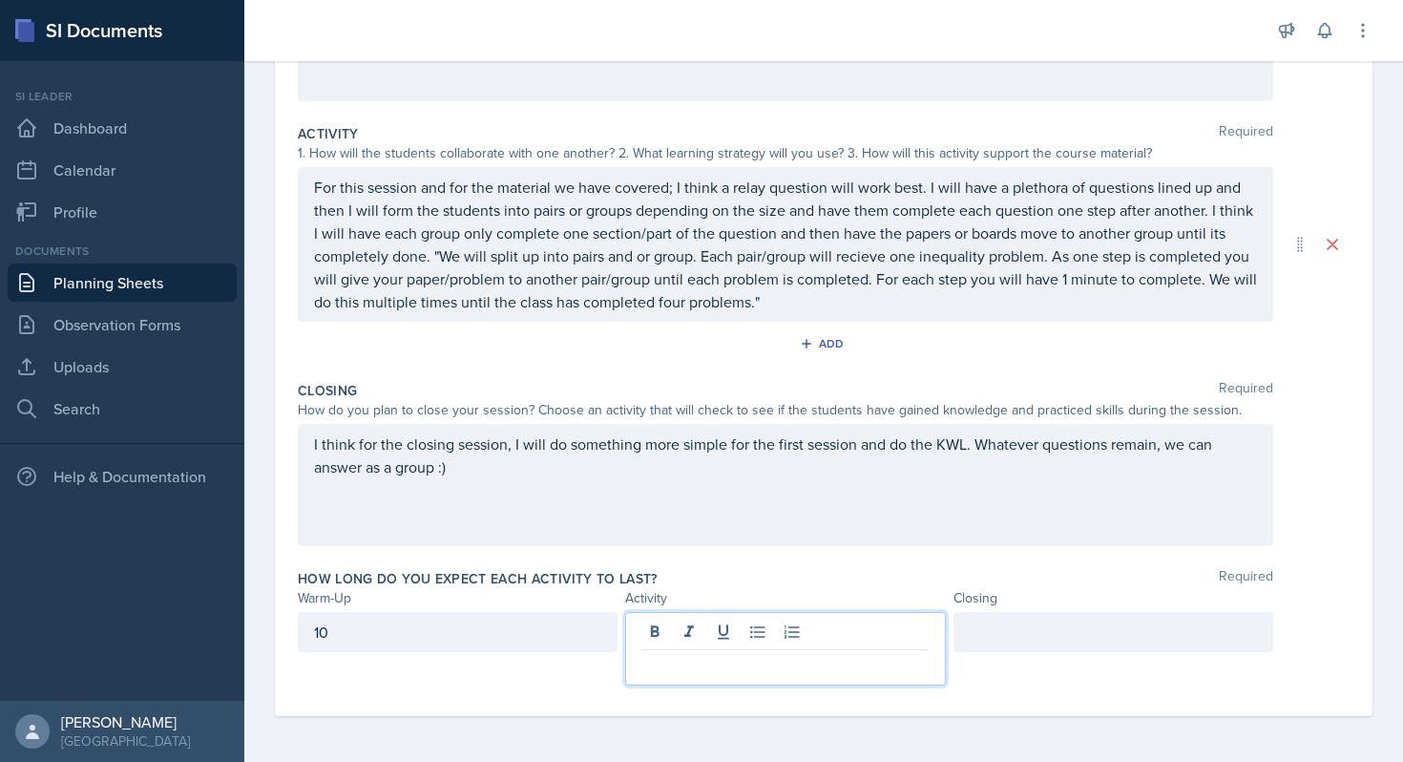
click at [713, 656] on p at bounding box center [784, 665] width 287 height 23
click at [668, 674] on p at bounding box center [784, 665] width 287 height 23
click at [1019, 633] on div at bounding box center [1114, 632] width 320 height 40
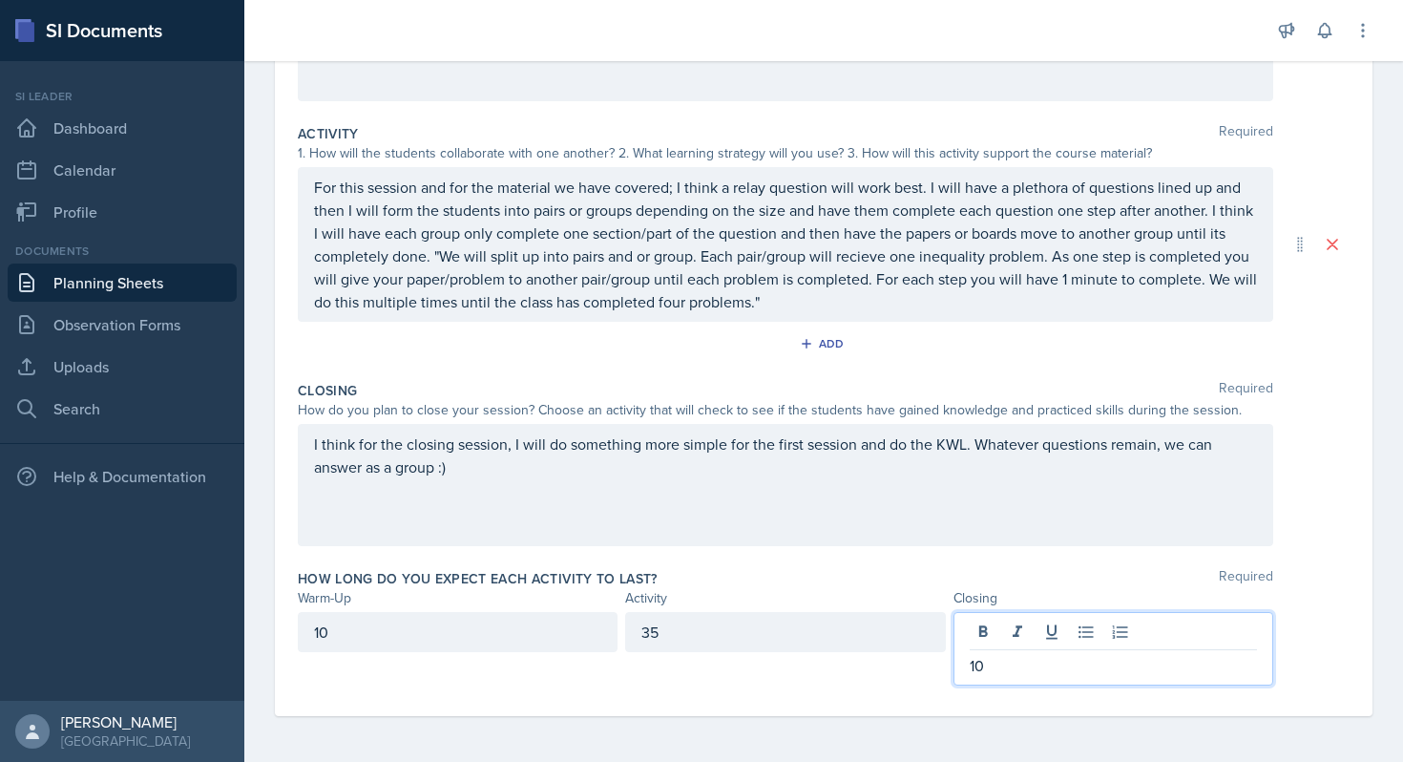
scroll to position [0, 0]
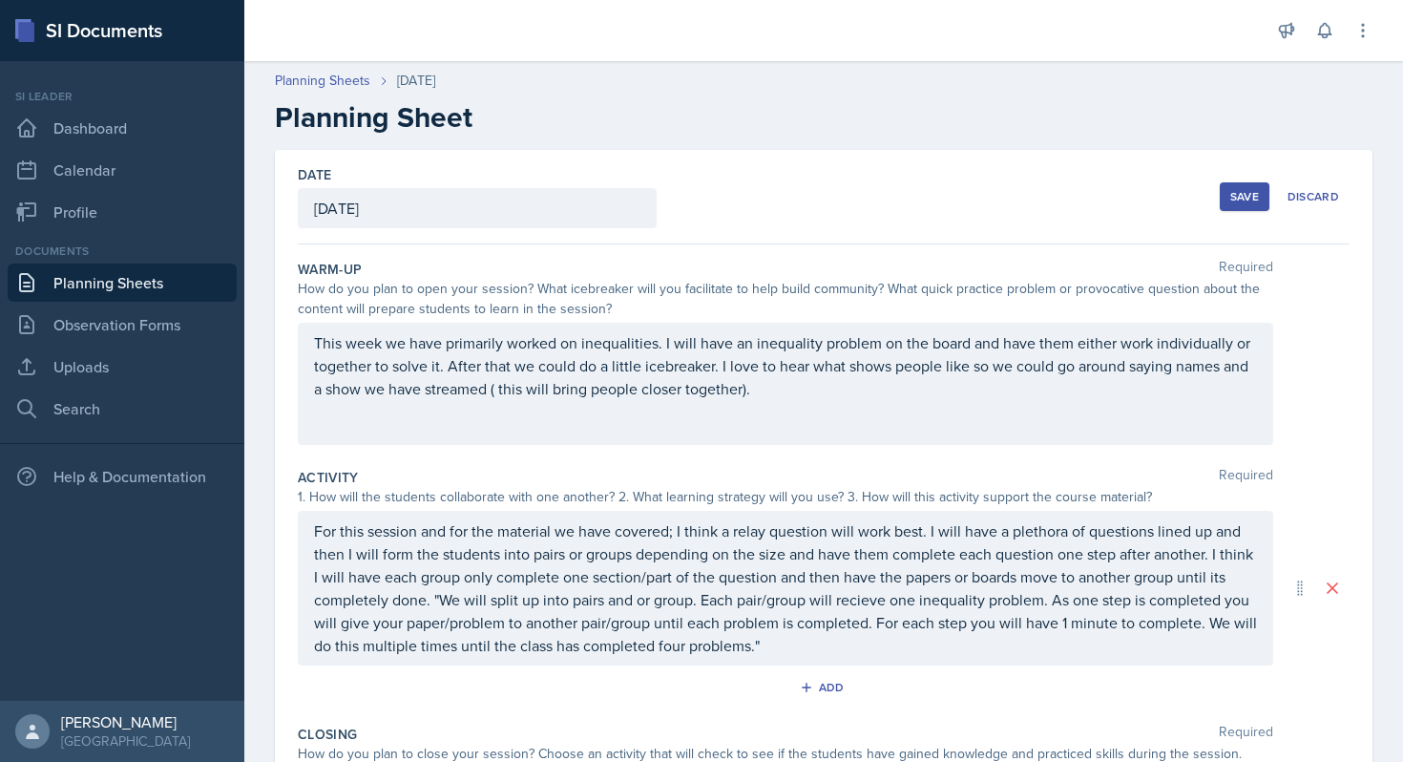
click at [1250, 187] on button "Save" at bounding box center [1245, 196] width 50 height 29
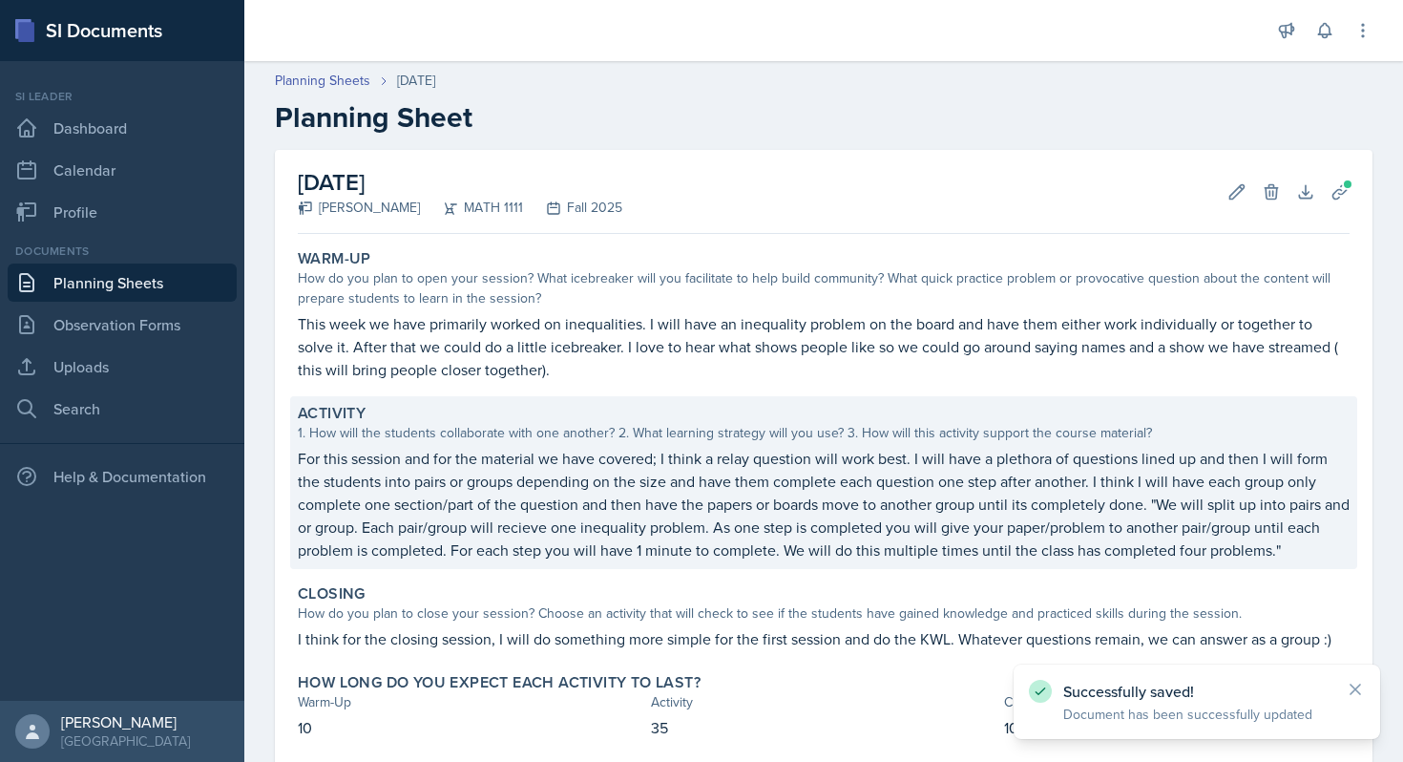
scroll to position [109, 0]
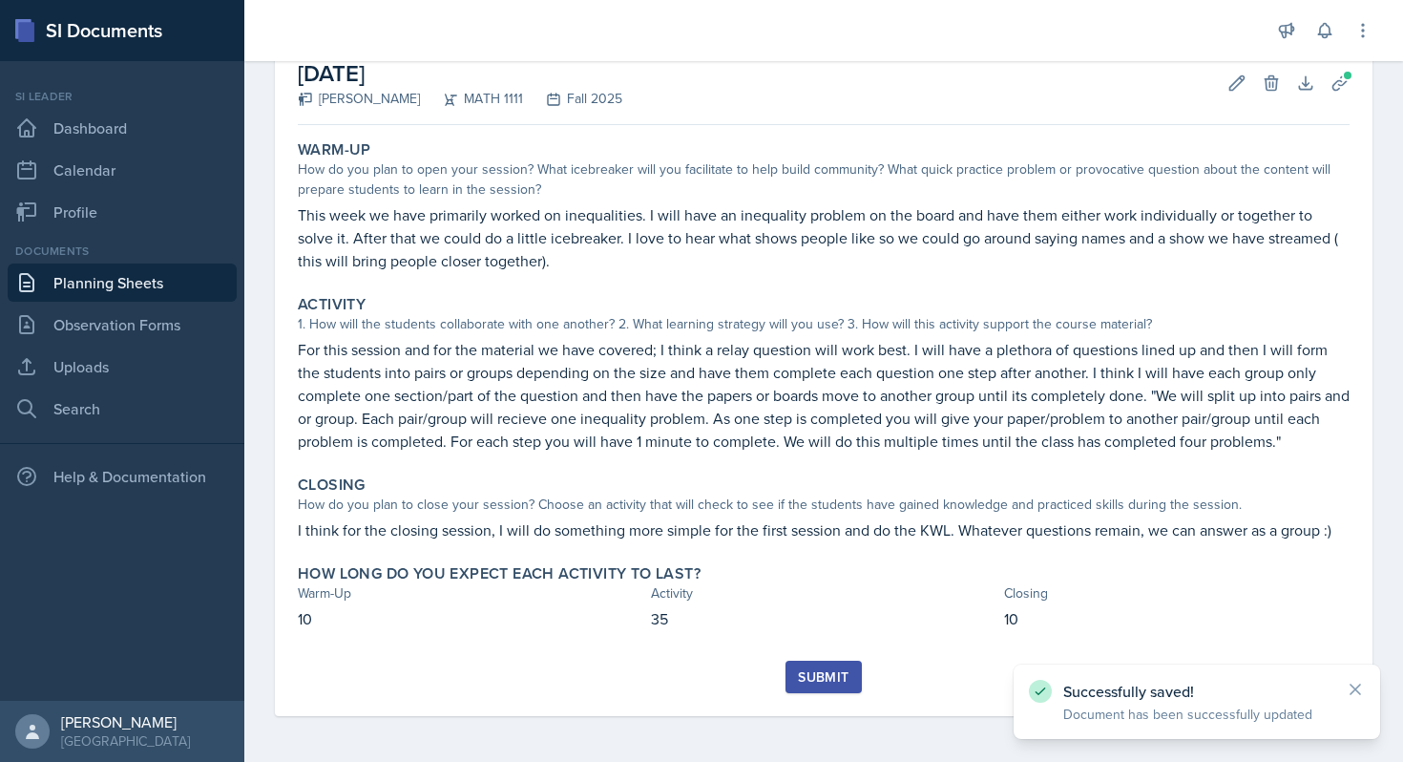
click at [822, 671] on div "Submit" at bounding box center [823, 676] width 51 height 15
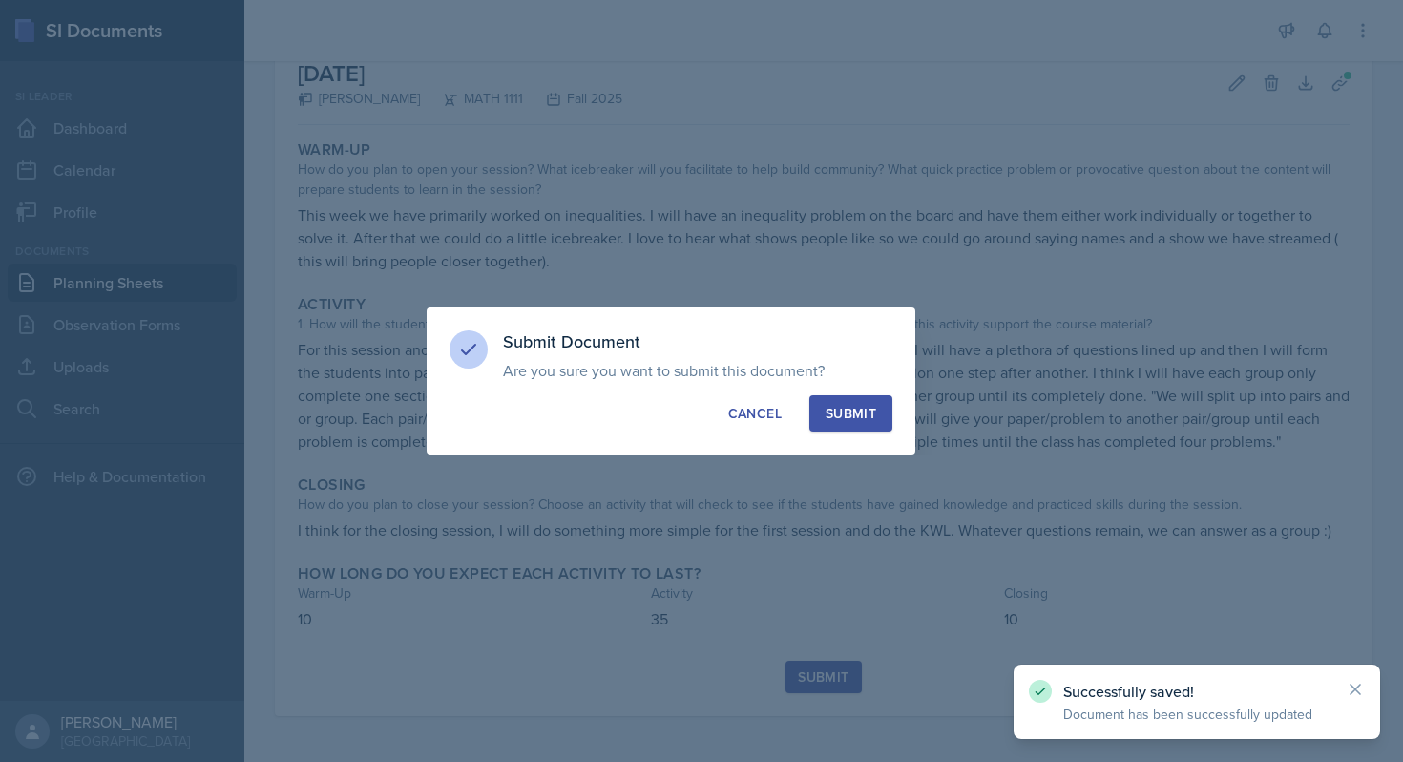
click at [856, 417] on div "Submit" at bounding box center [851, 413] width 51 height 19
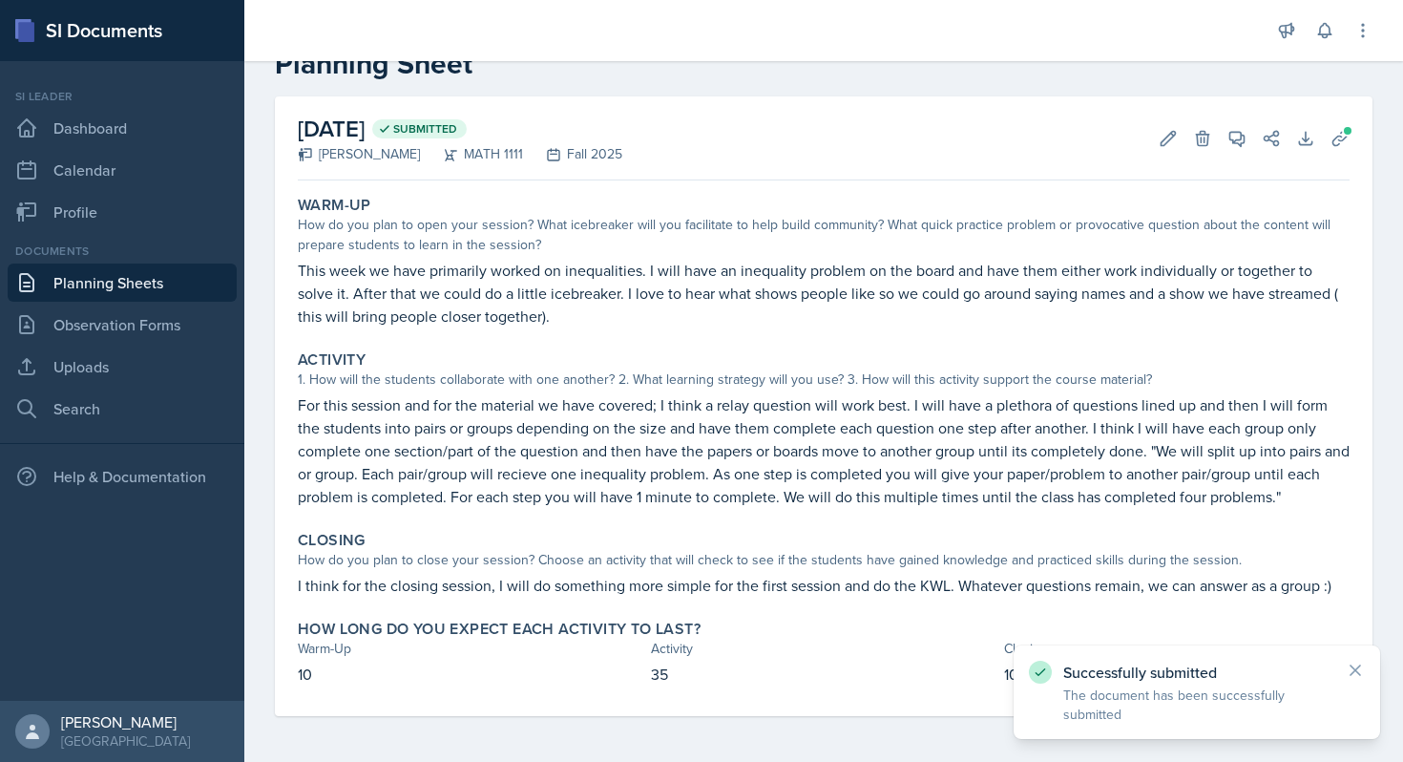
scroll to position [0, 0]
